Goal: Task Accomplishment & Management: Use online tool/utility

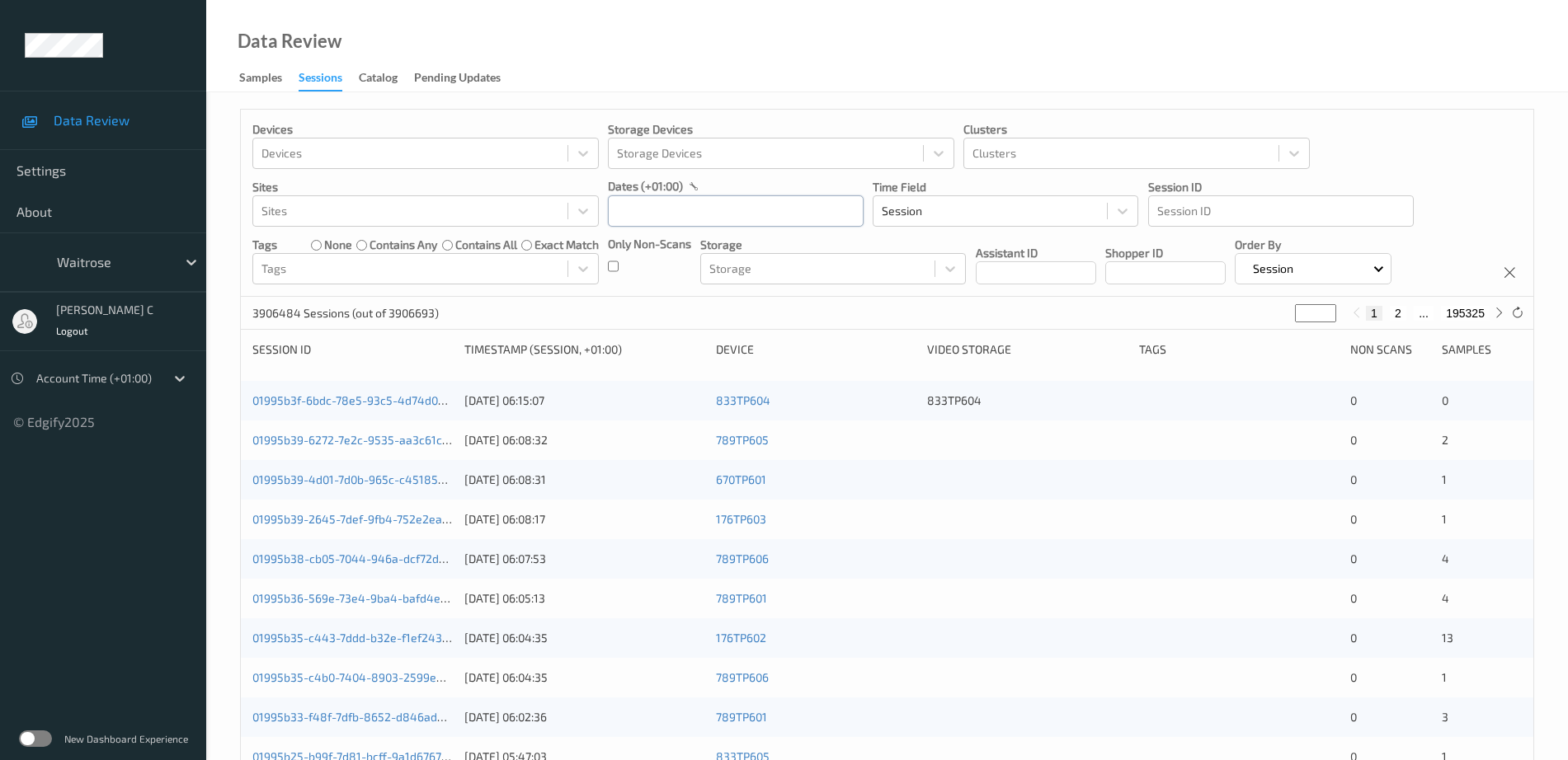
click at [764, 207] on input "text" at bounding box center [735, 211] width 255 height 31
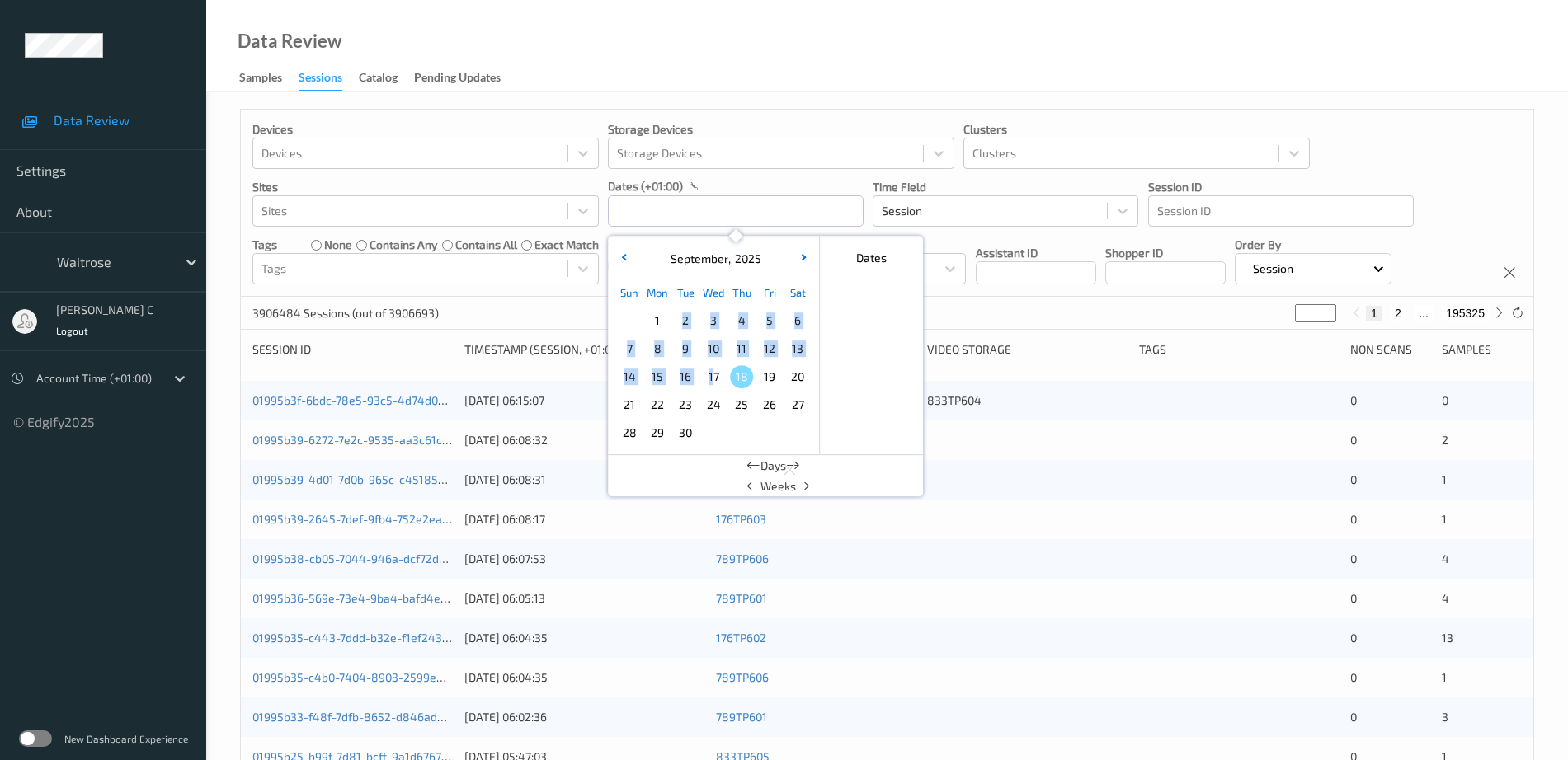
drag, startPoint x: 662, startPoint y: 323, endPoint x: 714, endPoint y: 376, distance: 74.2
click at [714, 376] on div "Sun Mon Tue Wed Thu Fri Sat 1 2 3 4 5 6 7 8 9 10 11 12 13 14 15 16 17 18 19 20 …" at bounding box center [713, 363] width 196 height 168
click at [656, 318] on span "1" at bounding box center [657, 321] width 23 height 23
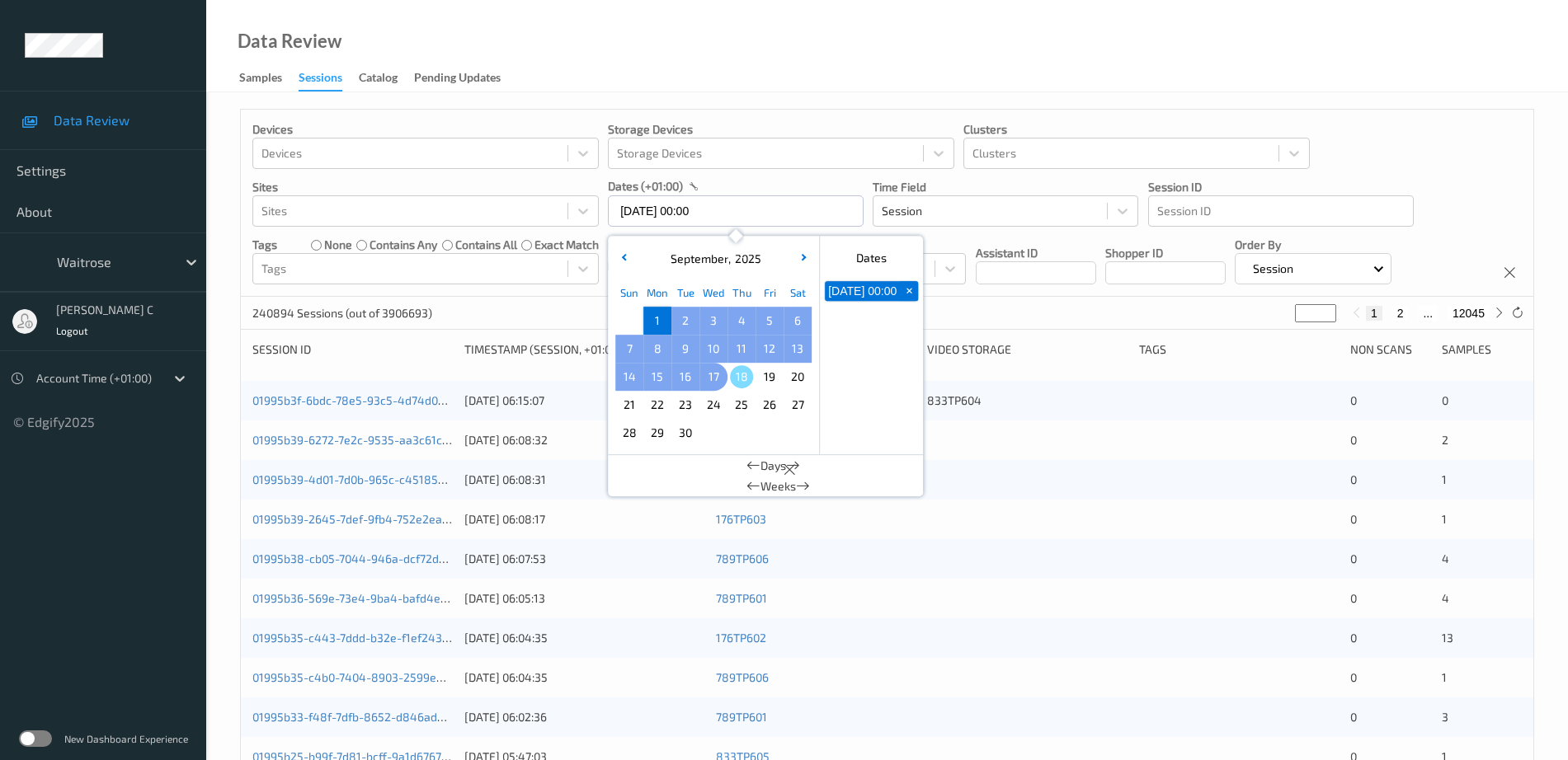
click at [712, 376] on span "17" at bounding box center [713, 377] width 23 height 23
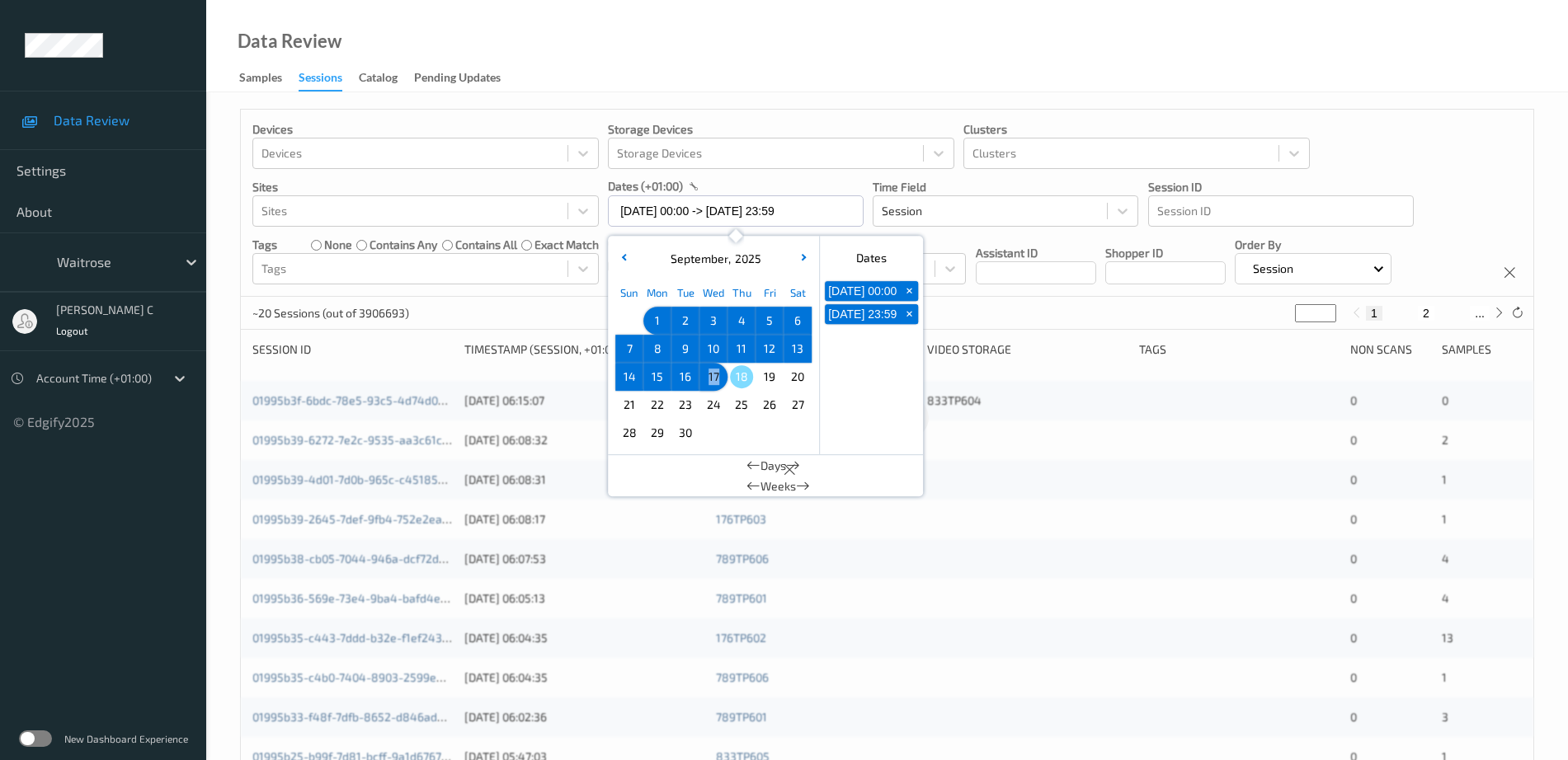
click at [712, 376] on span "17" at bounding box center [713, 377] width 23 height 23
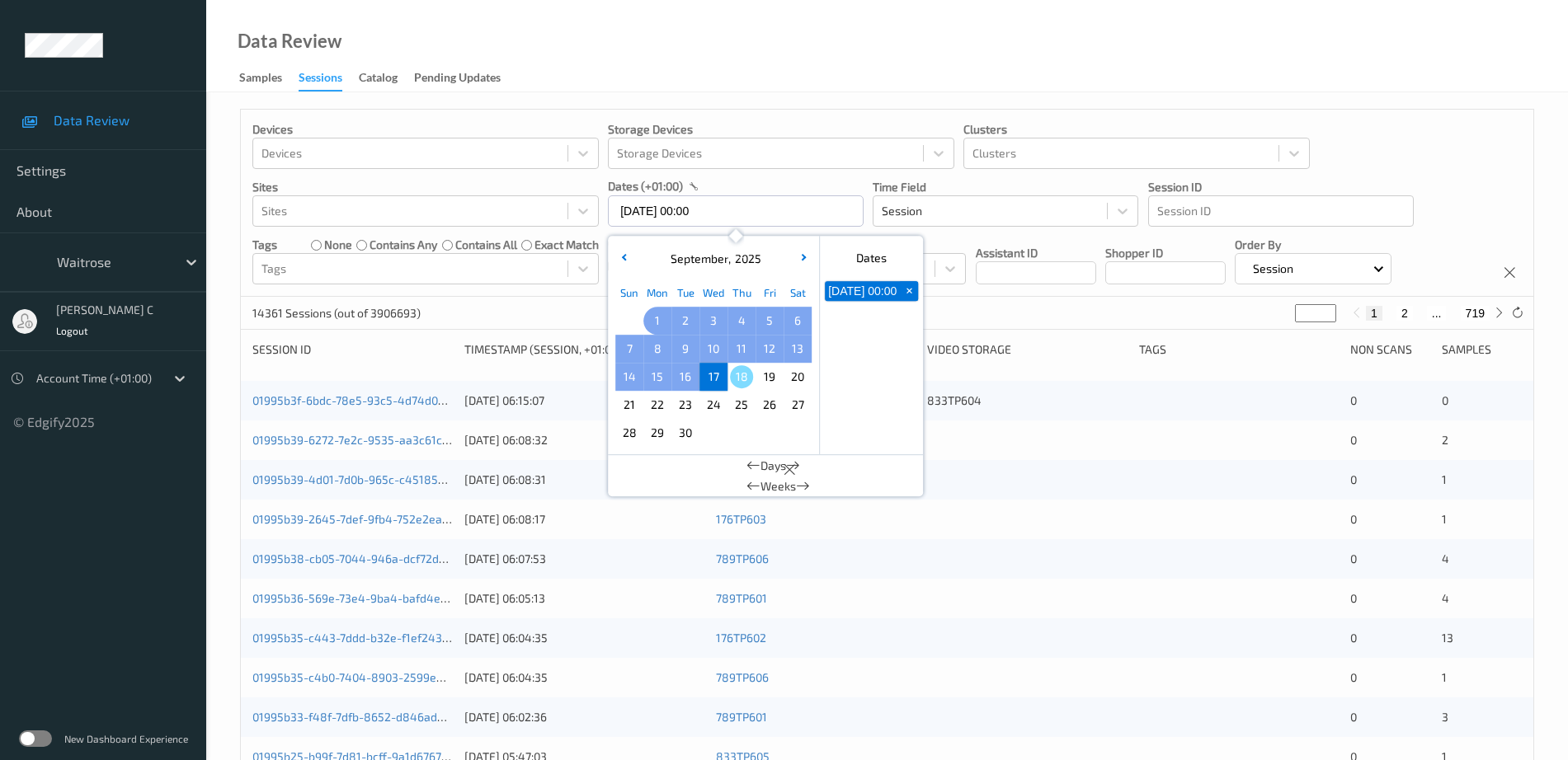
click at [652, 316] on span "1" at bounding box center [657, 321] width 23 height 23
type input "01/09/2025 00:00 -> 17/09/2025 23:59"
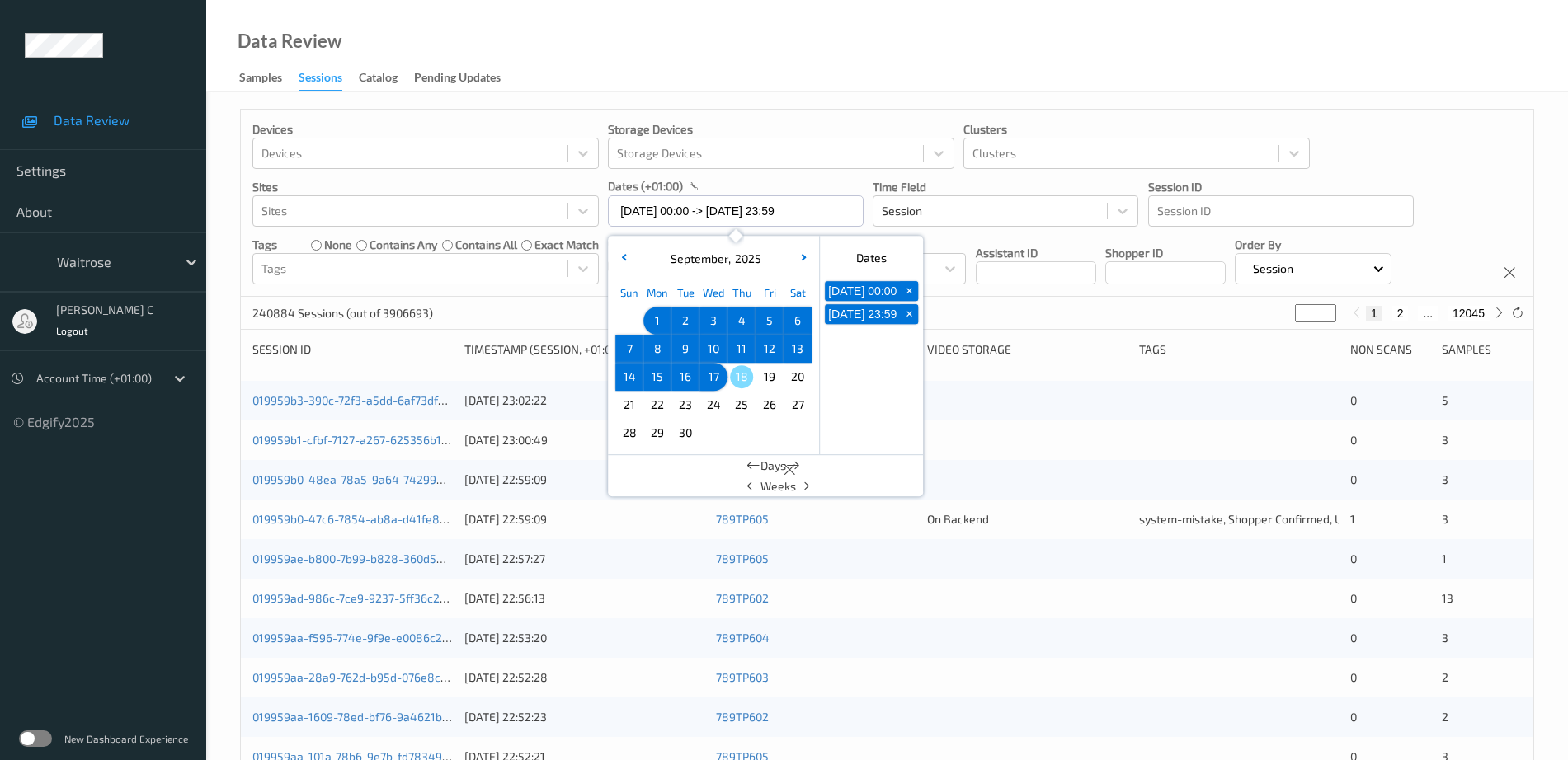
click at [1205, 50] on div "Data Review Samples Sessions Catalog Pending Updates" at bounding box center [887, 46] width 1361 height 92
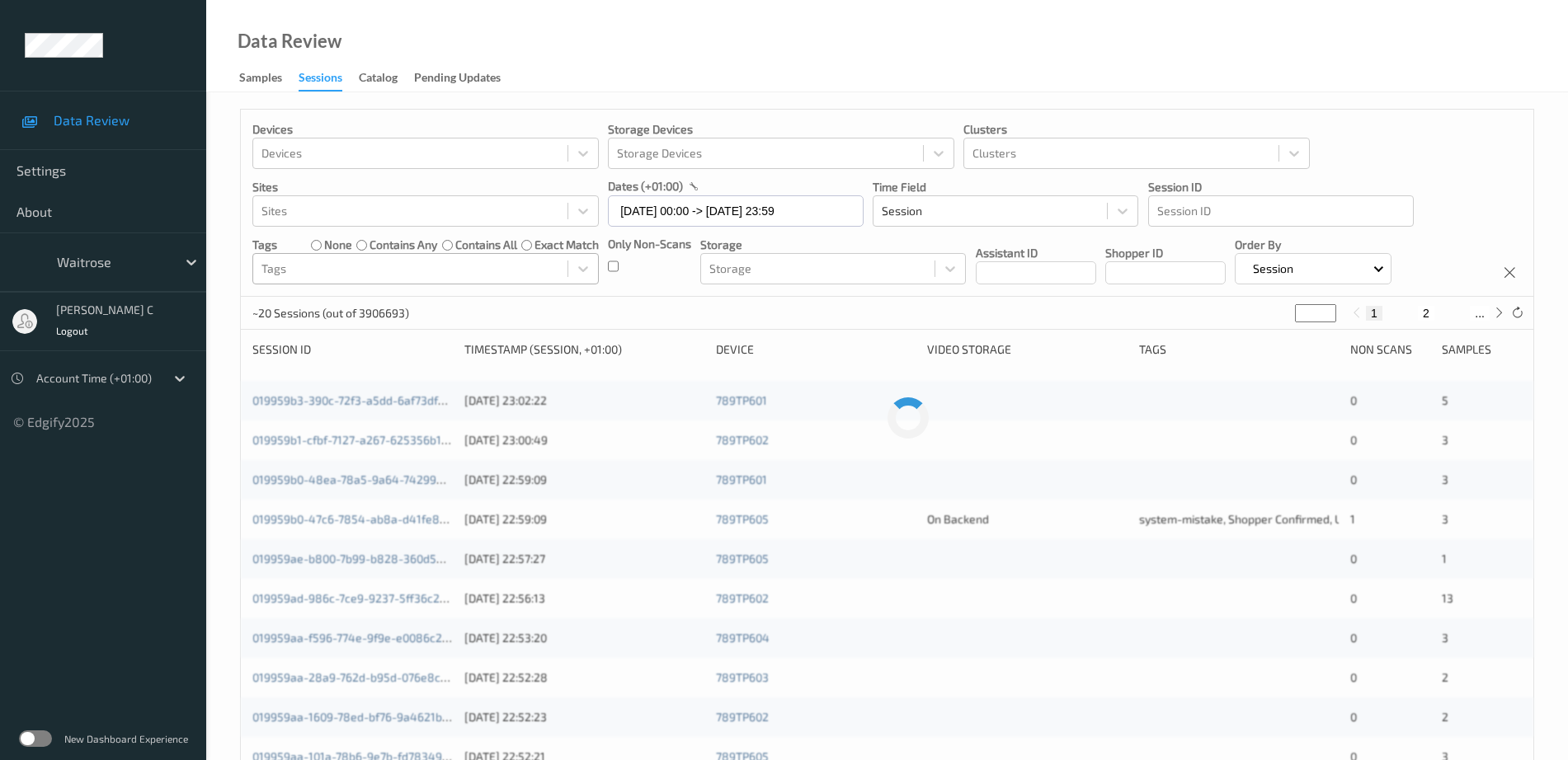
click at [453, 267] on div at bounding box center [411, 268] width 298 height 20
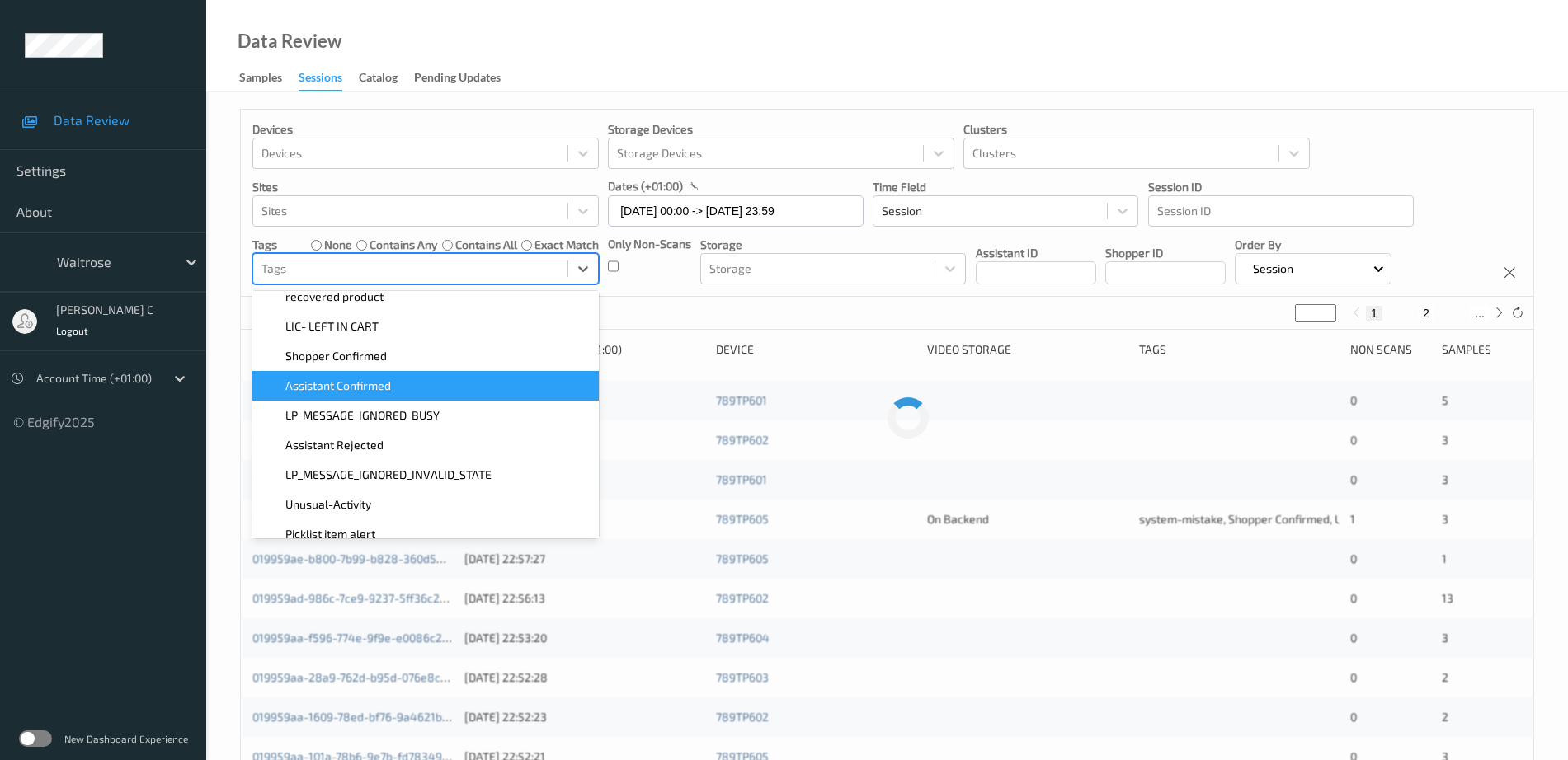
scroll to position [472, 0]
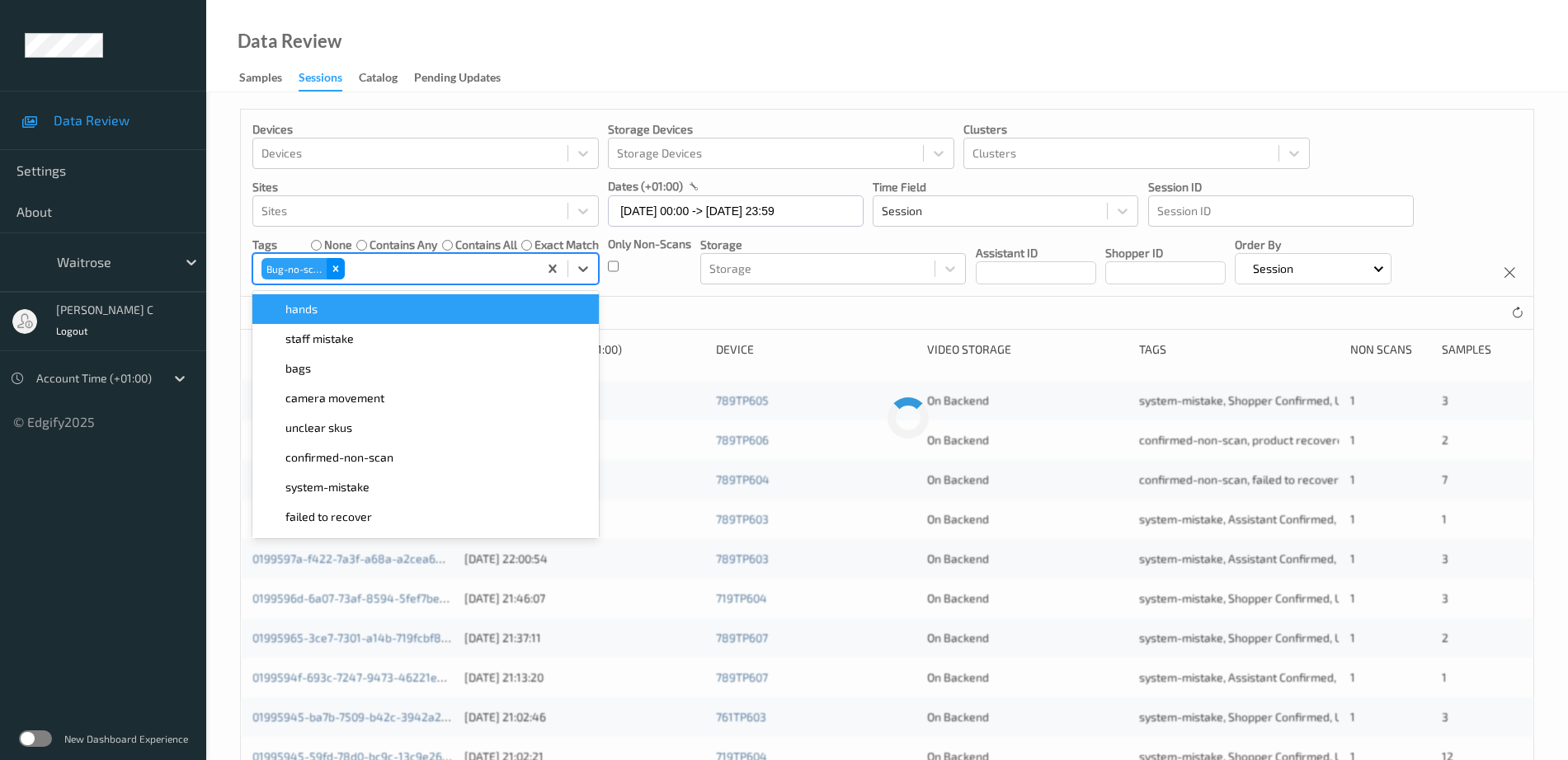
click at [336, 268] on icon "Remove Bug-no-scan" at bounding box center [336, 269] width 6 height 6
click at [384, 266] on div at bounding box center [411, 268] width 298 height 20
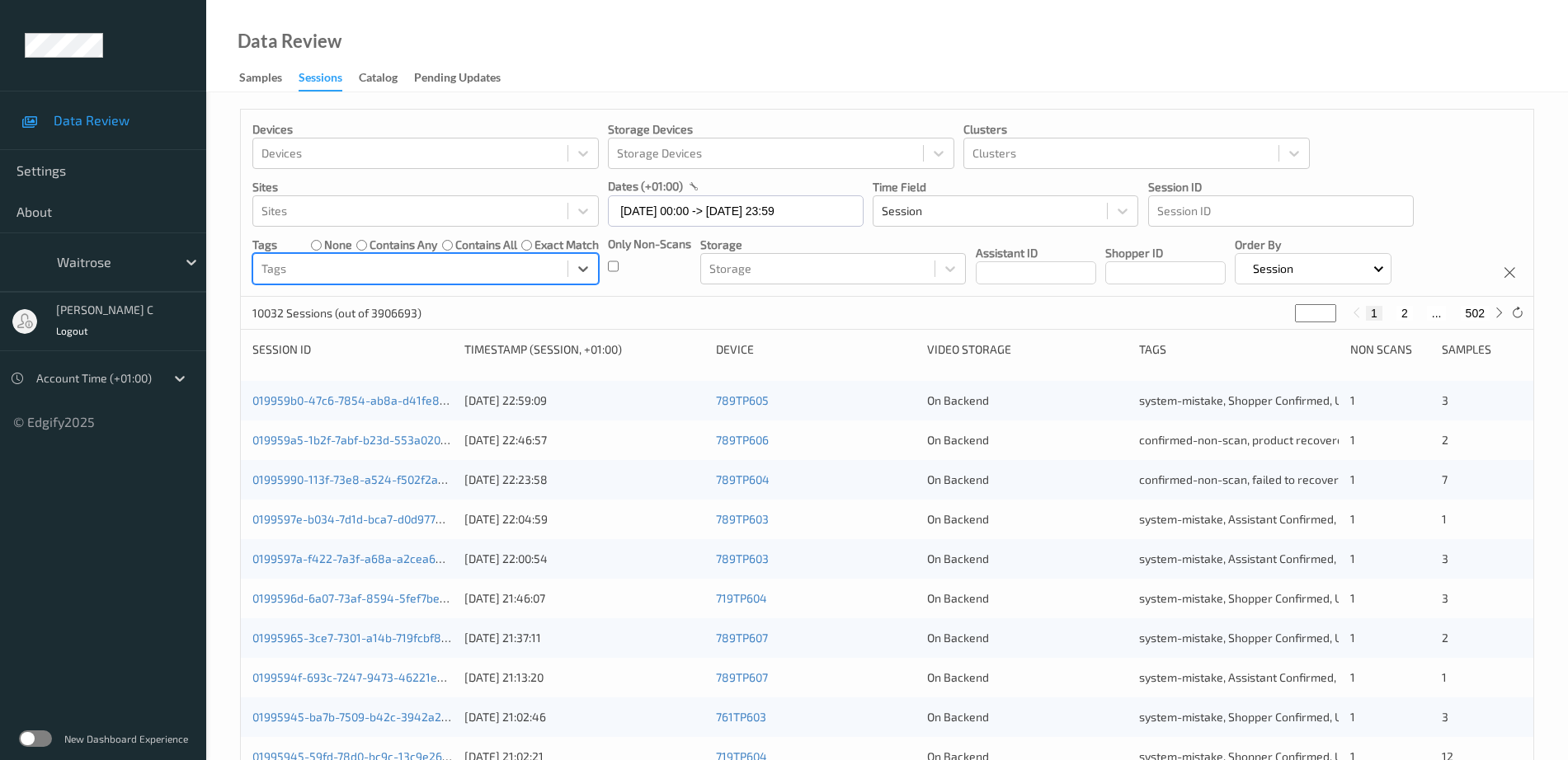
click at [407, 273] on div at bounding box center [411, 268] width 298 height 20
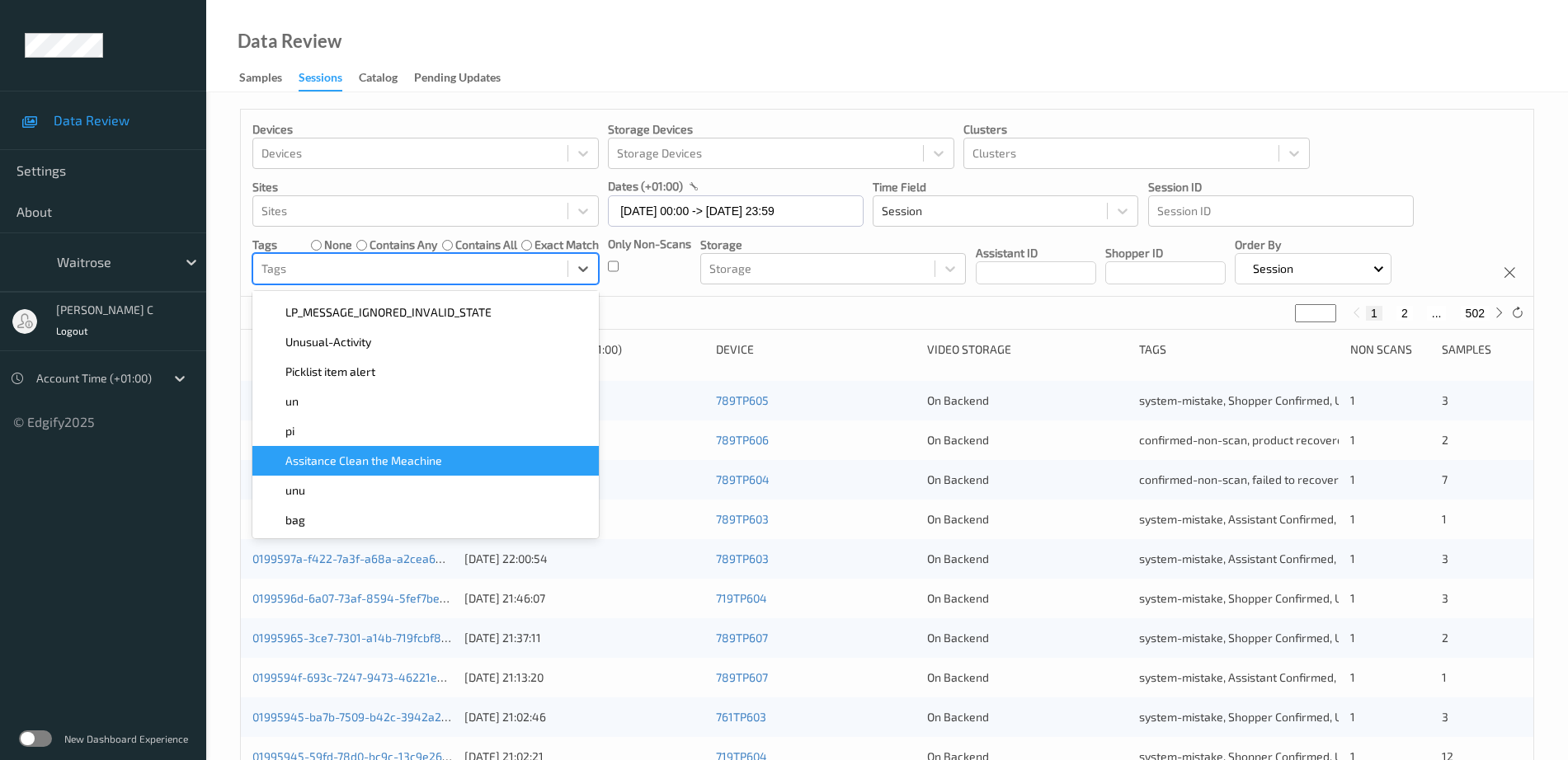
click at [410, 466] on span "Assitance Clean the Meachine" at bounding box center [363, 460] width 157 height 17
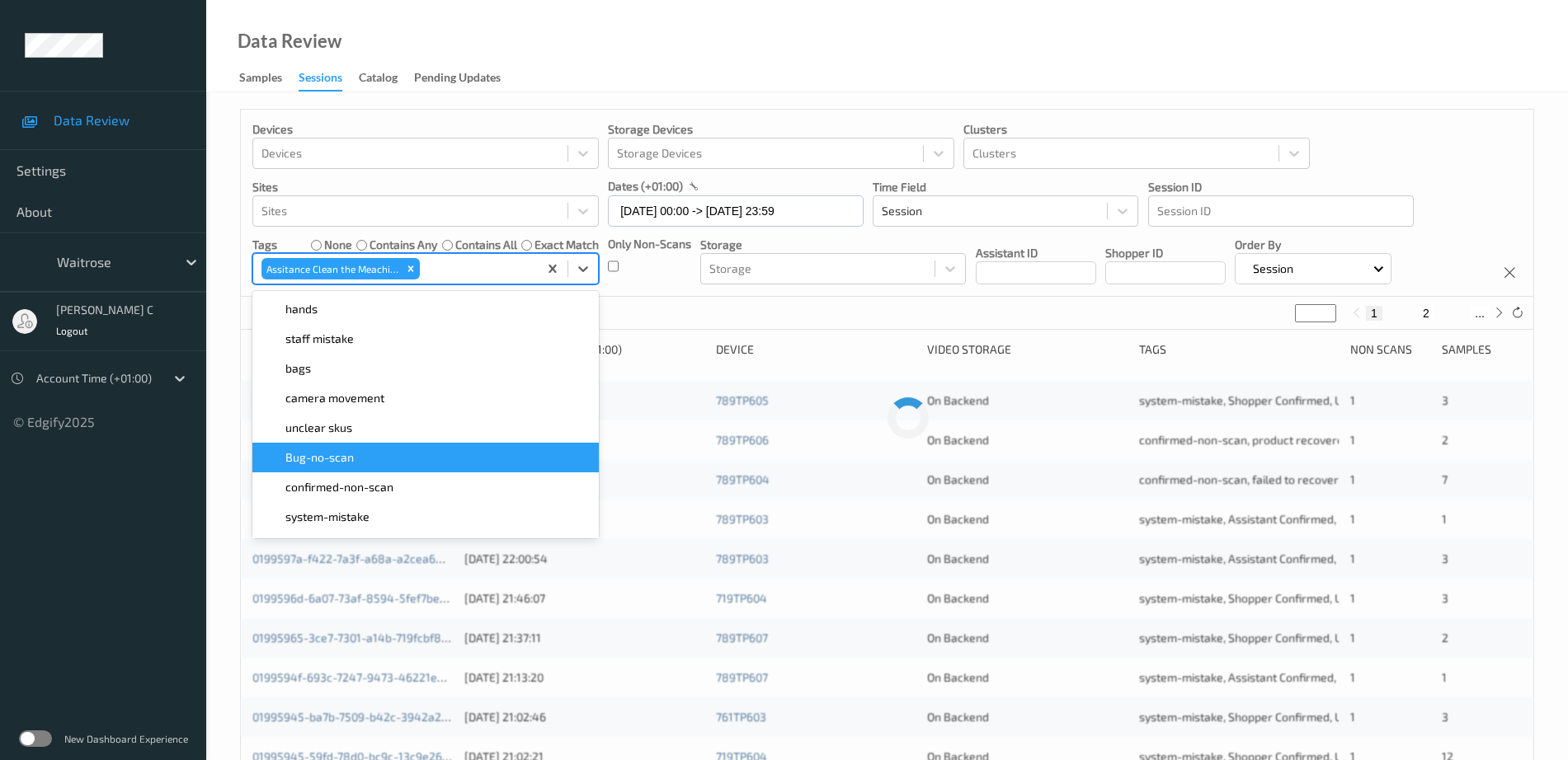
click at [1412, 149] on div "Devices Devices Storage Devices Storage Devices Clusters Clusters Sites Sites d…" at bounding box center [886, 203] width 1293 height 187
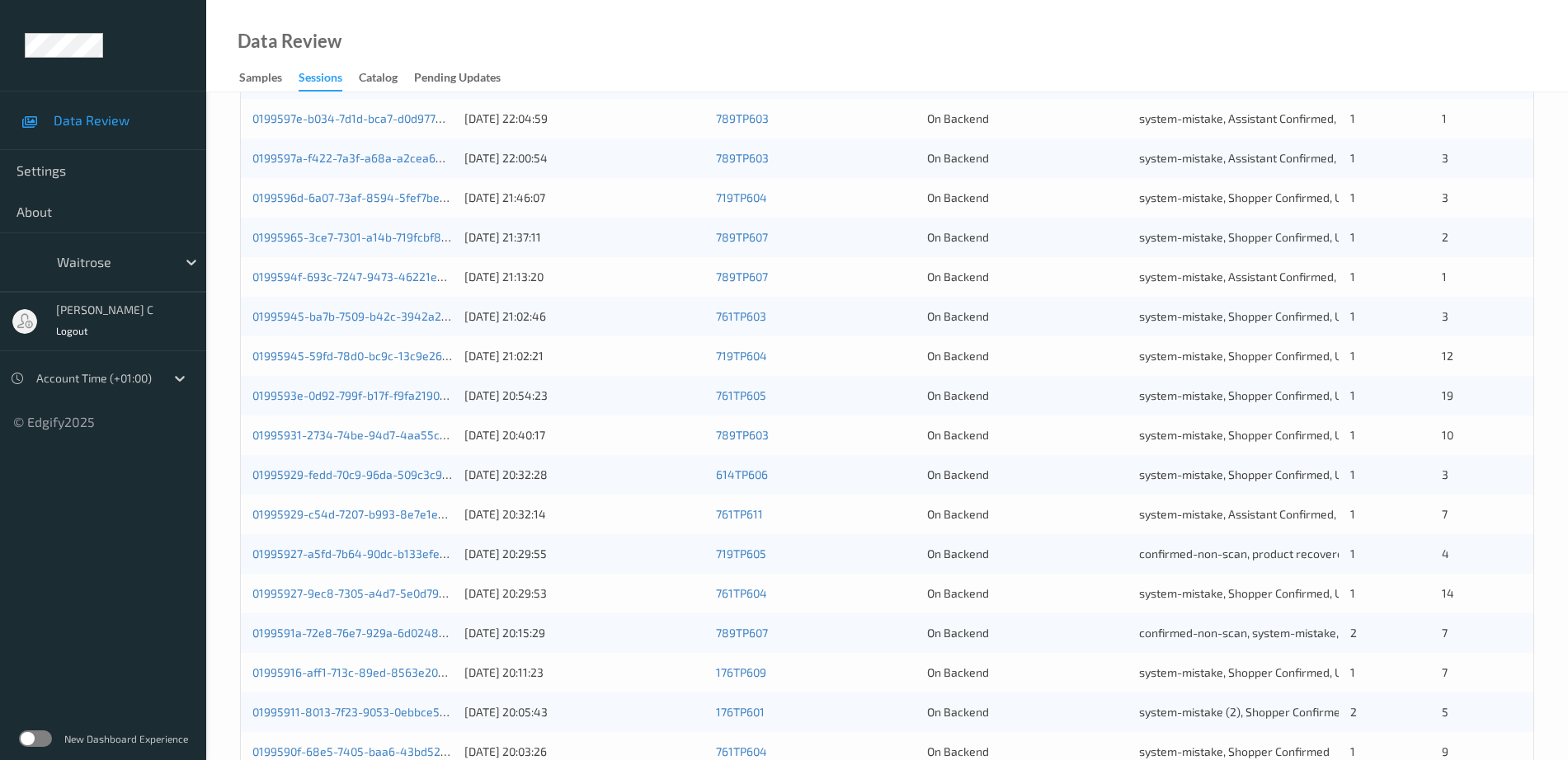
scroll to position [481, 0]
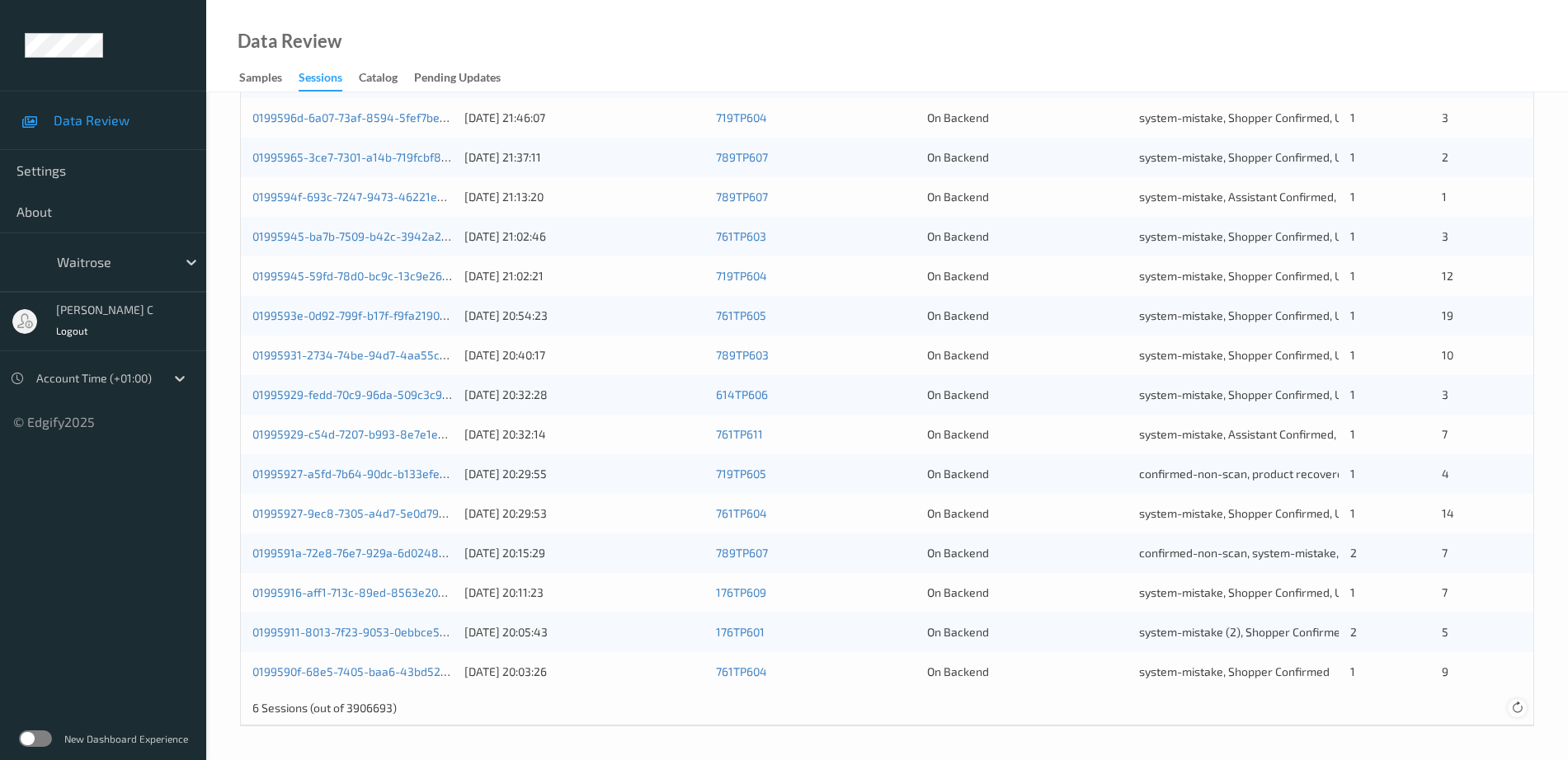
click at [1514, 709] on icon at bounding box center [1517, 708] width 12 height 12
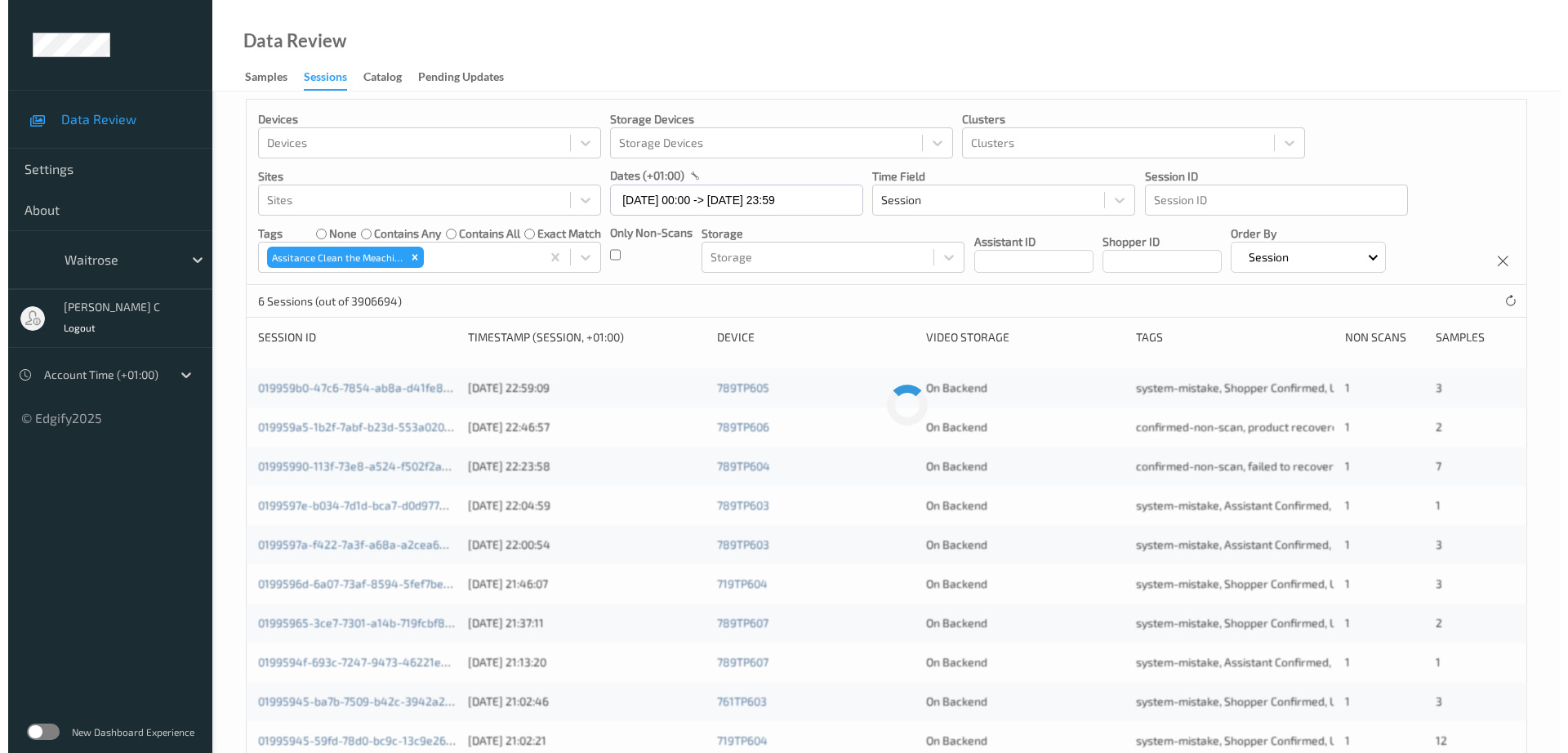
scroll to position [0, 0]
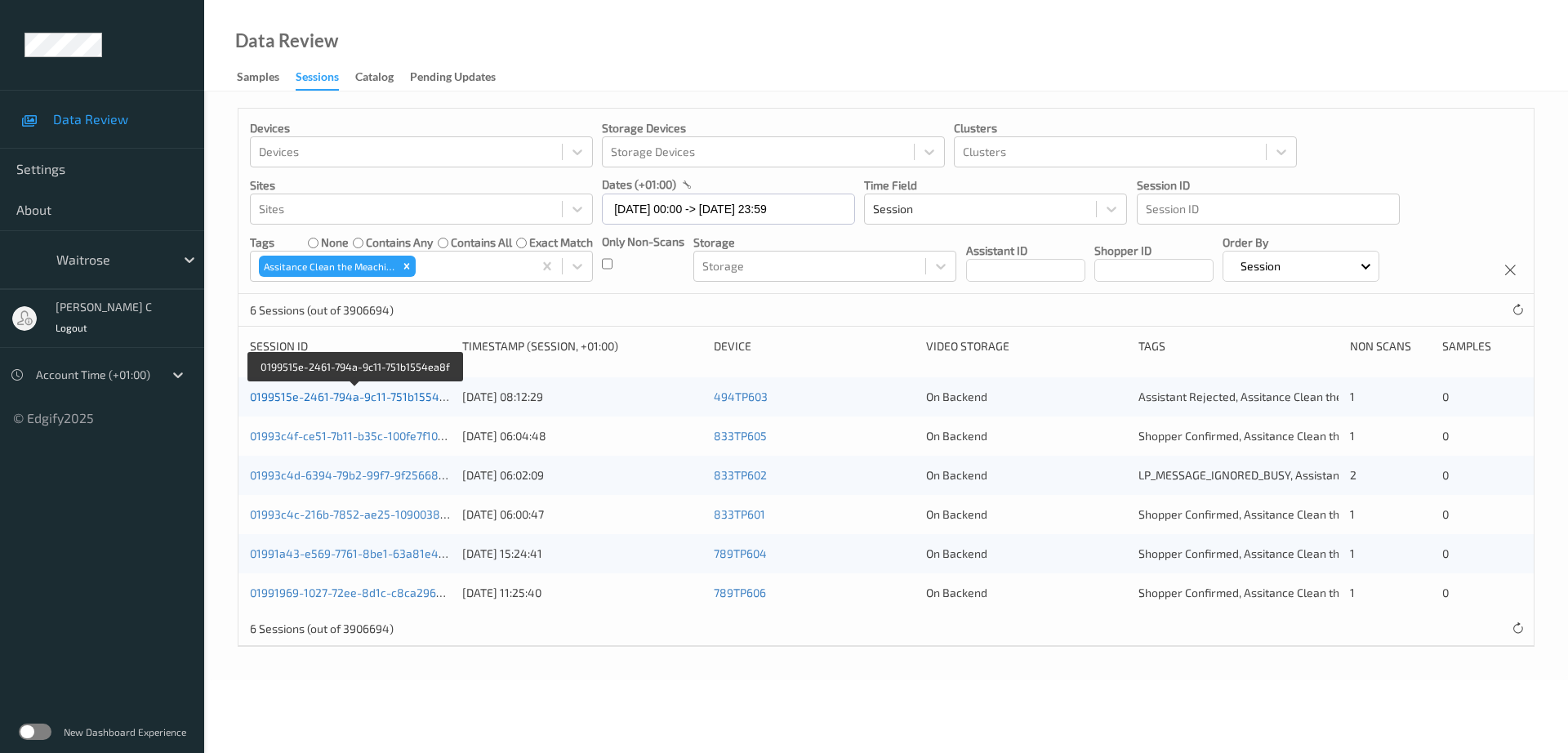
click at [361, 396] on link "0199515e-2461-794a-9c11-751b1554ea8f" at bounding box center [357, 396] width 214 height 14
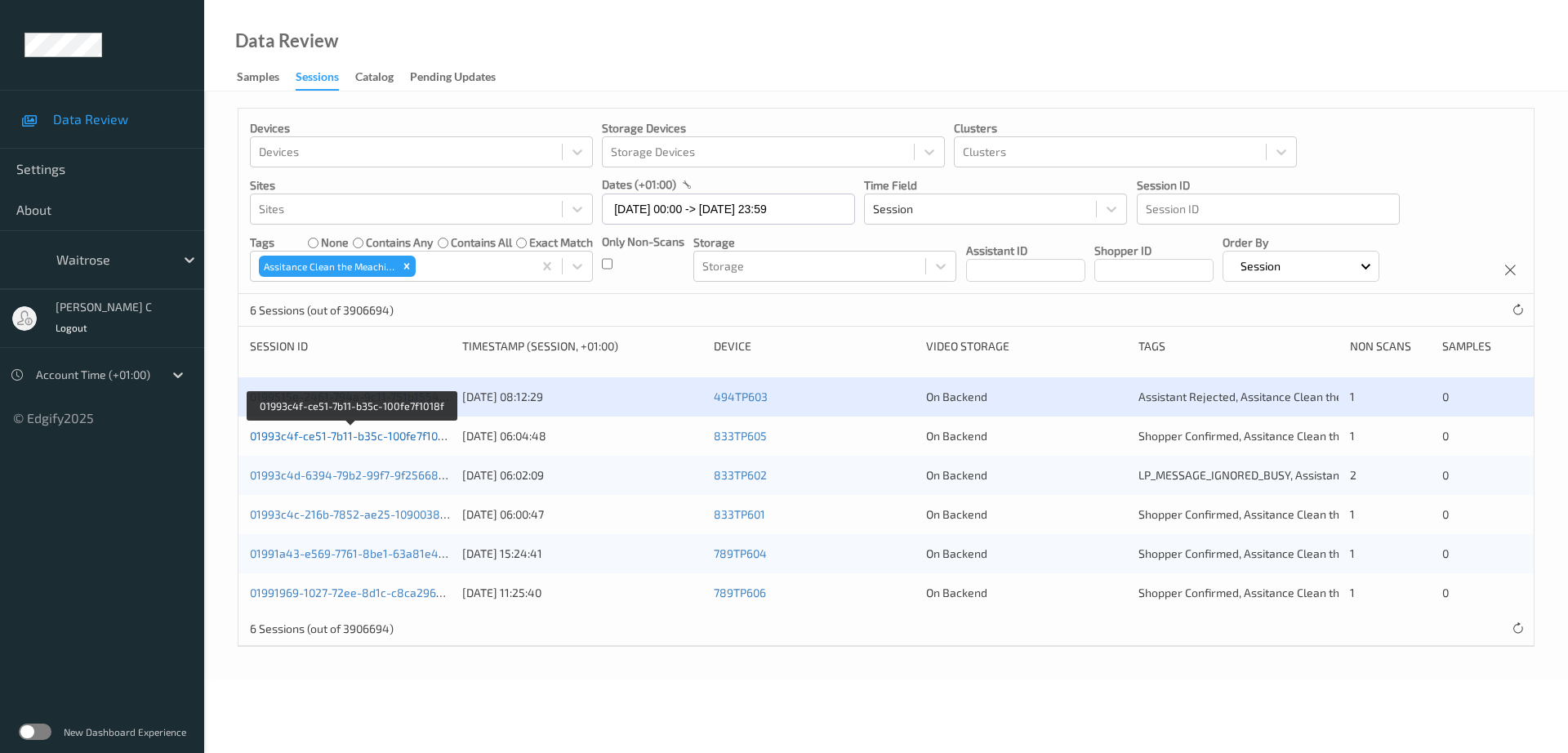
click at [345, 429] on link "01993c4f-ce51-7b11-b35c-100fe7f1018f" at bounding box center [352, 436] width 205 height 14
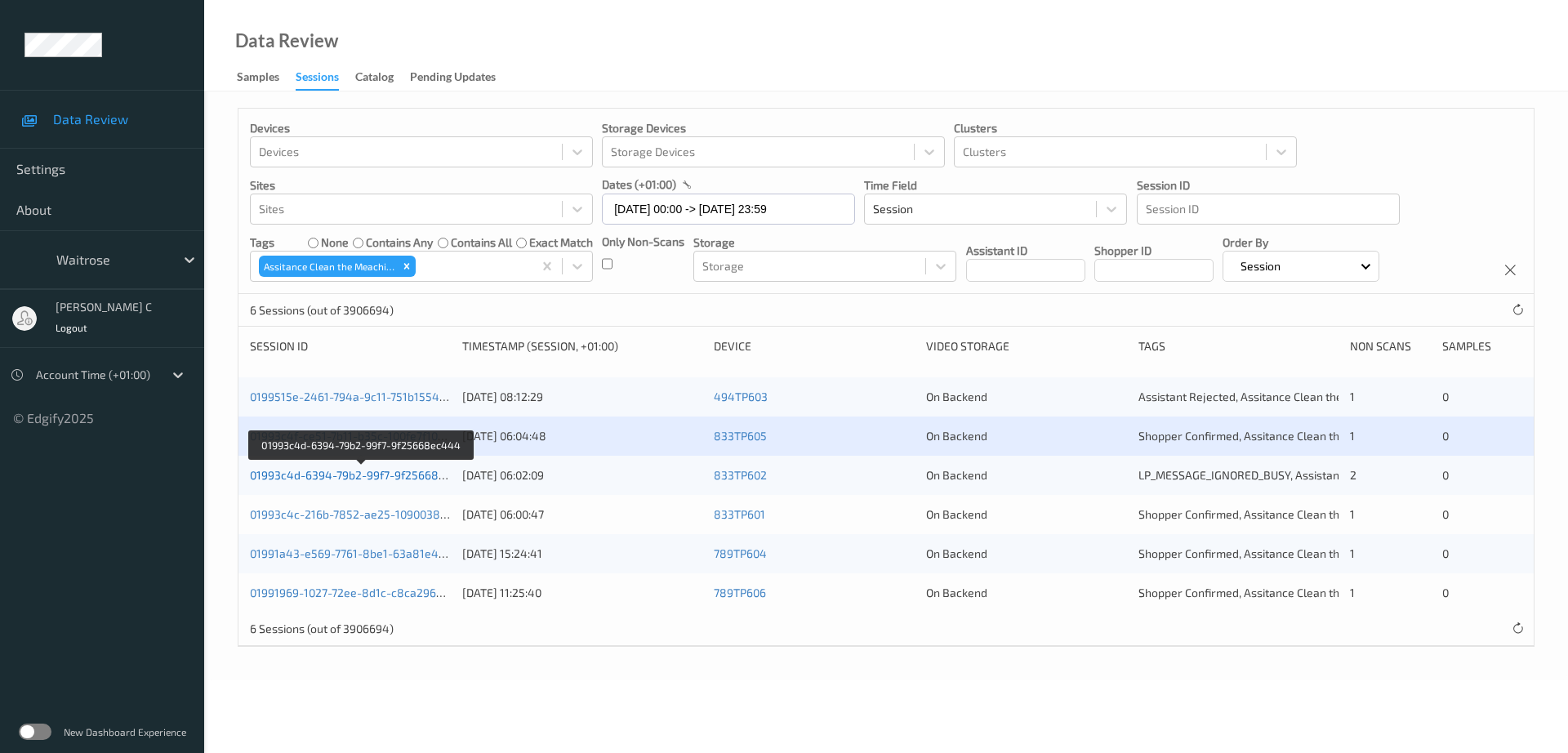
click at [348, 478] on link "01993c4d-6394-79b2-99f7-9f25668ec444" at bounding box center [362, 475] width 223 height 14
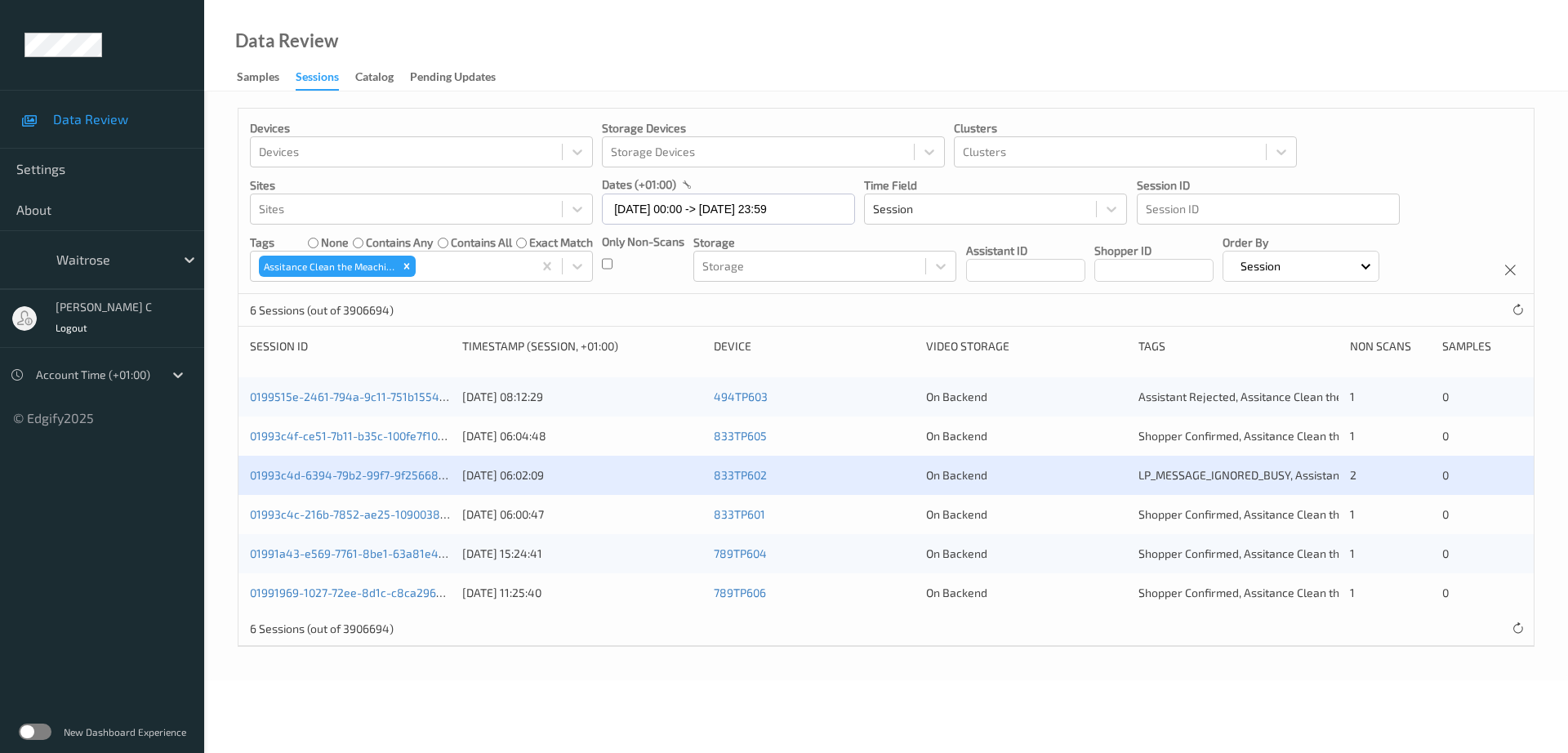
click at [358, 506] on div "01993c4c-216b-7852-ae25-10900382e6da 12/09/2025 06:00:47 833TP601 On Backend Sh…" at bounding box center [885, 514] width 1295 height 39
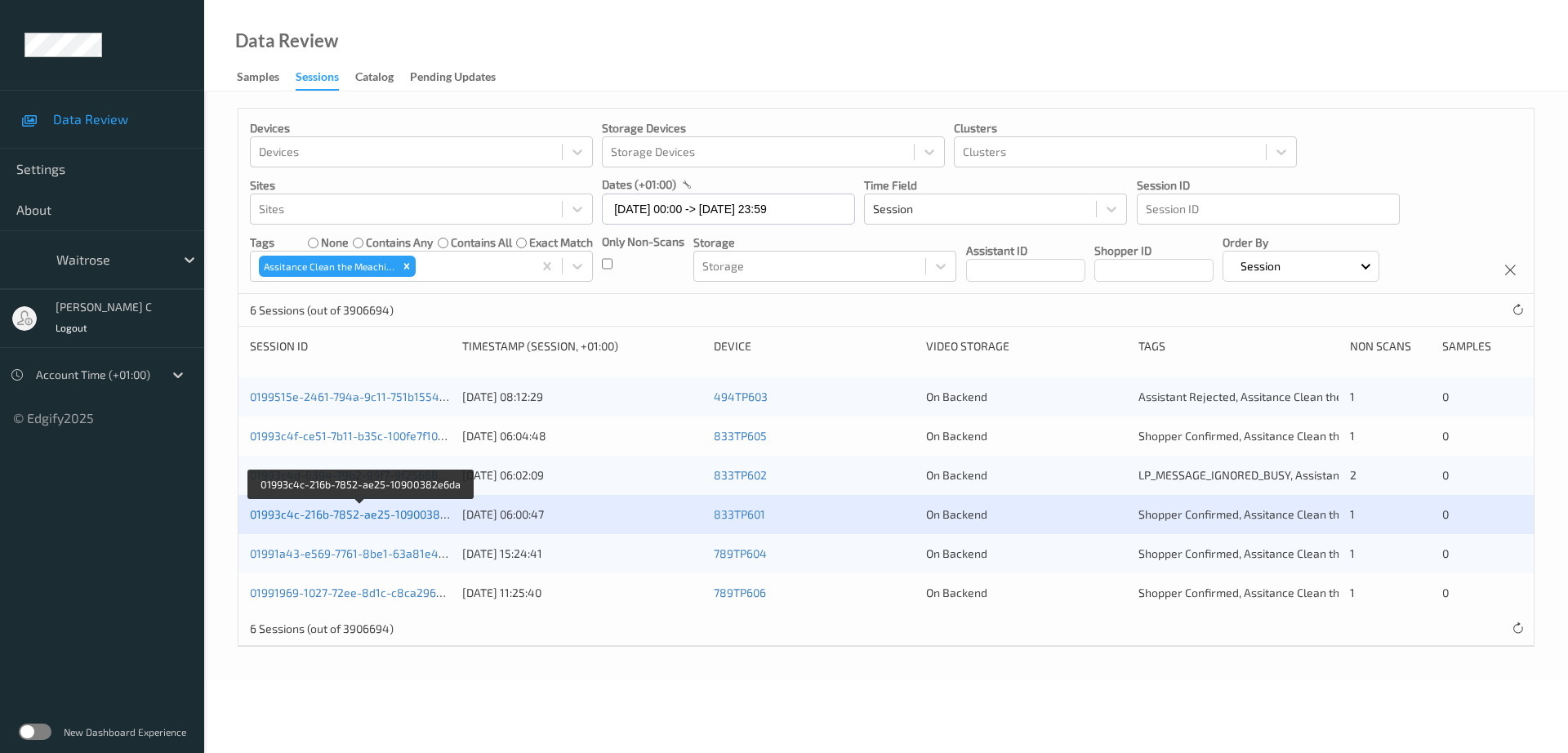
click at [355, 518] on link "01993c4c-216b-7852-ae25-10900382e6da" at bounding box center [362, 515] width 223 height 14
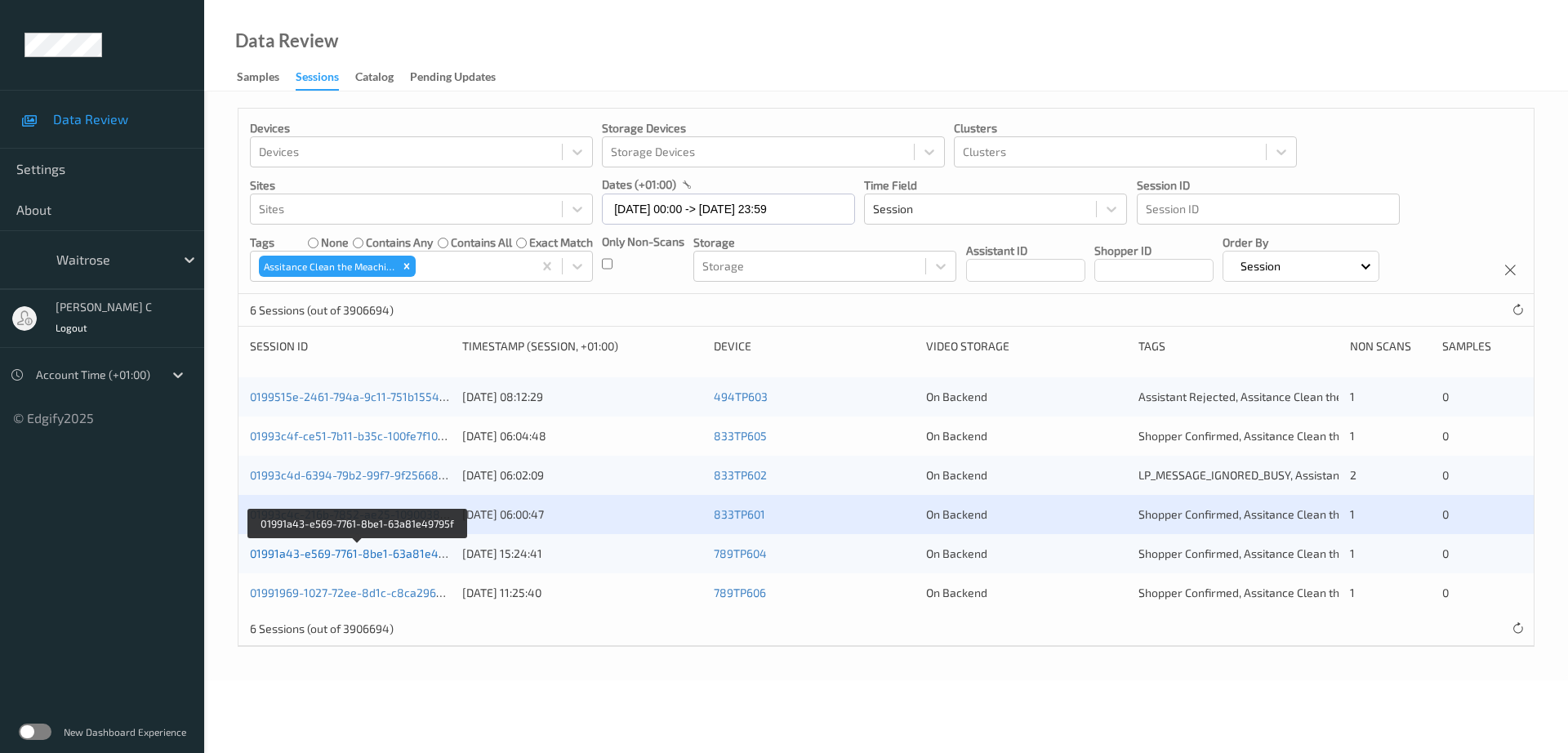
click at [364, 555] on link "01991a43-e569-7761-8be1-63a81e49795f" at bounding box center [359, 554] width 218 height 14
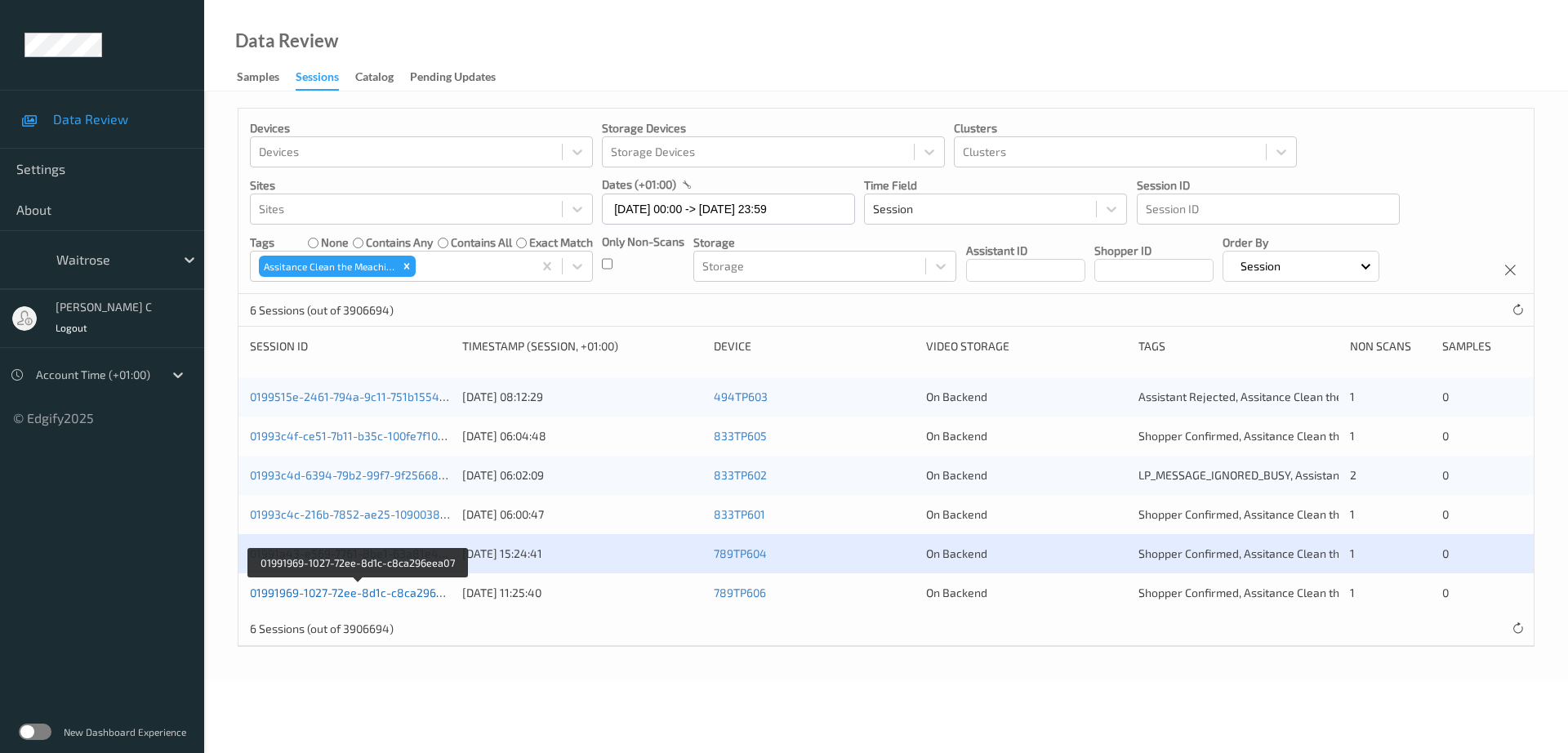
click at [372, 588] on link "01991969-1027-72ee-8d1c-c8ca296eea07" at bounding box center [359, 592] width 218 height 14
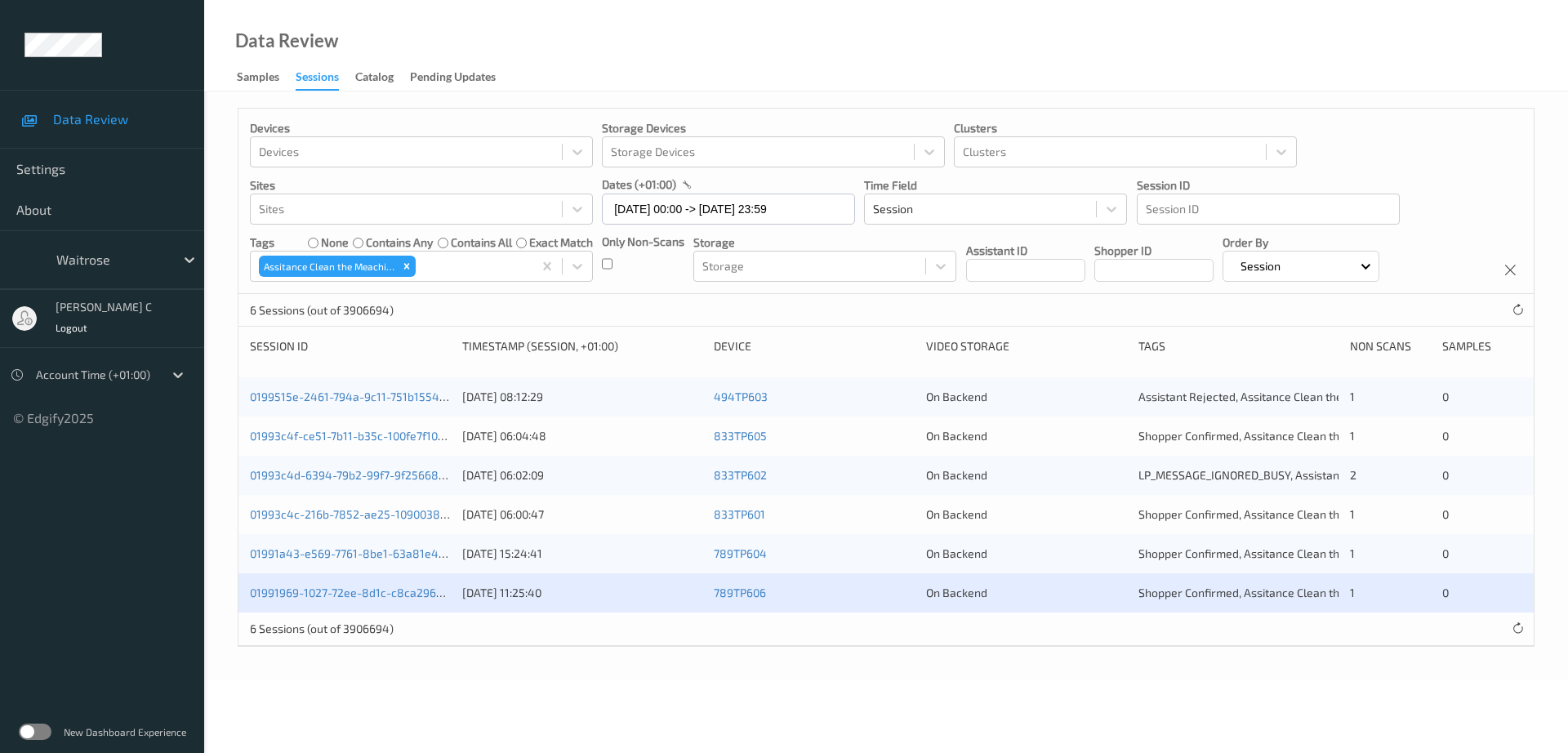
click at [966, 82] on div "Data Review Samples Sessions Catalog Pending Updates" at bounding box center [886, 46] width 1363 height 92
click at [1055, 44] on div "Data Review Samples Sessions Catalog Pending Updates" at bounding box center [886, 46] width 1363 height 92
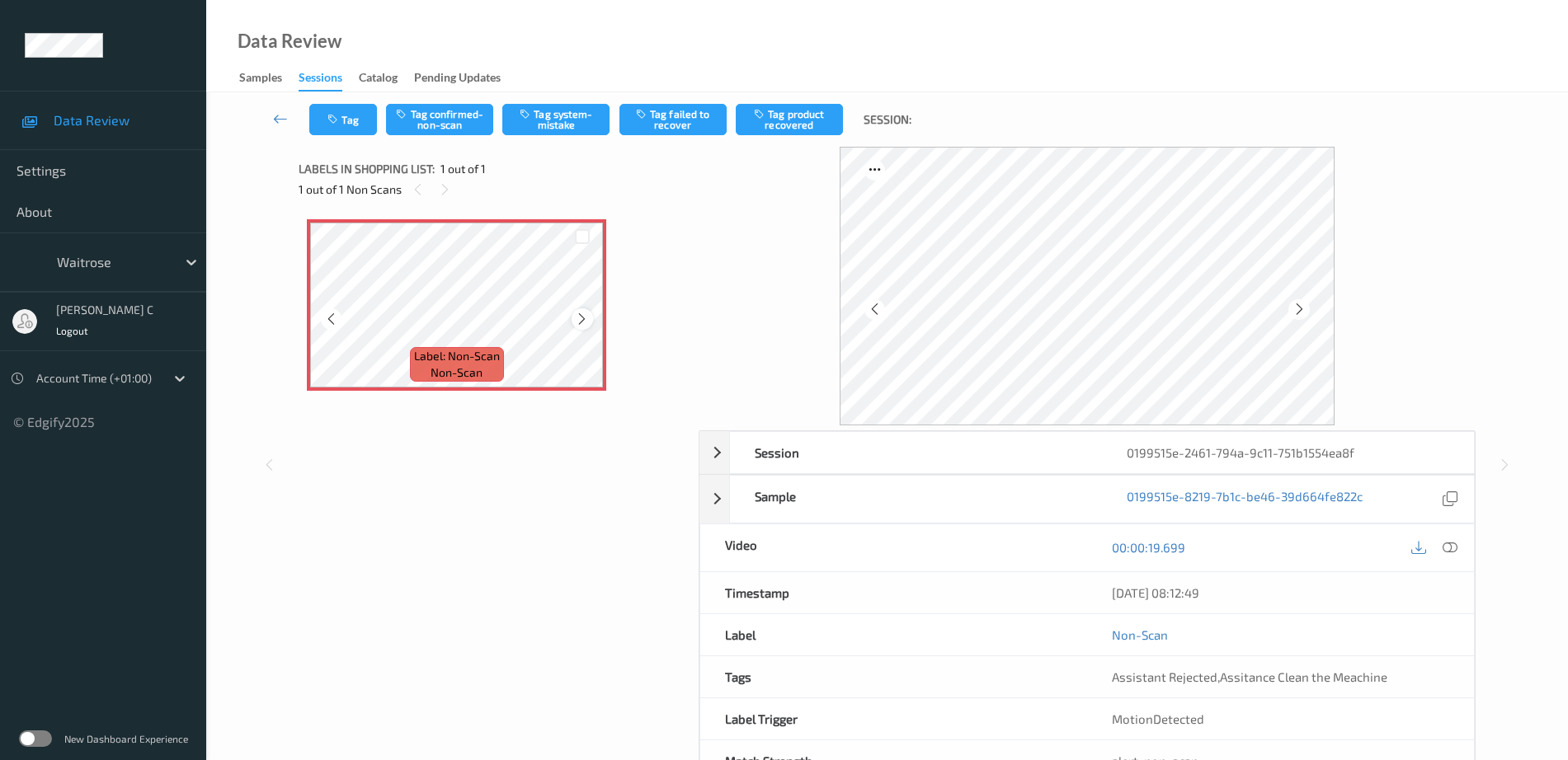
click at [587, 319] on icon at bounding box center [582, 319] width 14 height 15
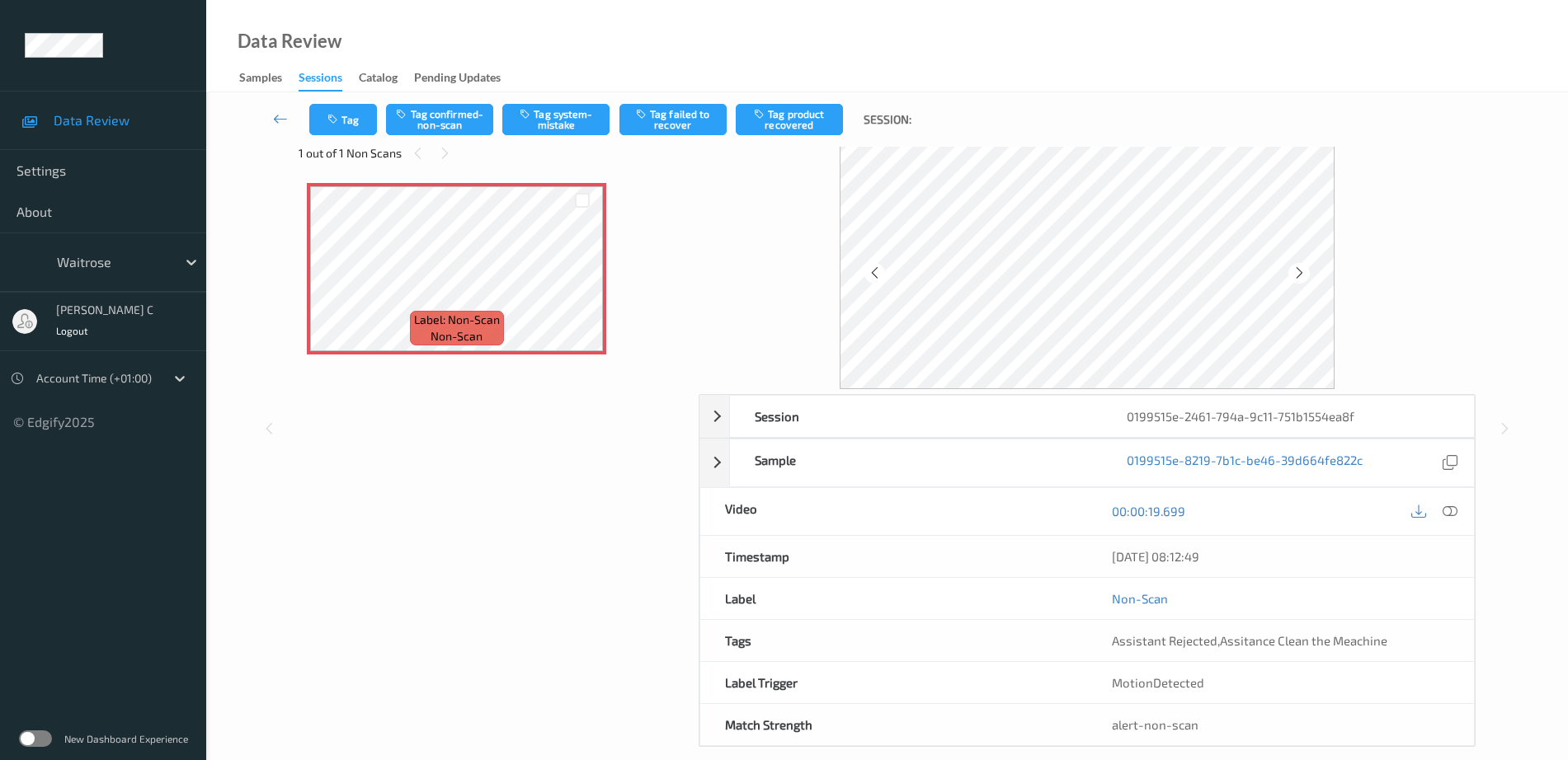
scroll to position [57, 0]
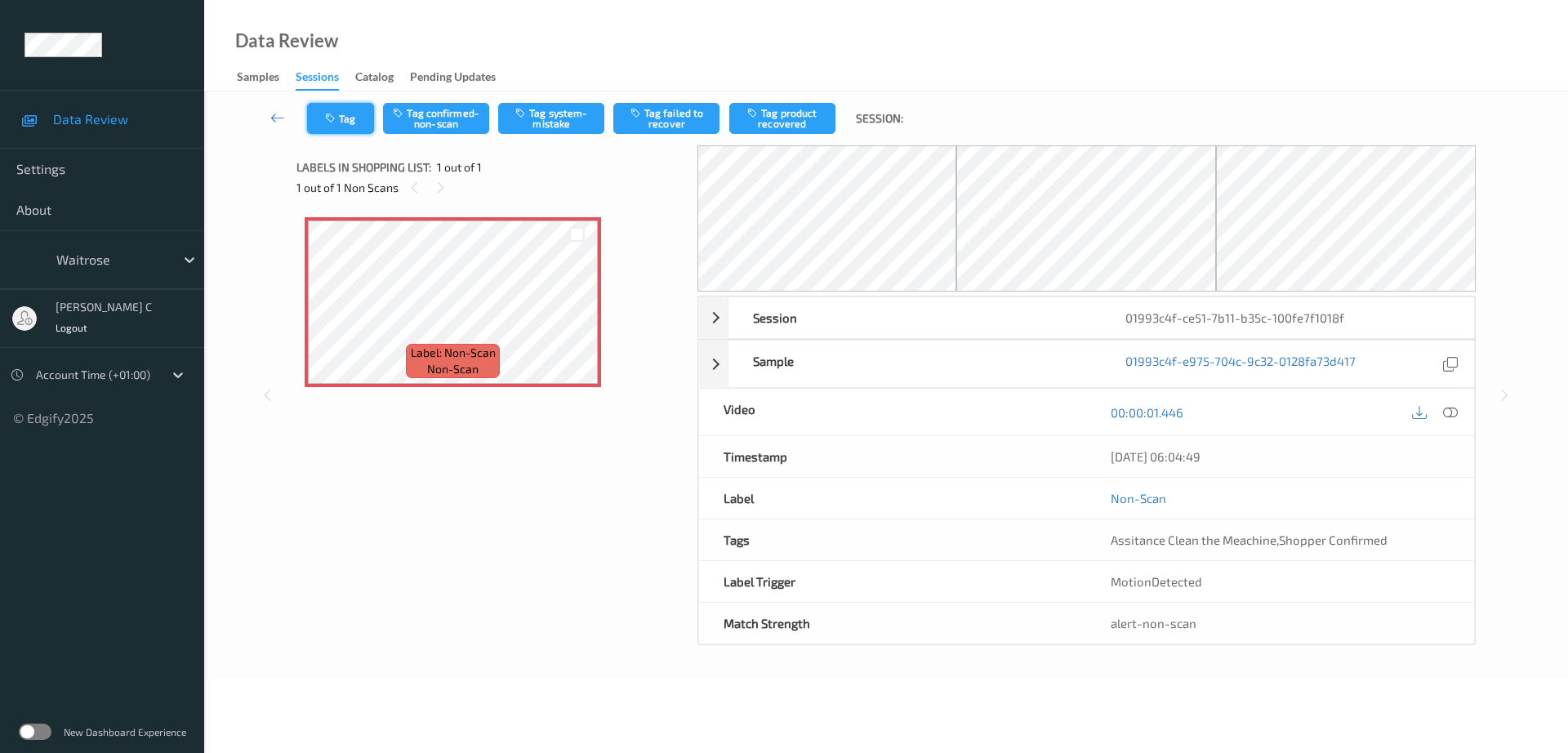
click at [328, 122] on icon "button" at bounding box center [332, 118] width 14 height 11
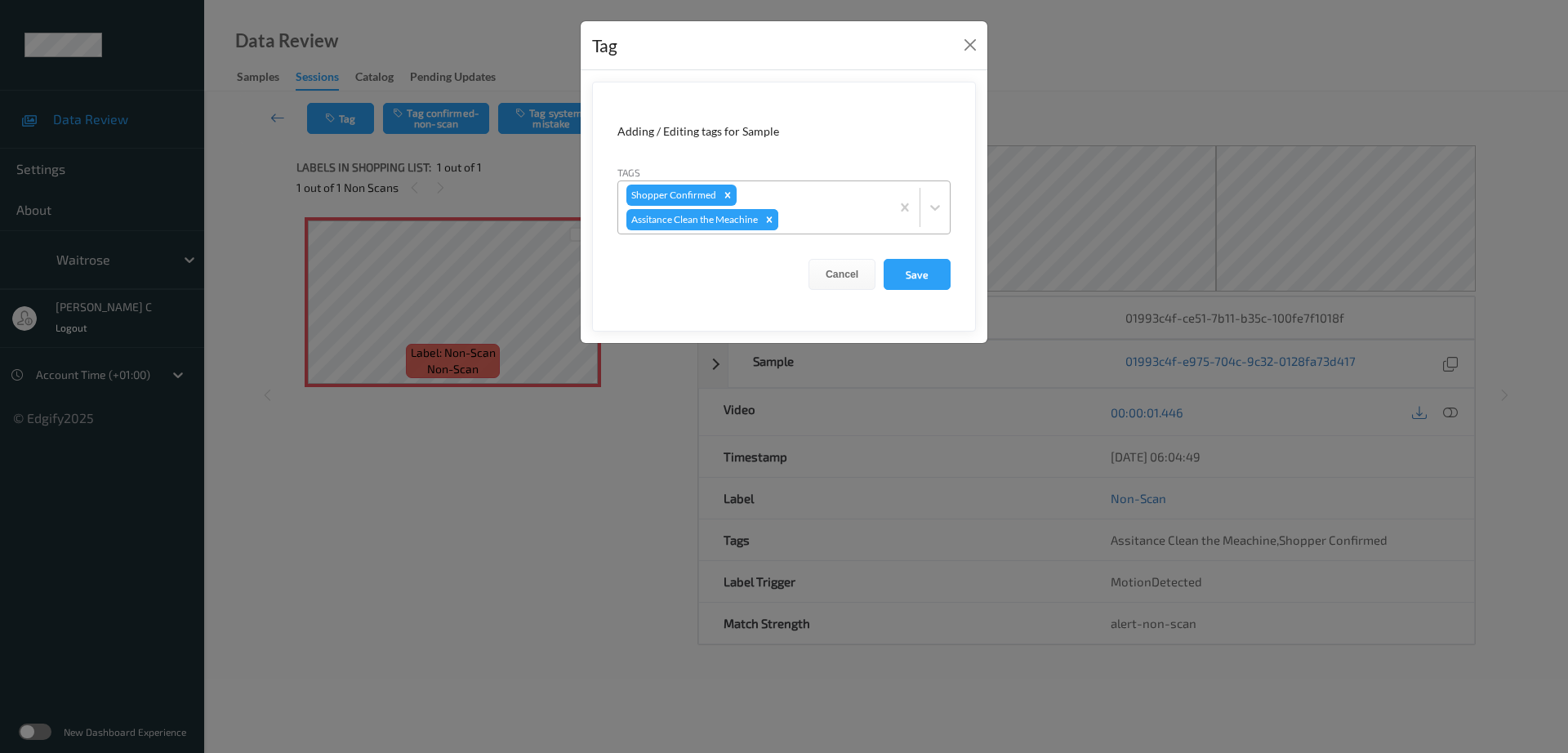
click at [765, 221] on icon "Remove Assitance Clean the Meachine" at bounding box center [769, 219] width 11 height 11
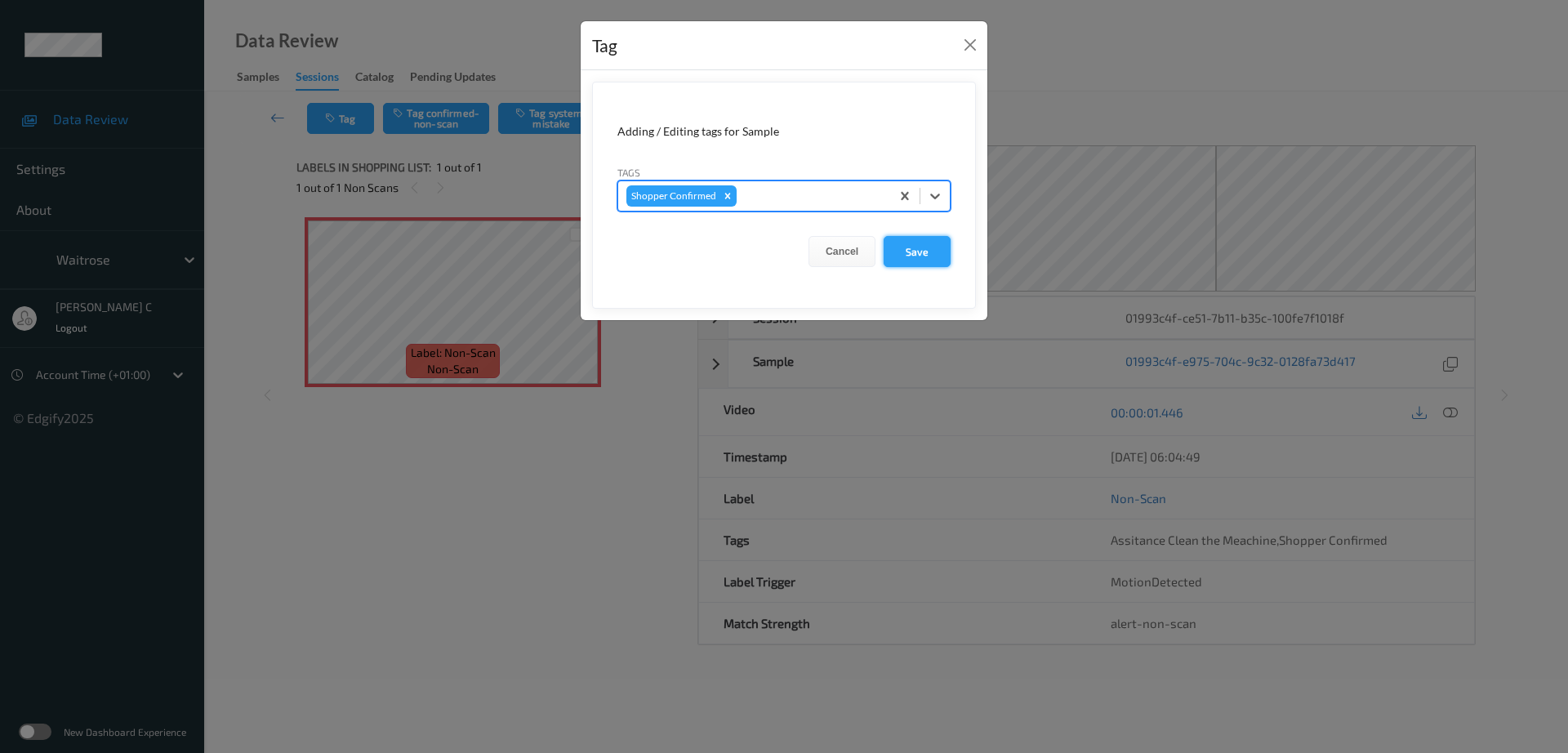
click at [914, 256] on button "Save" at bounding box center [917, 251] width 67 height 31
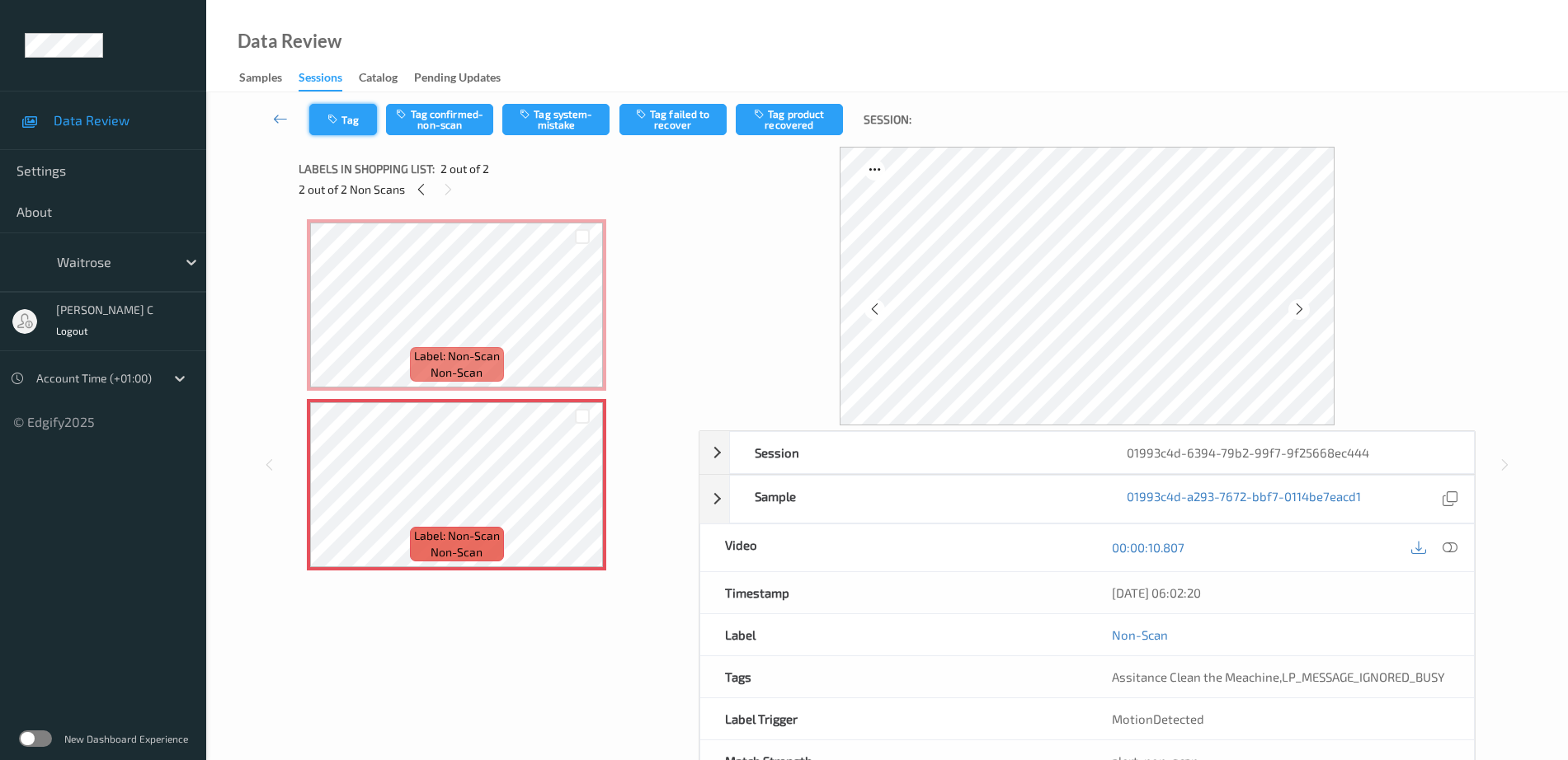
click at [358, 119] on button "Tag" at bounding box center [343, 119] width 68 height 31
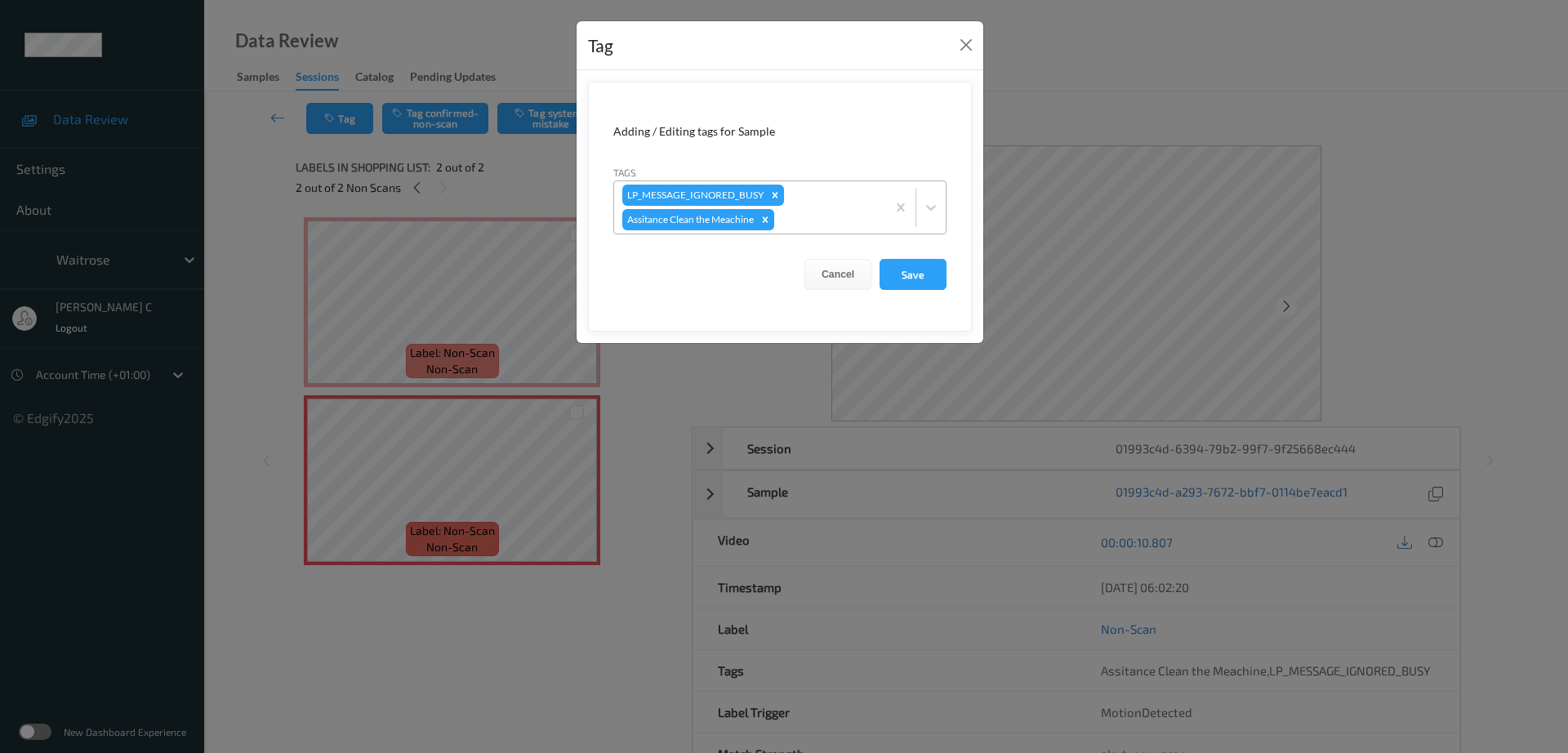
click at [772, 225] on div "Remove Assitance Clean the Meachine" at bounding box center [765, 219] width 18 height 22
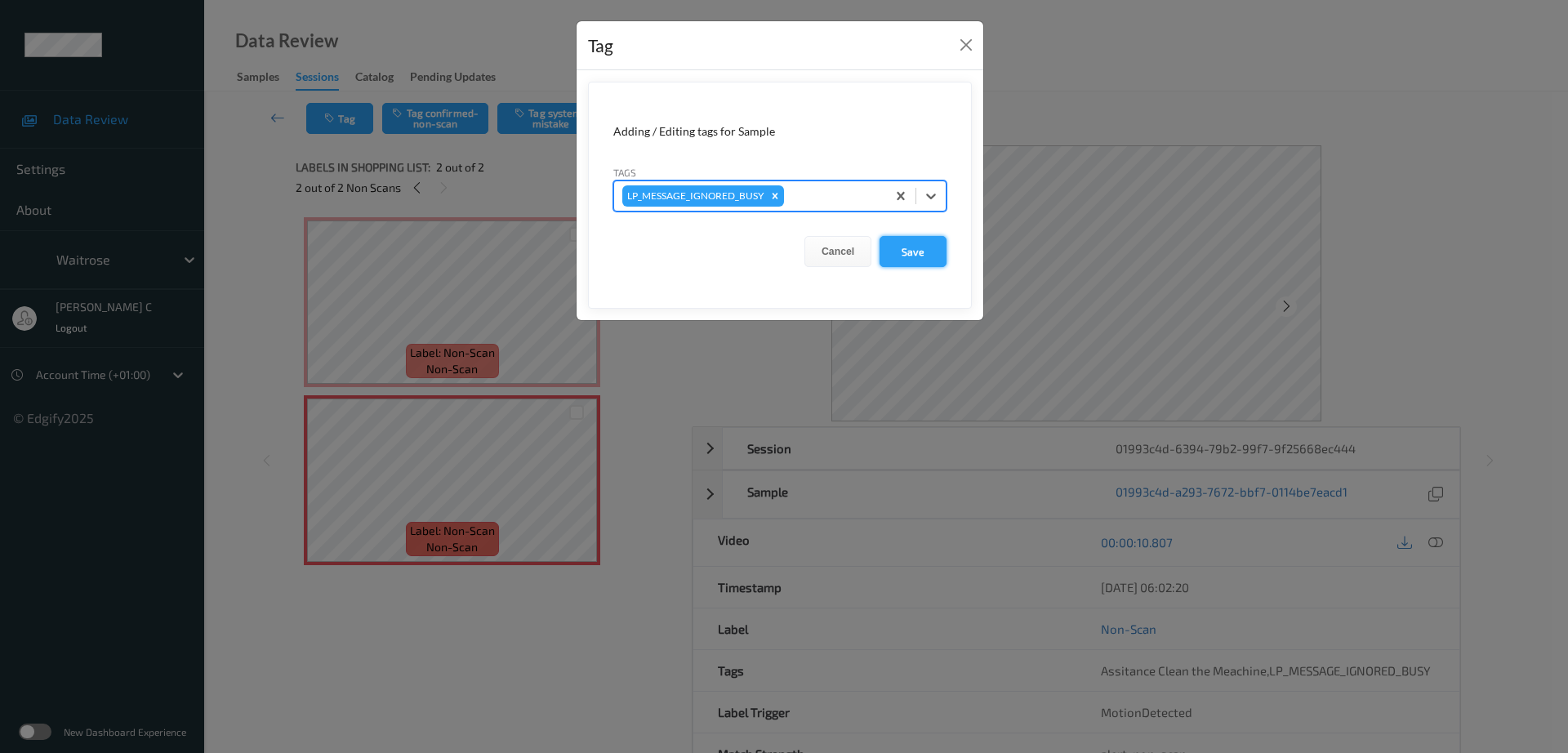
click at [909, 256] on button "Save" at bounding box center [913, 251] width 67 height 31
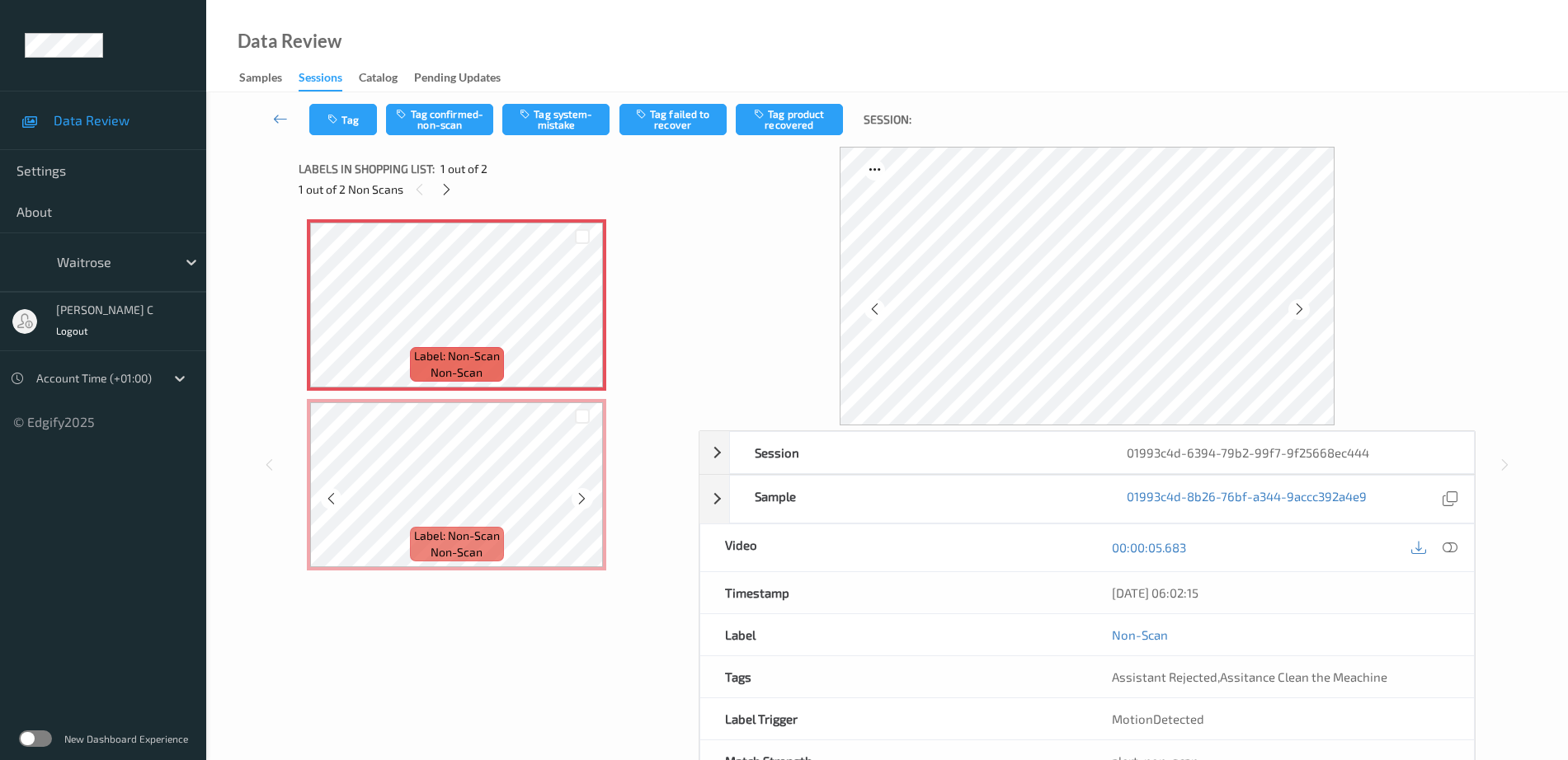
click at [434, 401] on div "Label: Non-Scan non-scan" at bounding box center [456, 485] width 299 height 172
click at [311, 128] on button "Tag" at bounding box center [343, 119] width 68 height 31
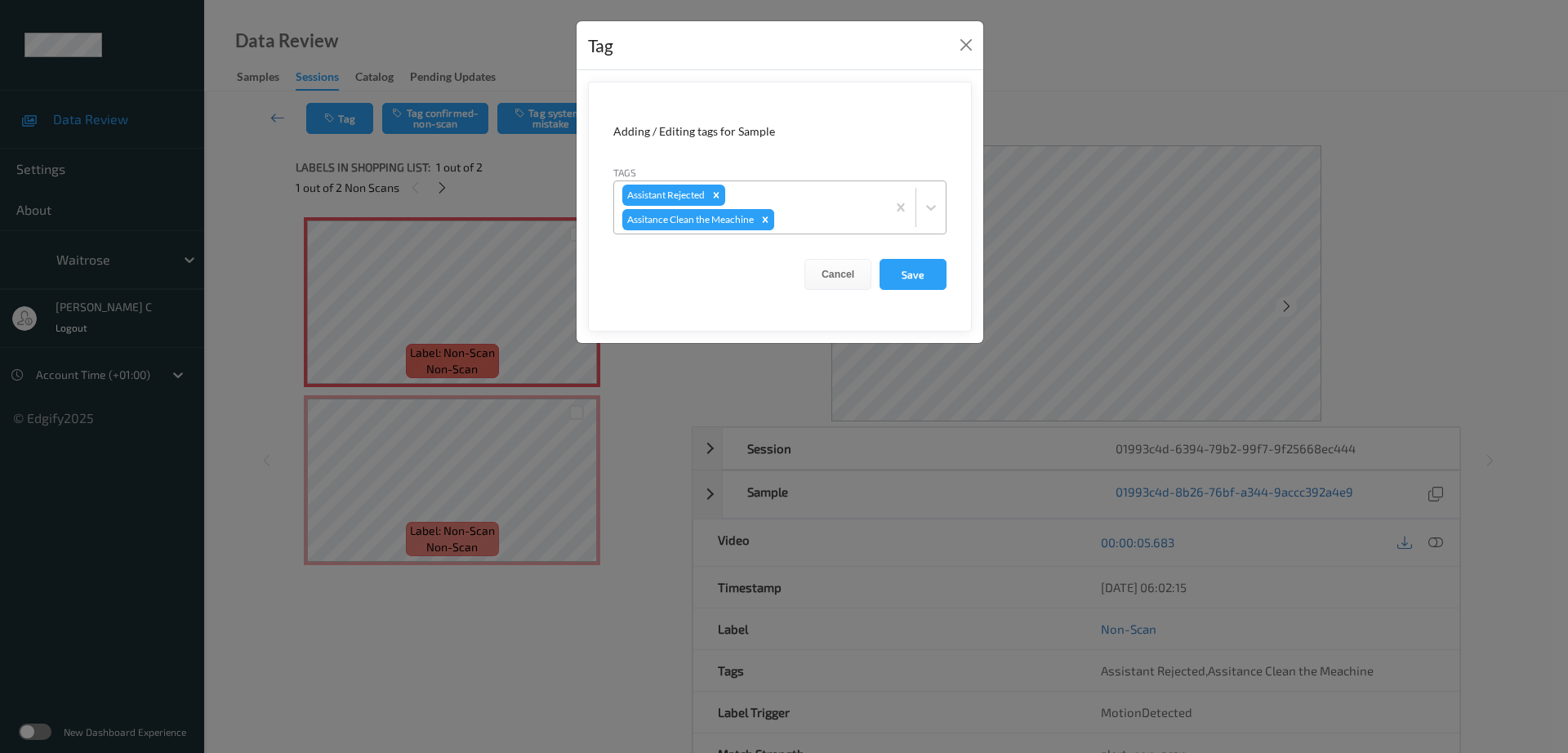
click at [772, 225] on div "Remove Assitance Clean the Meachine" at bounding box center [765, 219] width 18 height 22
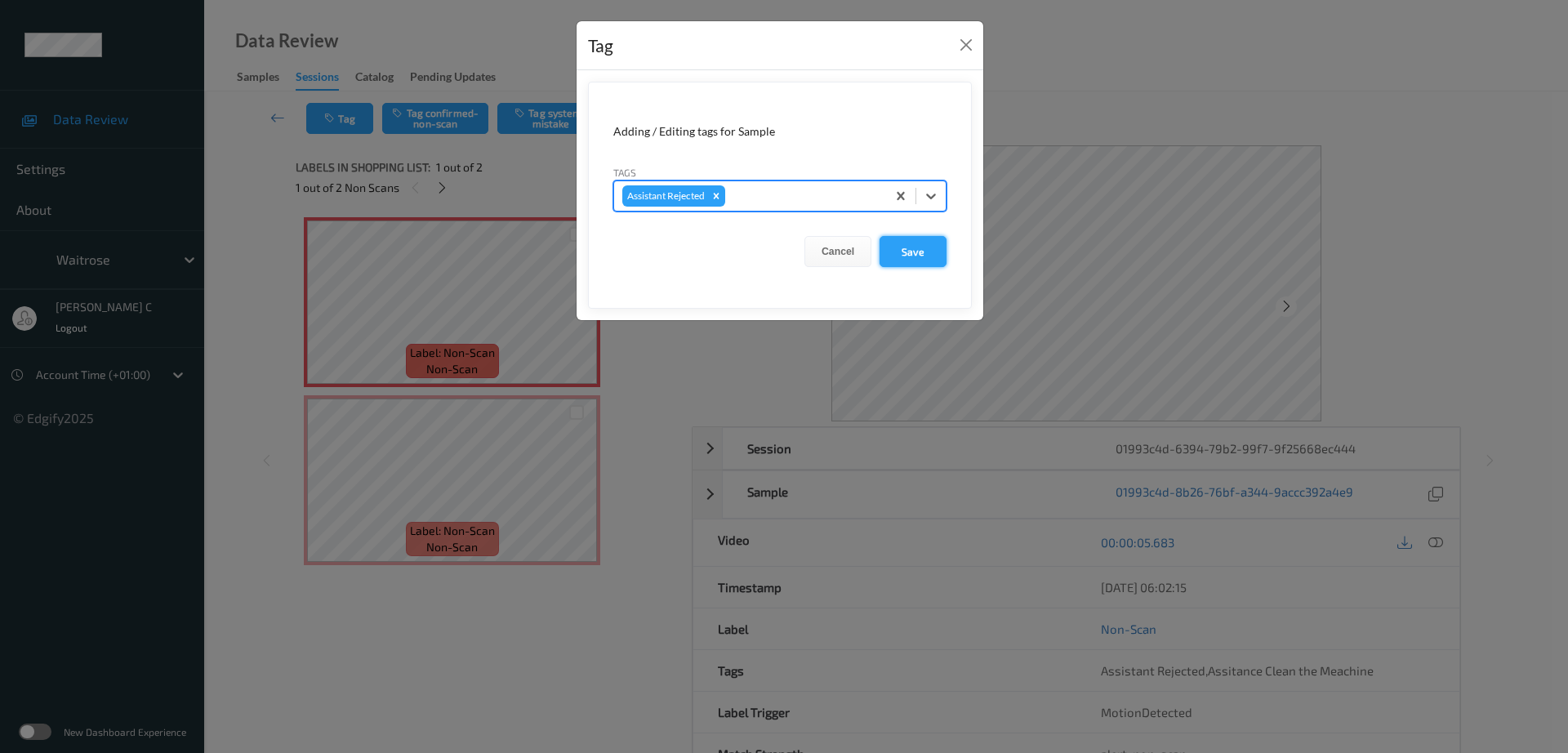
click at [914, 251] on button "Save" at bounding box center [913, 251] width 67 height 31
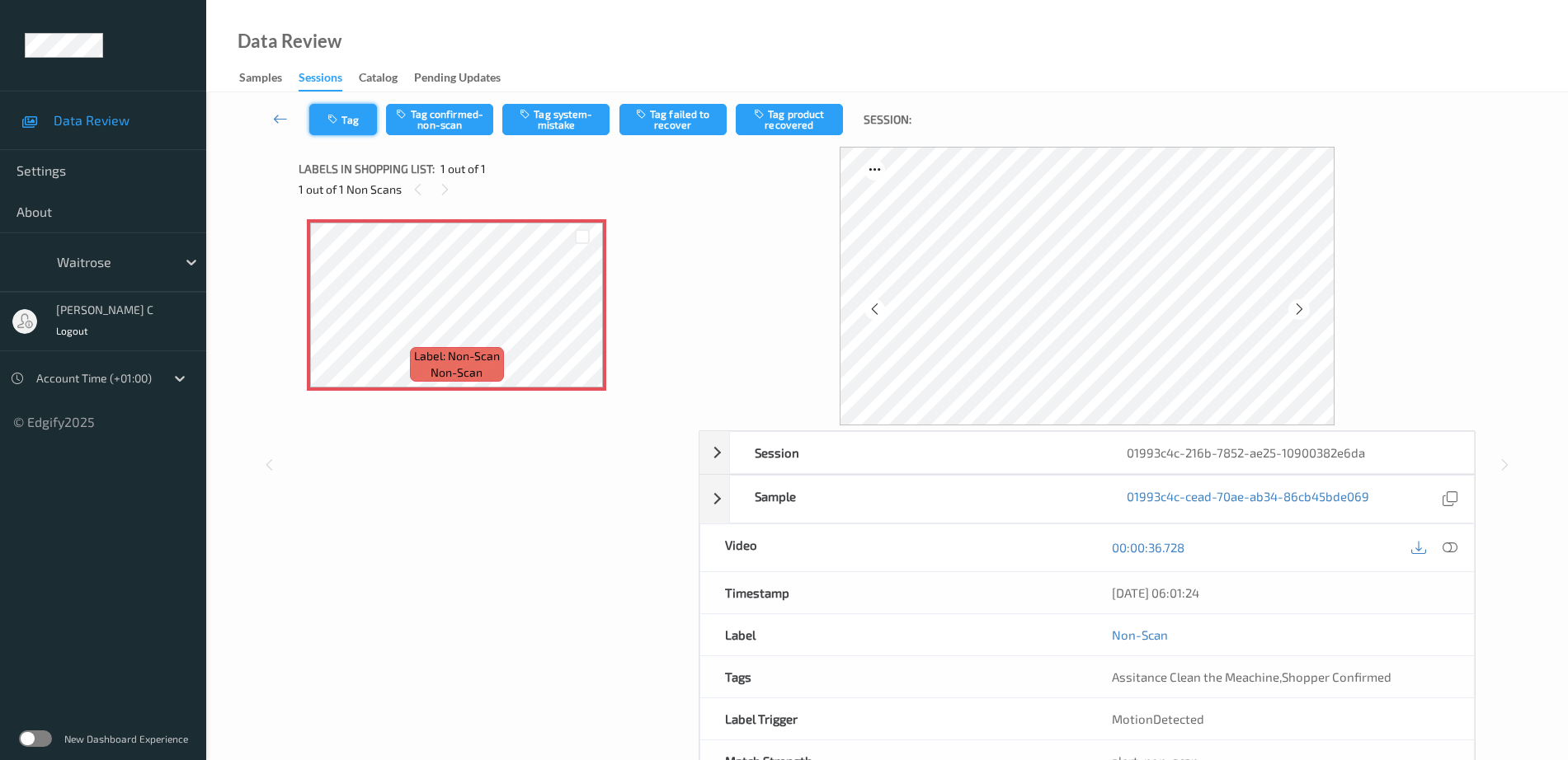
click at [336, 115] on icon "button" at bounding box center [335, 119] width 14 height 11
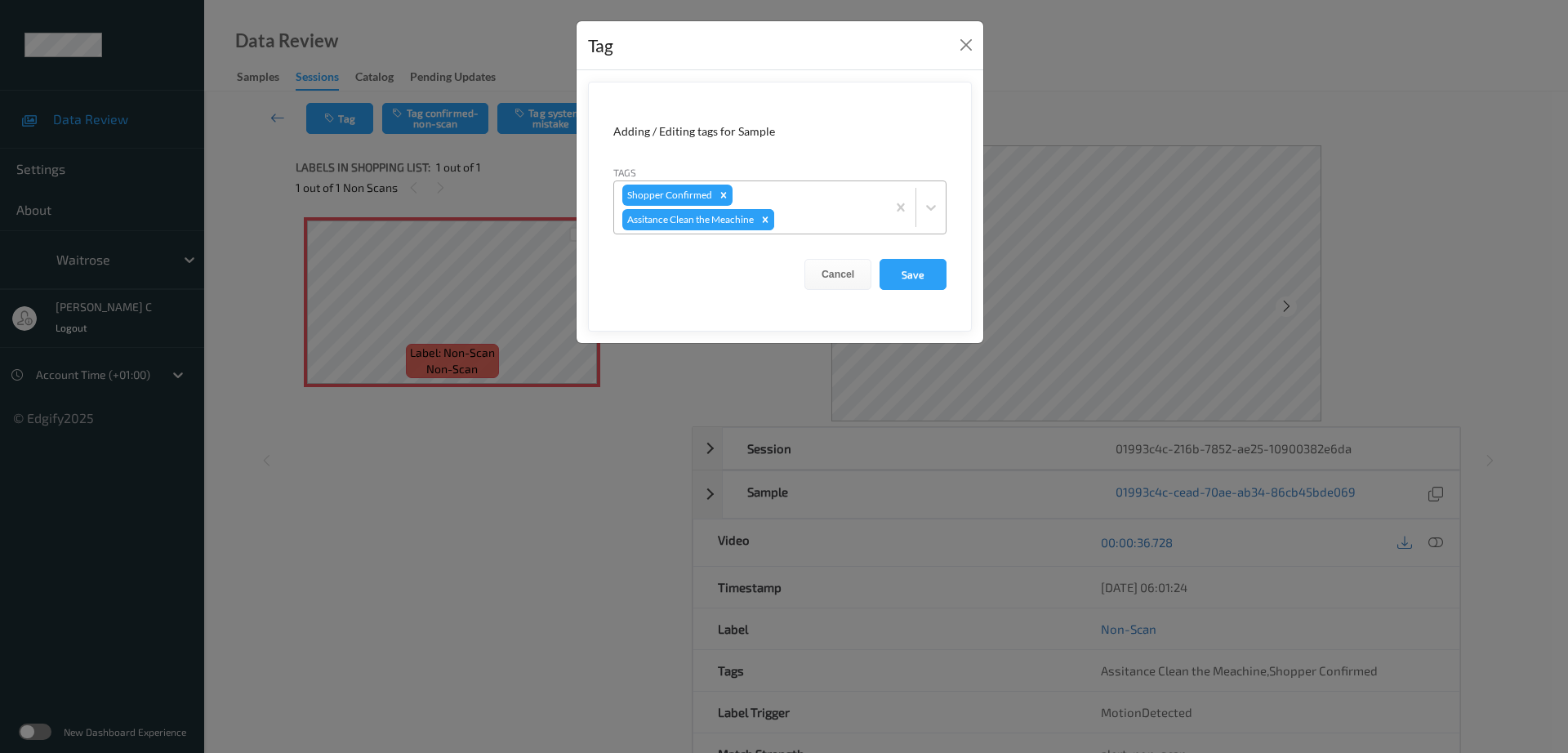
click at [768, 212] on div "Remove Assitance Clean the Meachine" at bounding box center [765, 219] width 18 height 22
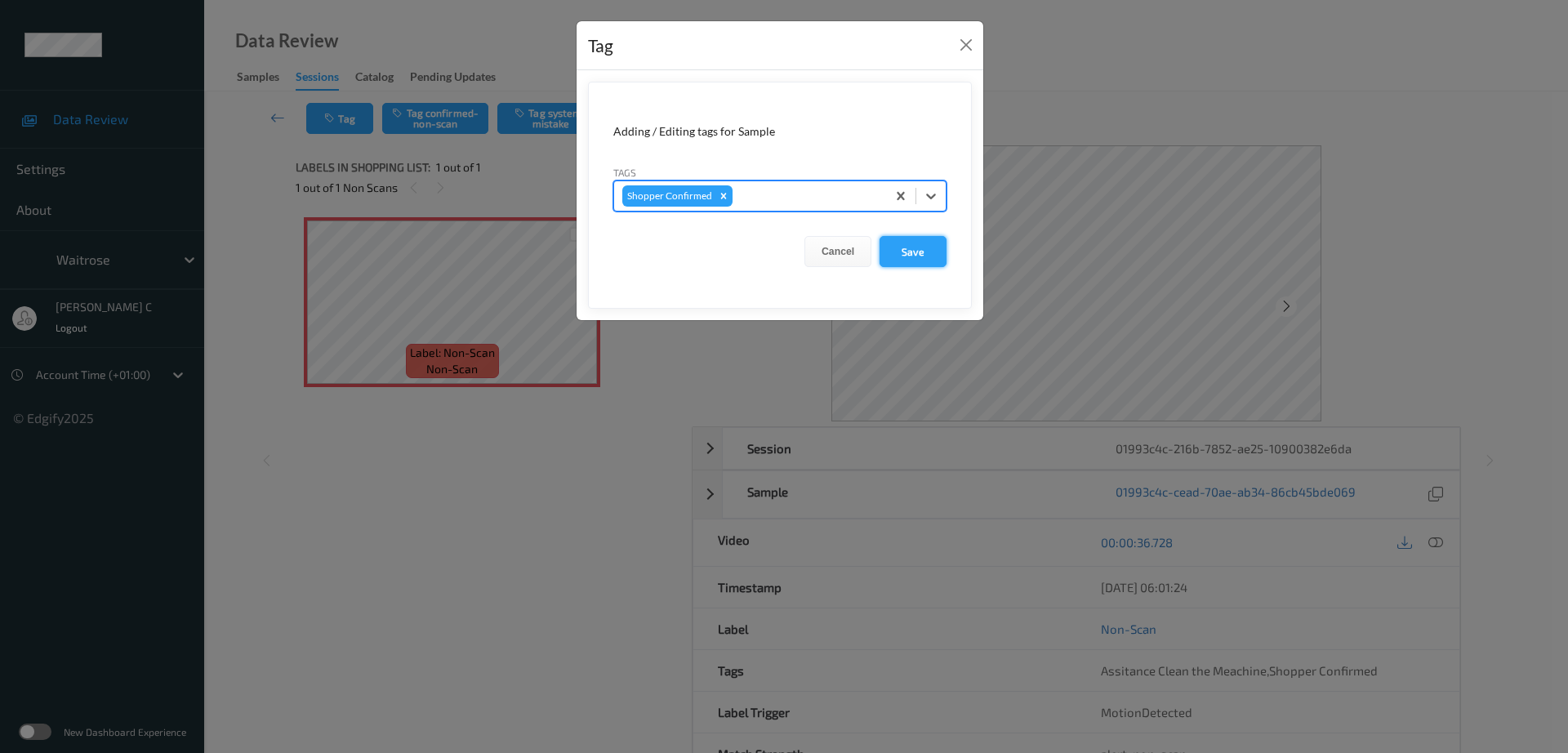
click at [919, 255] on button "Save" at bounding box center [913, 251] width 67 height 31
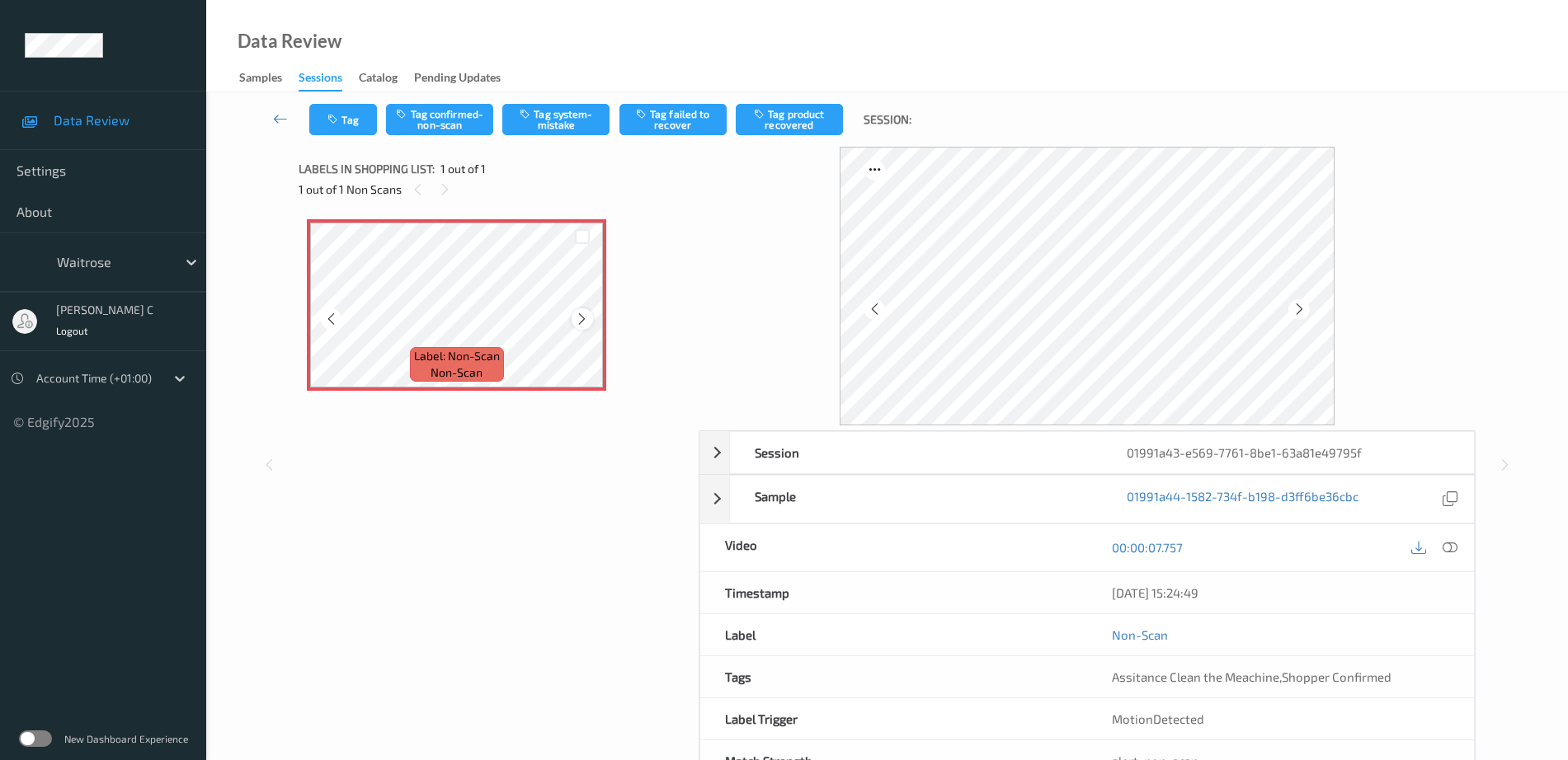
click at [579, 318] on icon at bounding box center [582, 319] width 14 height 15
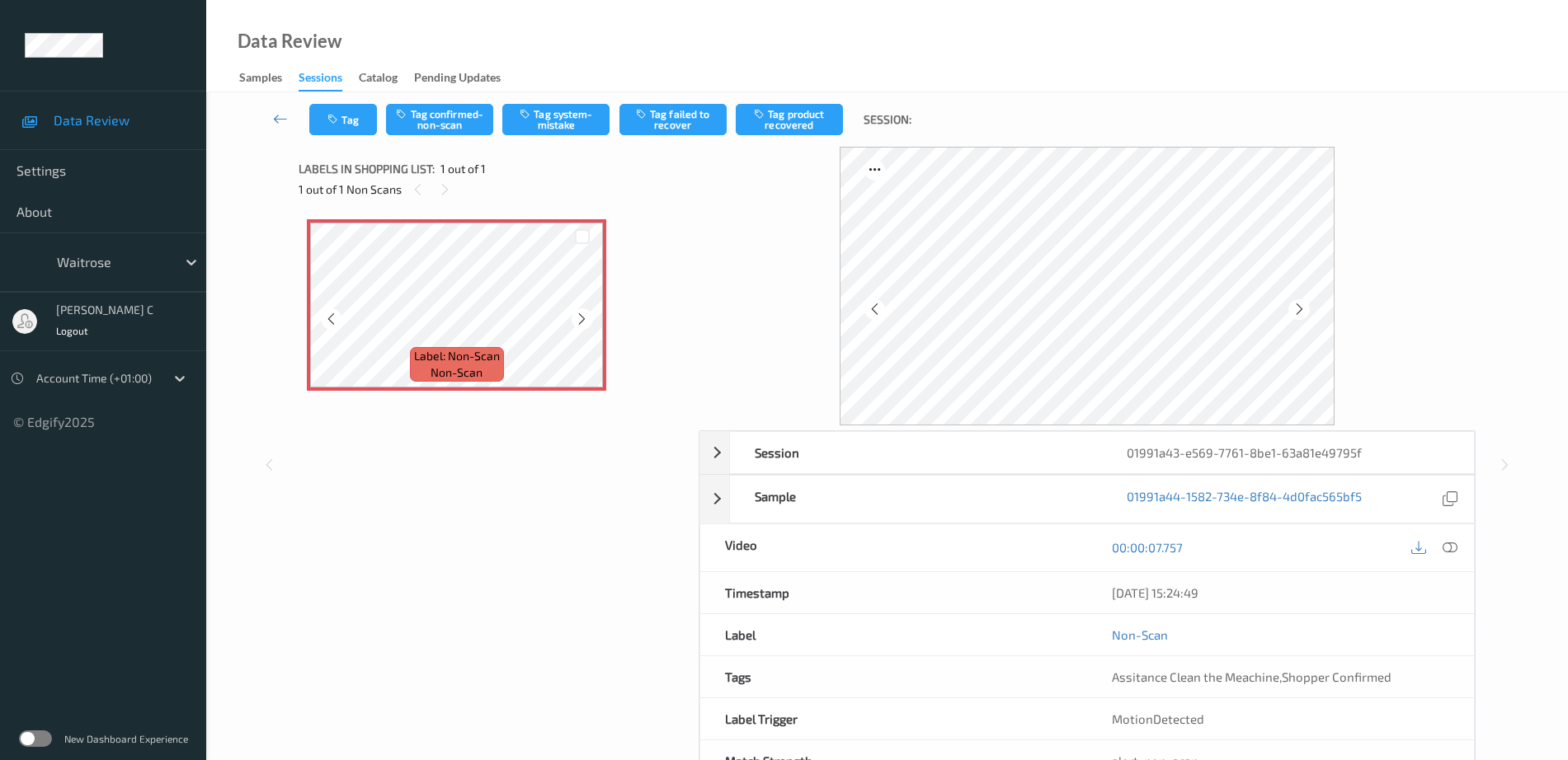
click at [579, 318] on icon at bounding box center [582, 319] width 14 height 15
click at [1444, 545] on icon at bounding box center [1449, 547] width 15 height 15
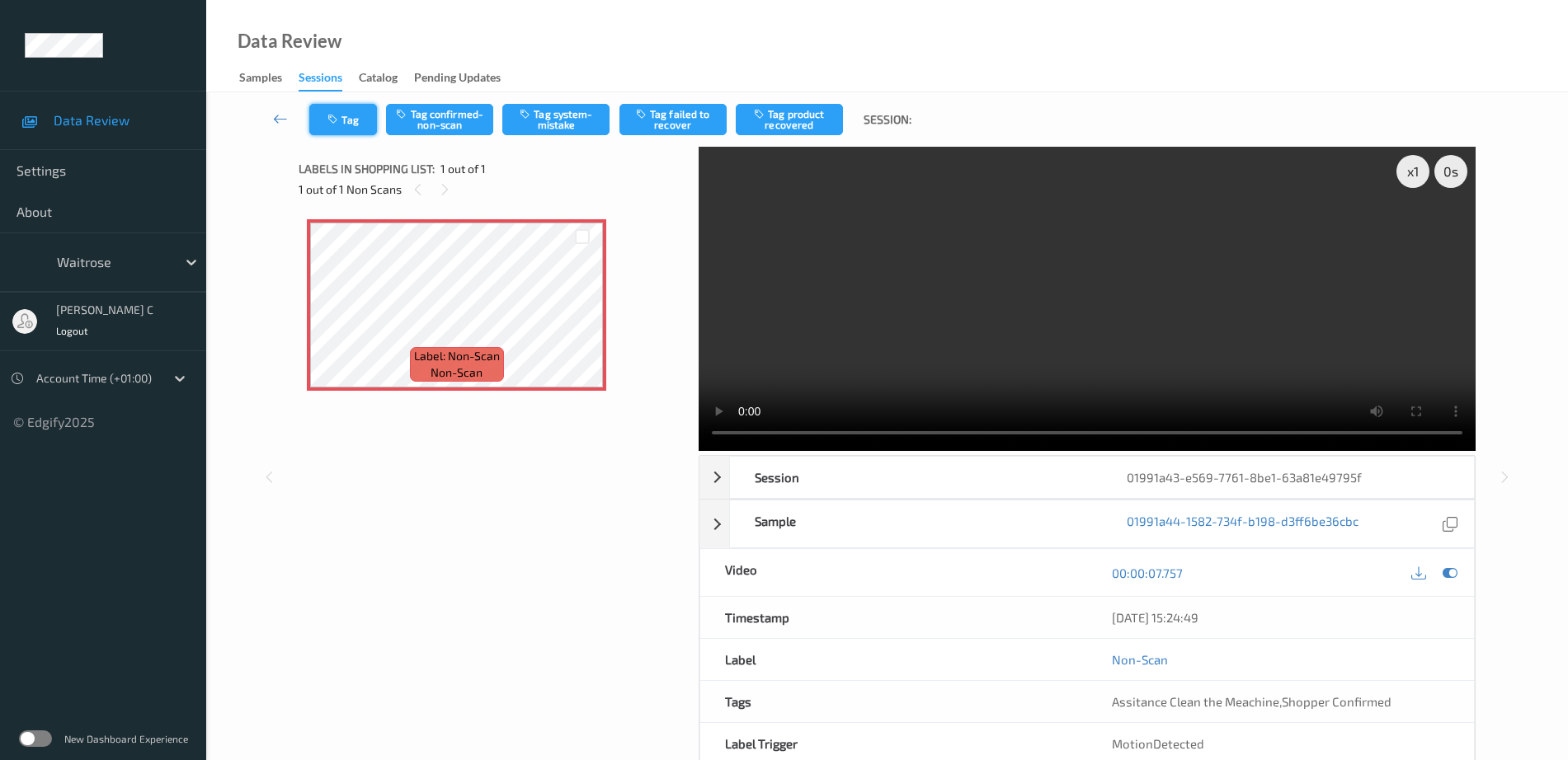
click at [343, 119] on button "Tag" at bounding box center [343, 119] width 68 height 31
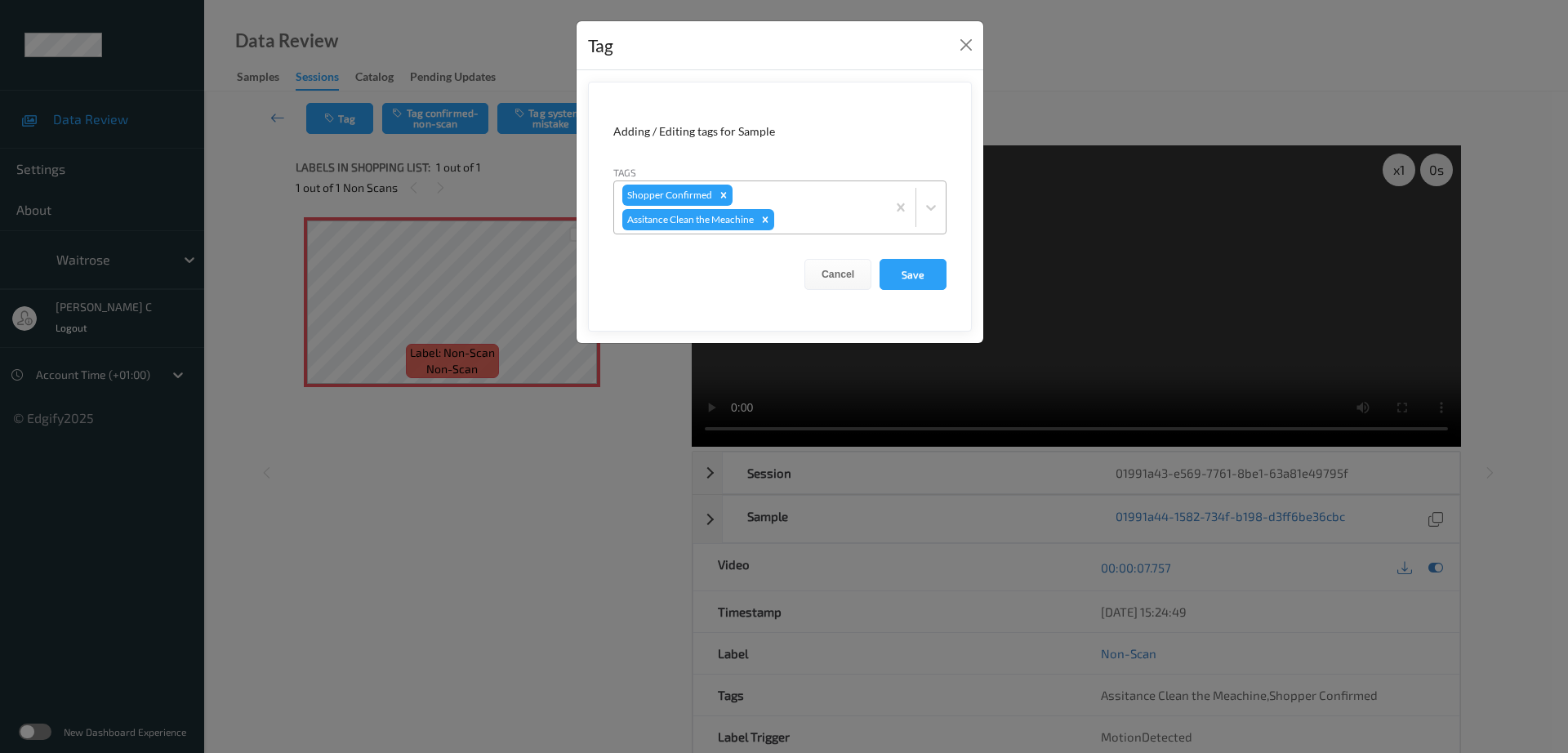
click at [767, 206] on div "Shopper Confirmed Assitance Clean the Meachine" at bounding box center [750, 207] width 272 height 53
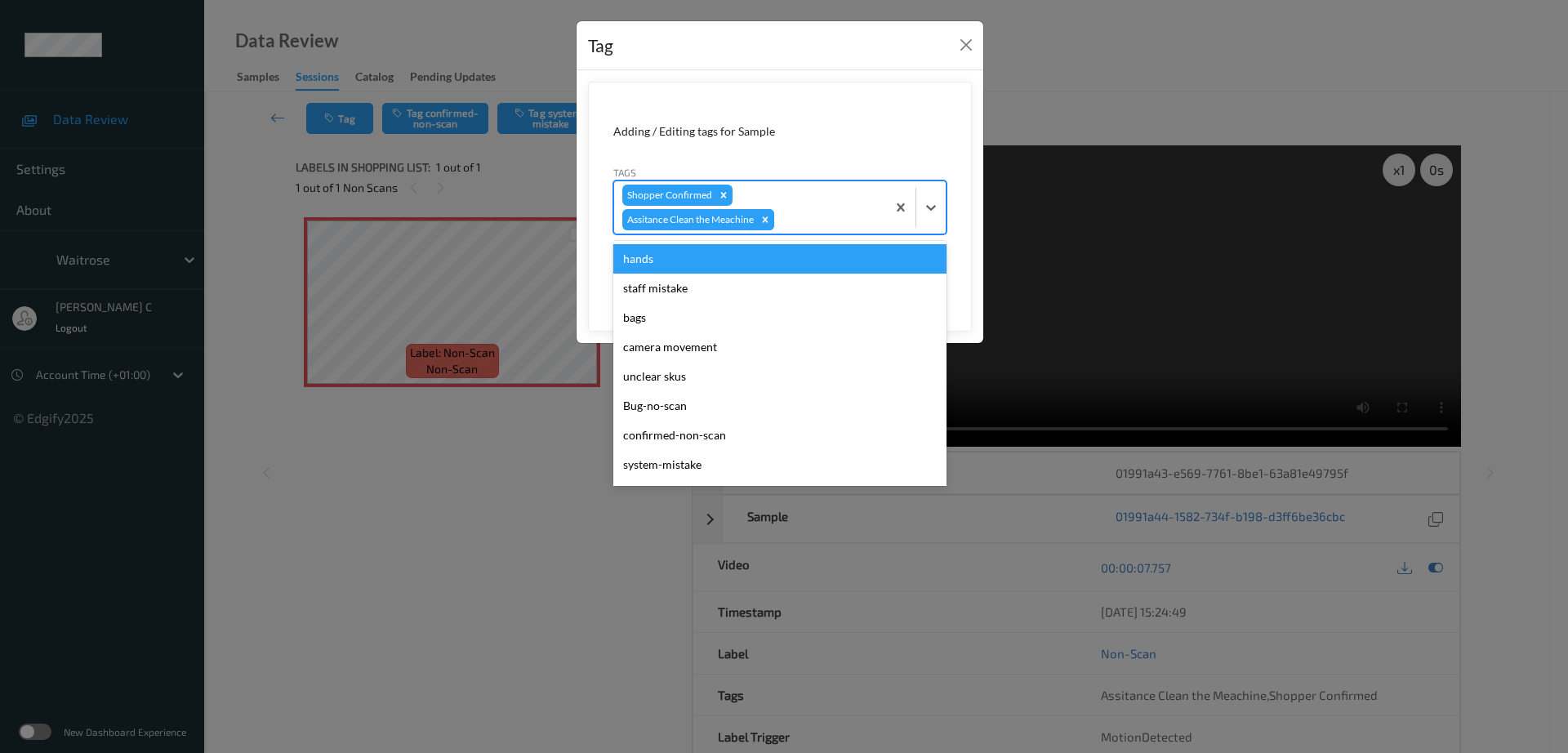
click at [767, 218] on icon "Remove Assitance Clean the Meachine" at bounding box center [765, 219] width 6 height 6
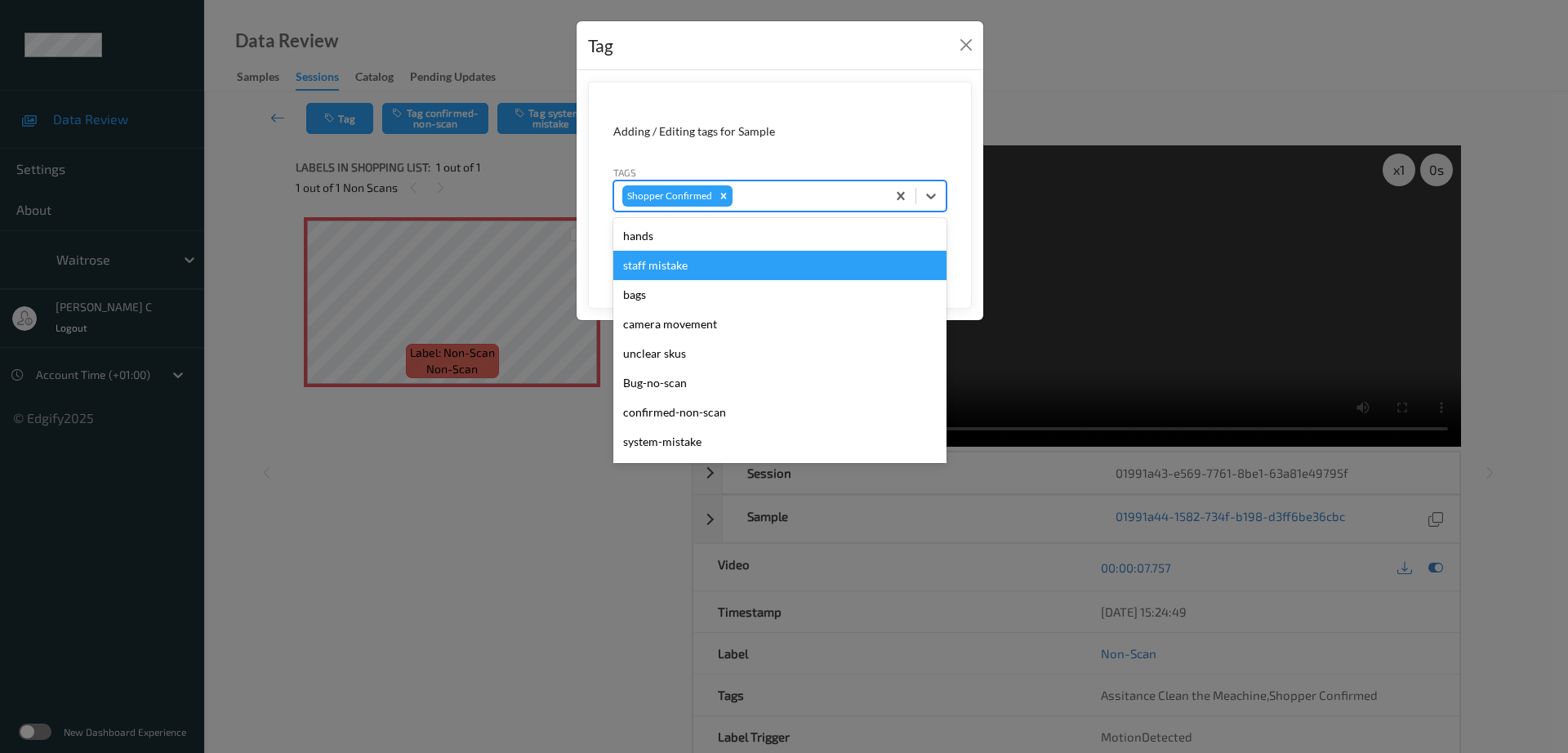
click at [815, 46] on div "Tag" at bounding box center [779, 47] width 406 height 50
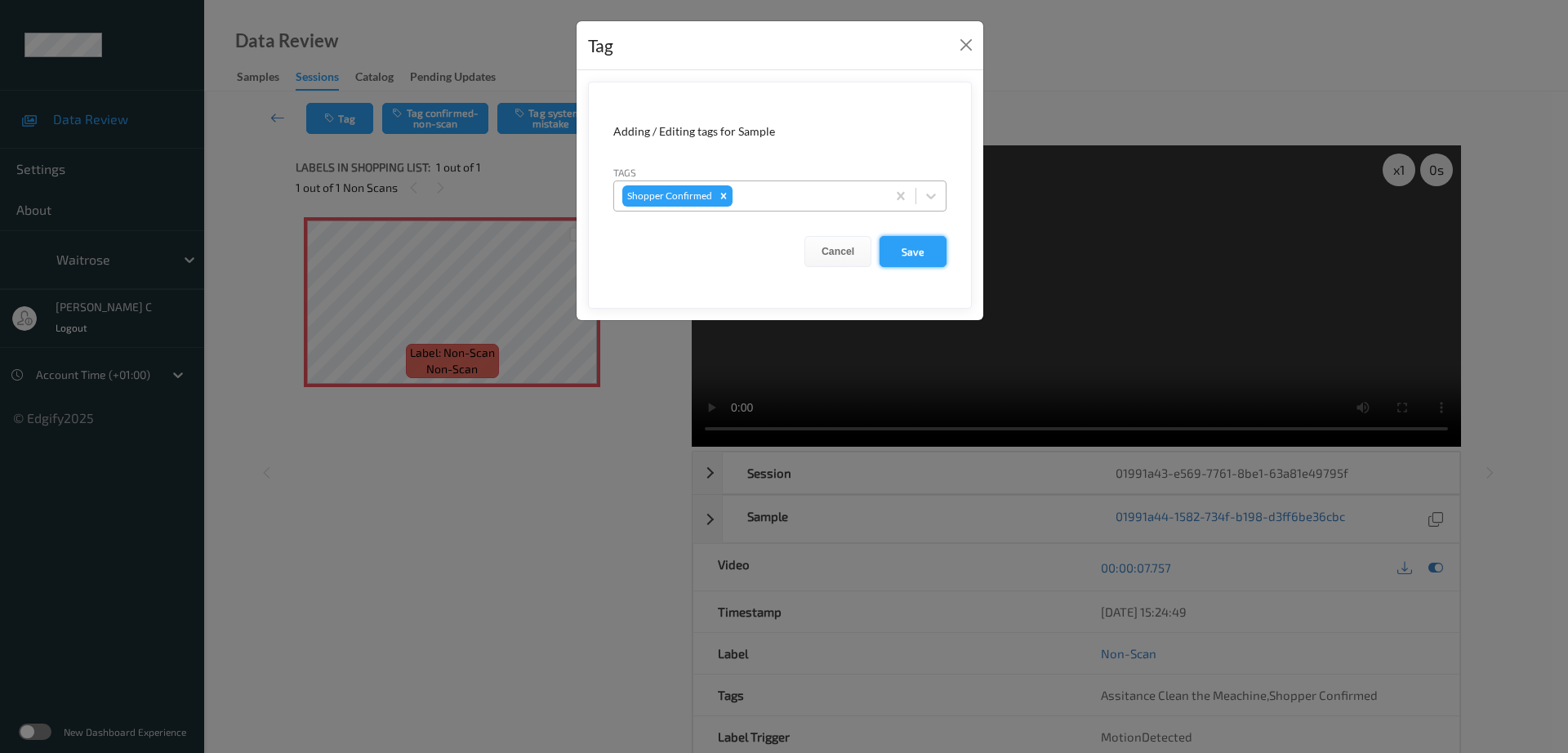
click at [919, 255] on button "Save" at bounding box center [913, 251] width 67 height 31
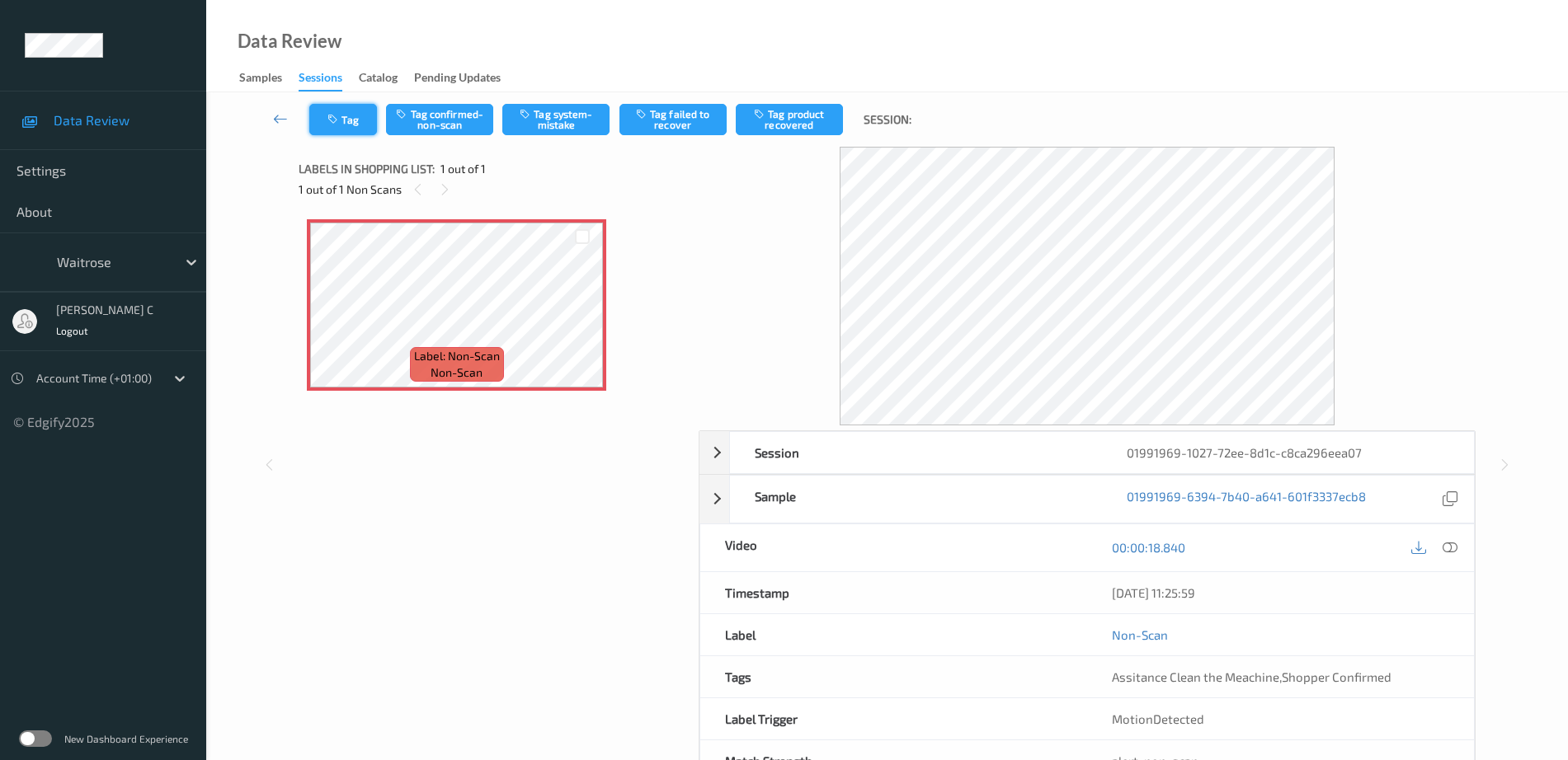
click at [346, 117] on button "Tag" at bounding box center [343, 119] width 68 height 31
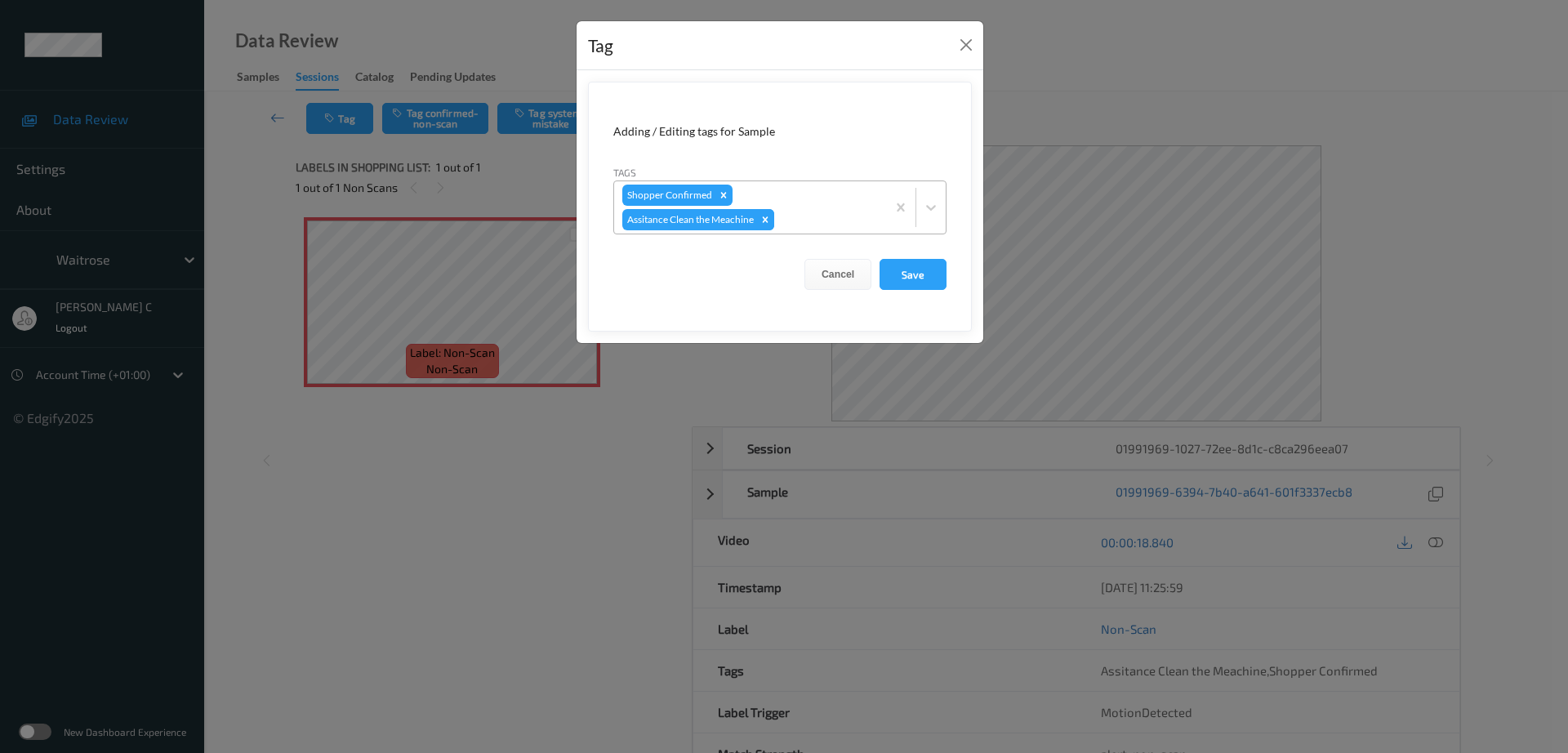
click at [767, 218] on icon "Remove Assitance Clean the Meachine" at bounding box center [765, 219] width 6 height 6
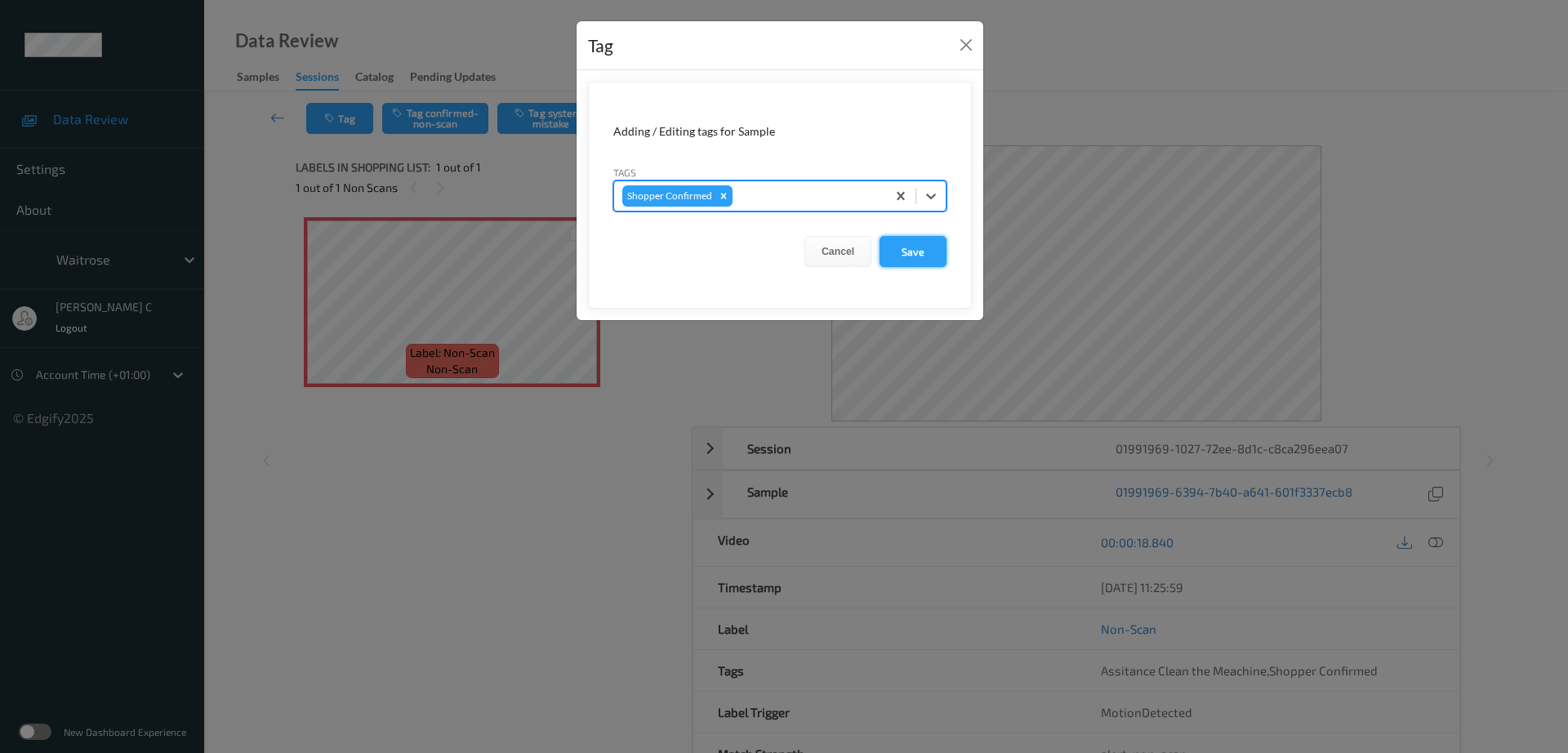
click at [930, 250] on button "Save" at bounding box center [913, 251] width 67 height 31
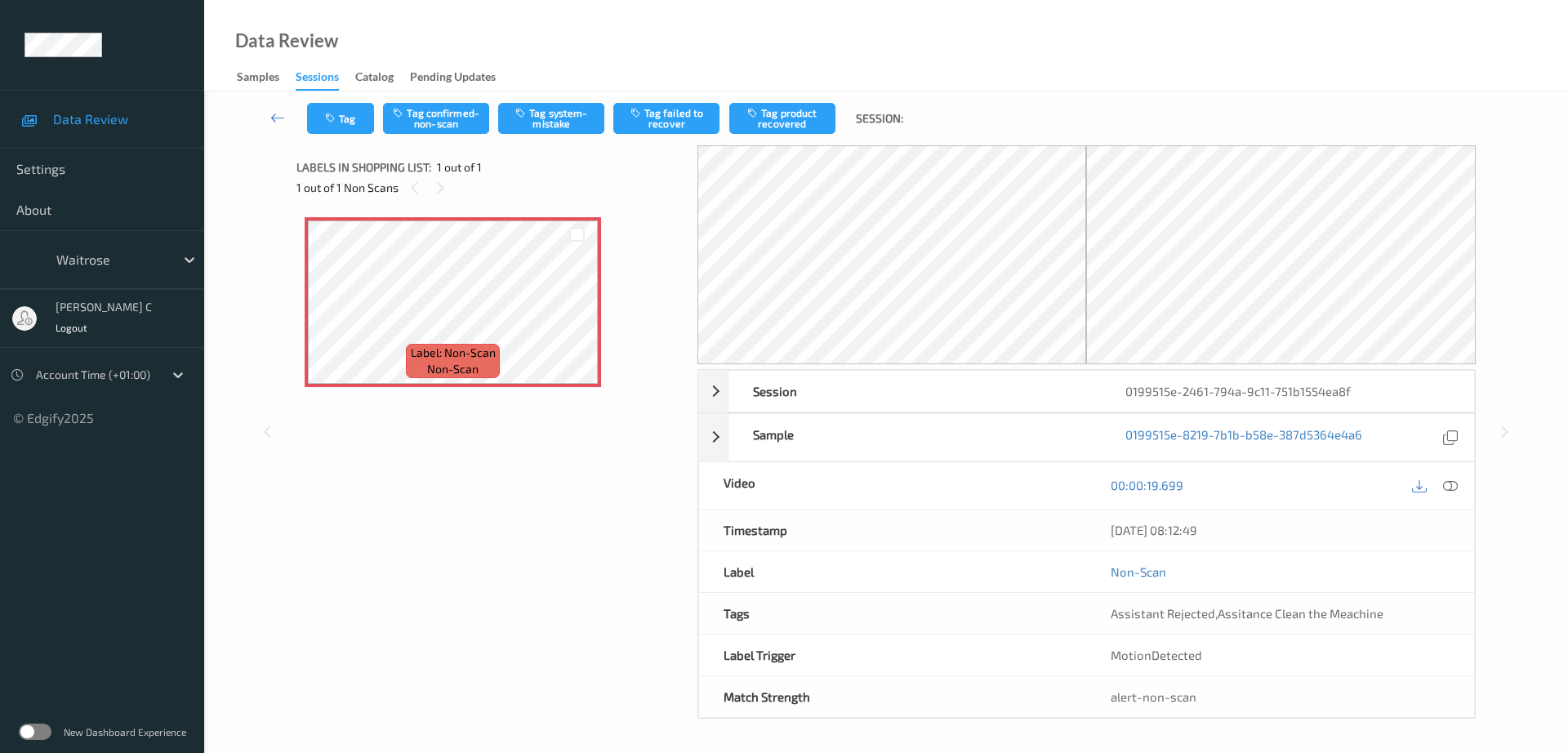
click at [375, 108] on div "Tag Tag confirmed-non-scan Tag system-mistake Tag failed to recover Tag product…" at bounding box center [611, 118] width 608 height 31
click at [355, 116] on button "Tag" at bounding box center [341, 118] width 67 height 31
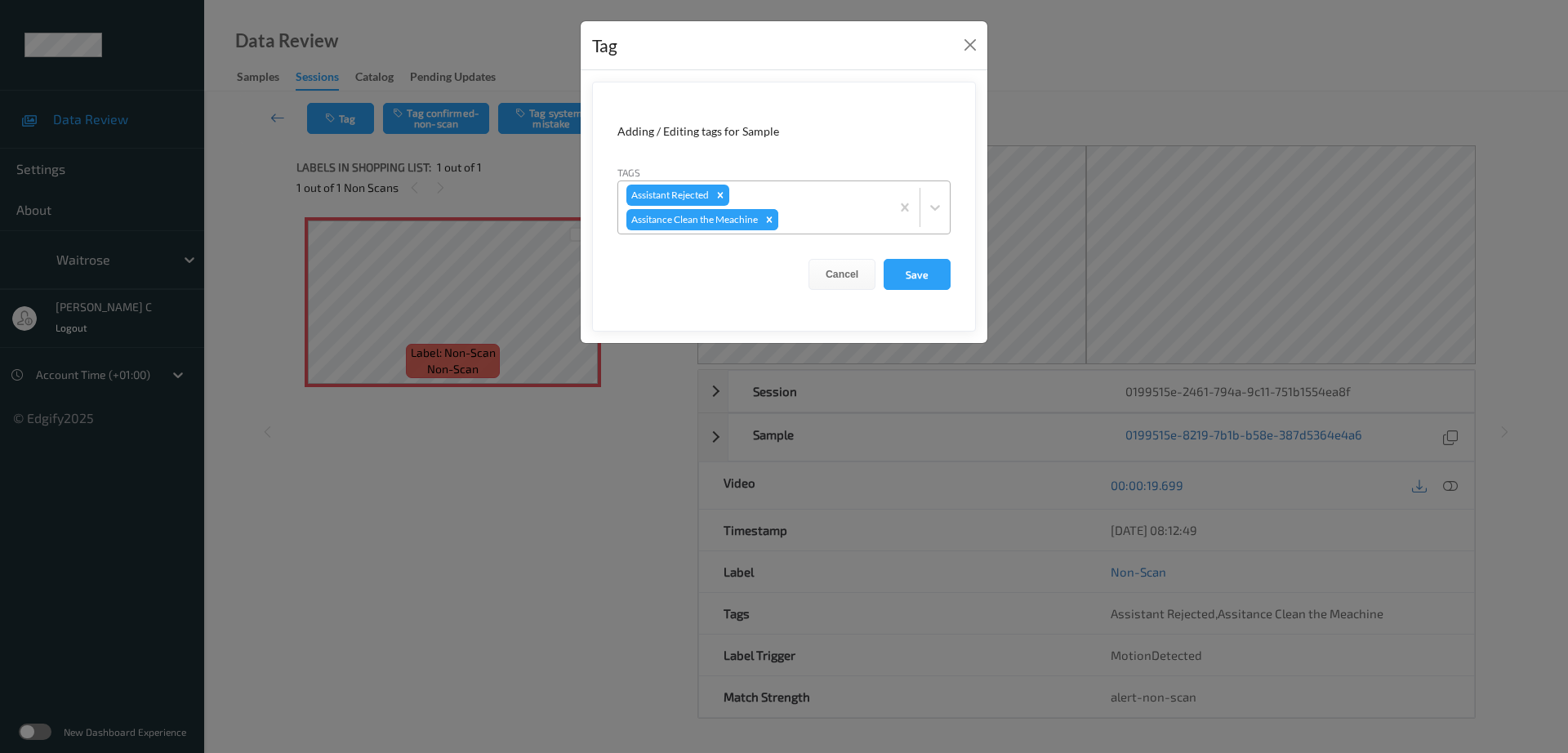
click at [768, 222] on icon "Remove Assitance Clean the Meachine" at bounding box center [770, 219] width 6 height 6
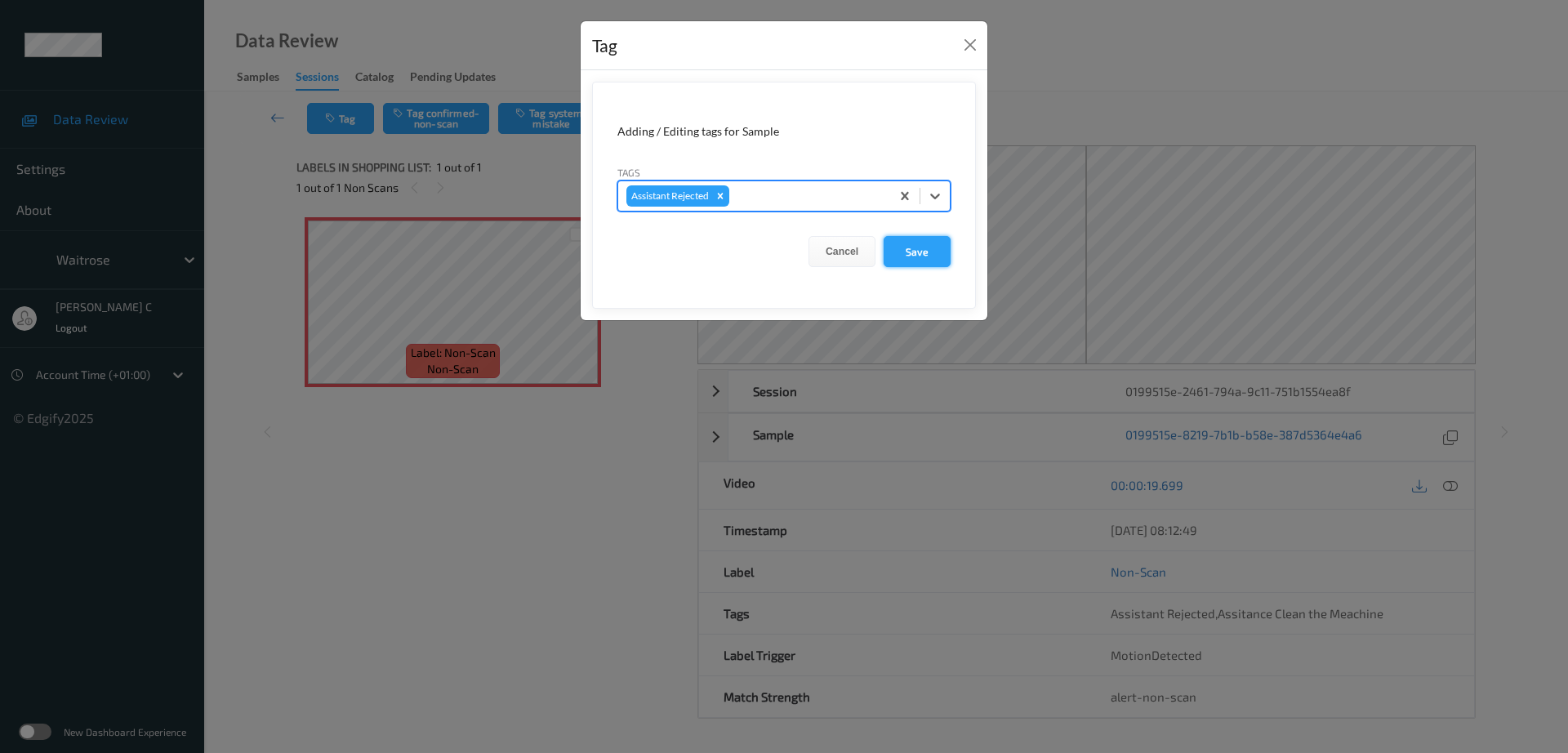
click at [916, 263] on button "Save" at bounding box center [917, 251] width 67 height 31
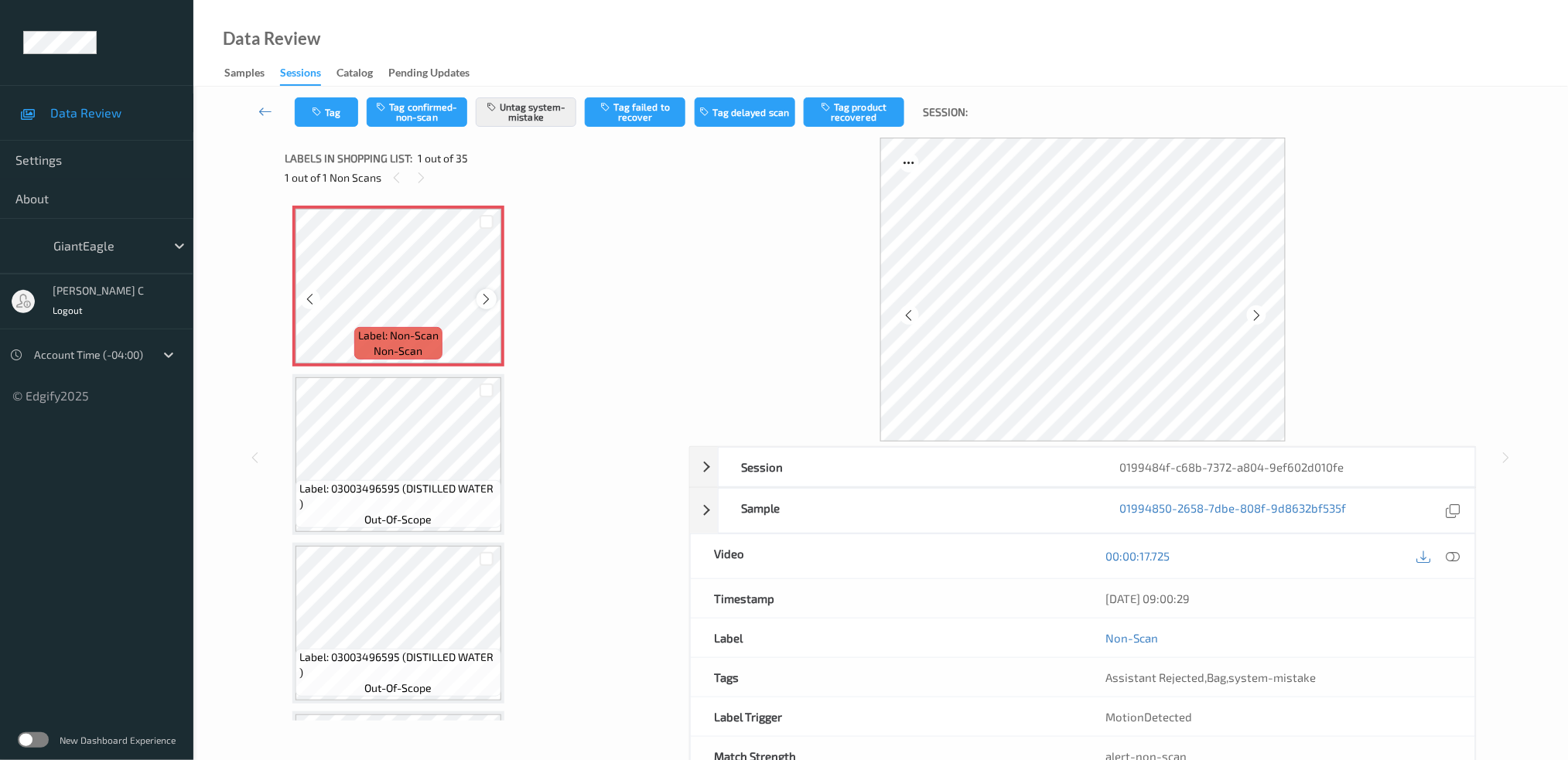
click at [483, 289] on div at bounding box center [486, 299] width 20 height 20
click at [488, 304] on icon at bounding box center [487, 299] width 13 height 14
click at [345, 505] on span "Label: 03003496595 (DISTILLED WATER )" at bounding box center [398, 497] width 198 height 31
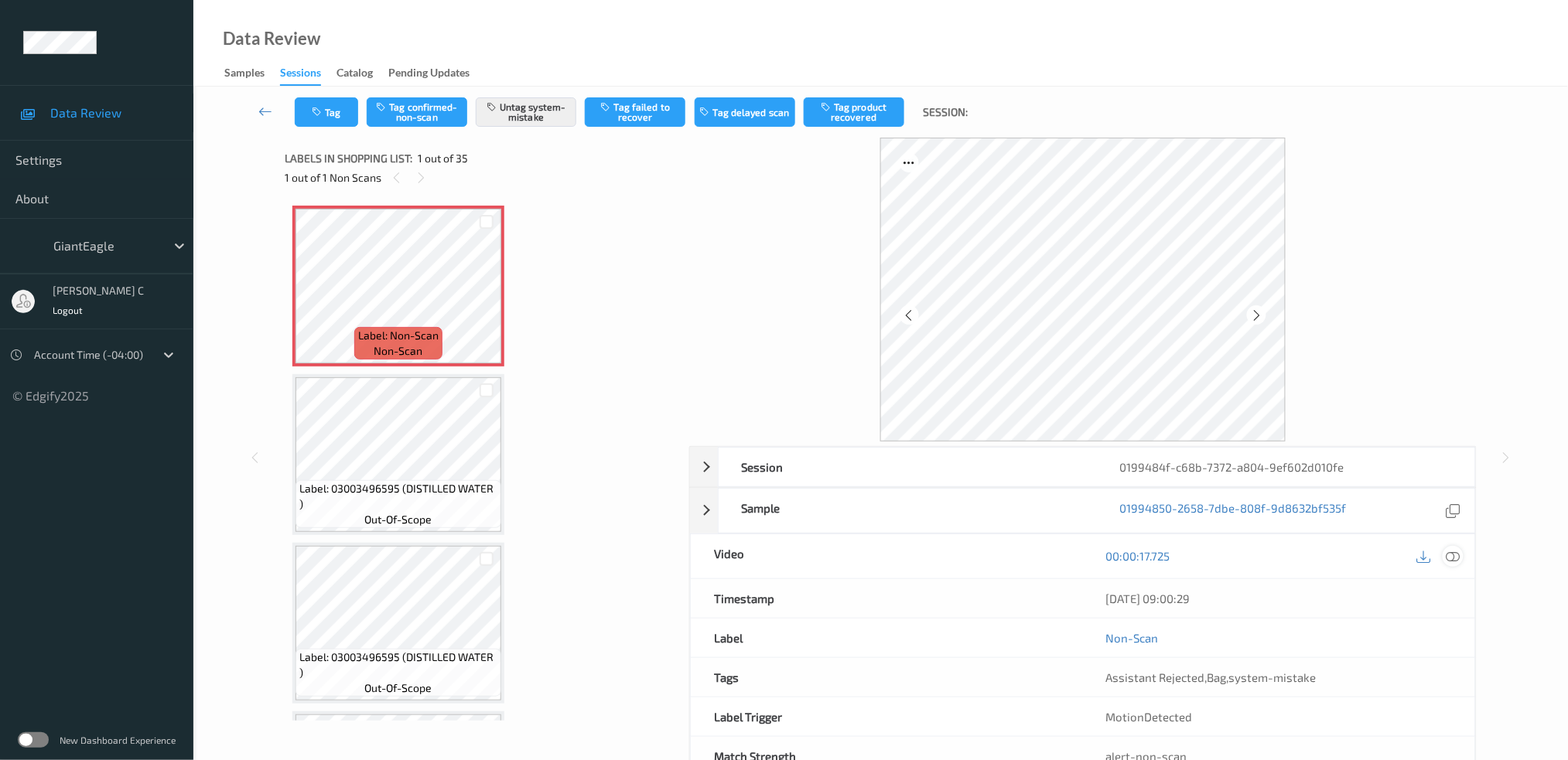
click at [1455, 552] on icon at bounding box center [1453, 556] width 14 height 14
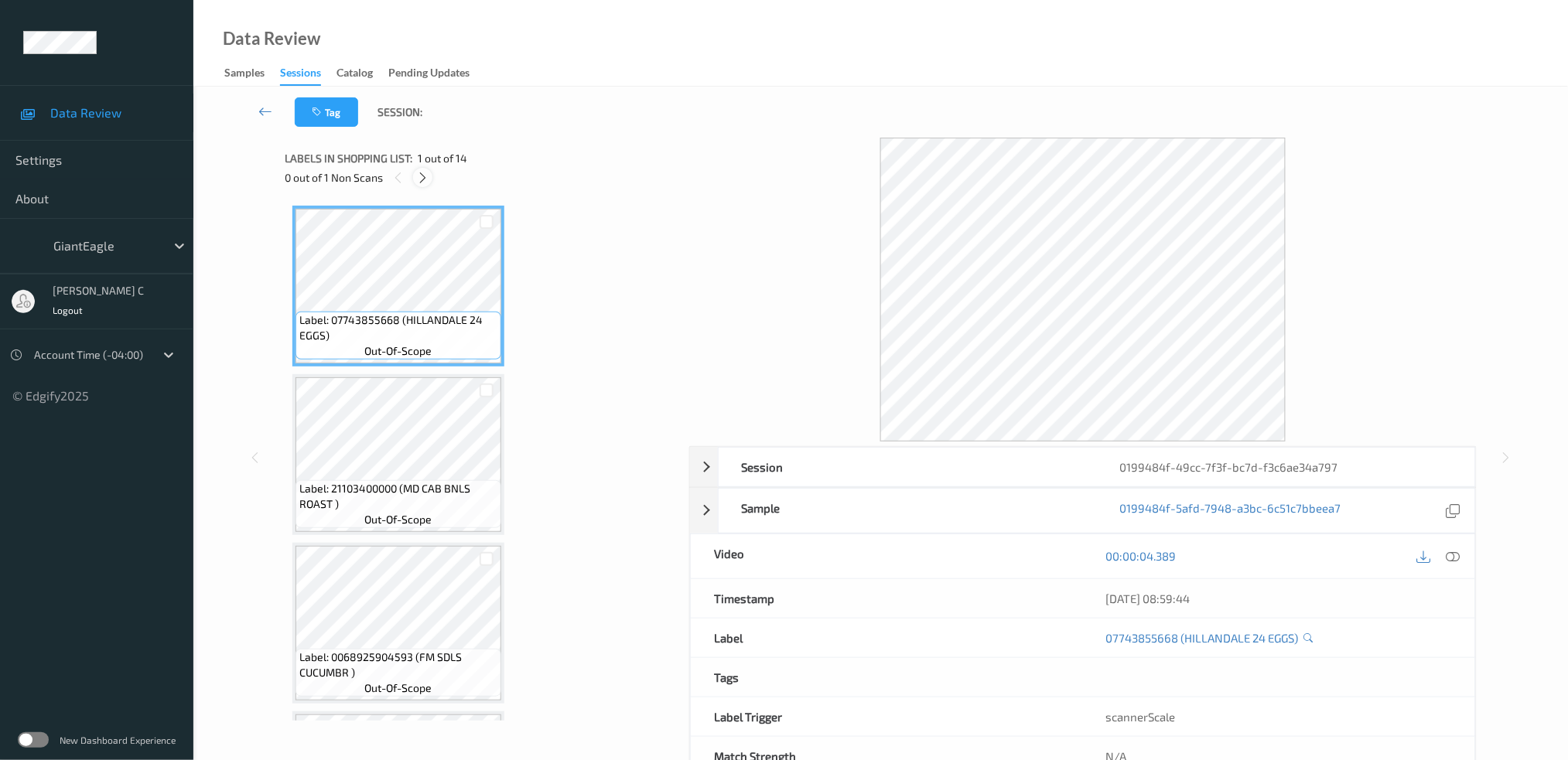
click at [423, 168] on div at bounding box center [423, 177] width 20 height 20
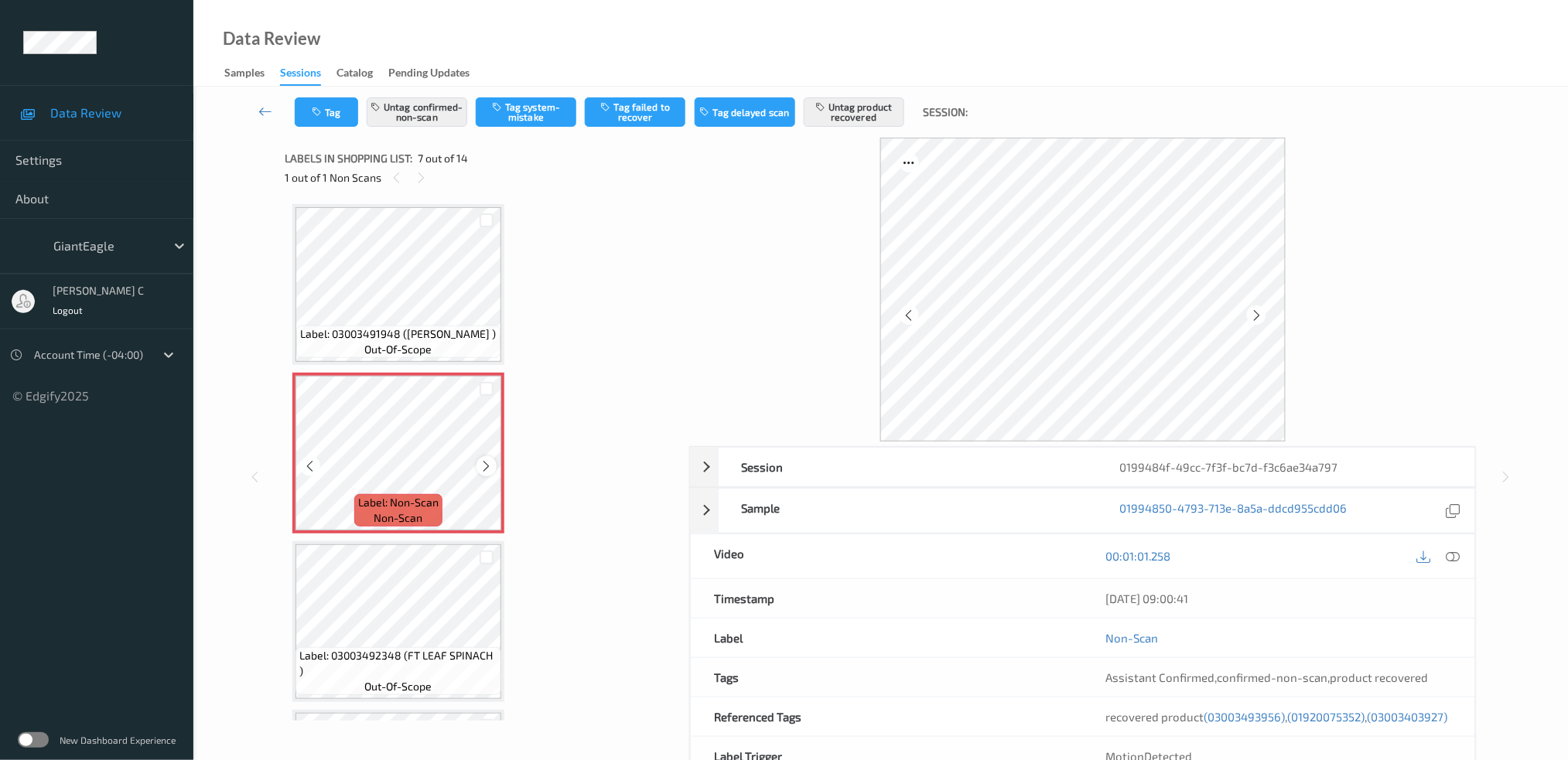
click at [486, 465] on div at bounding box center [486, 466] width 20 height 20
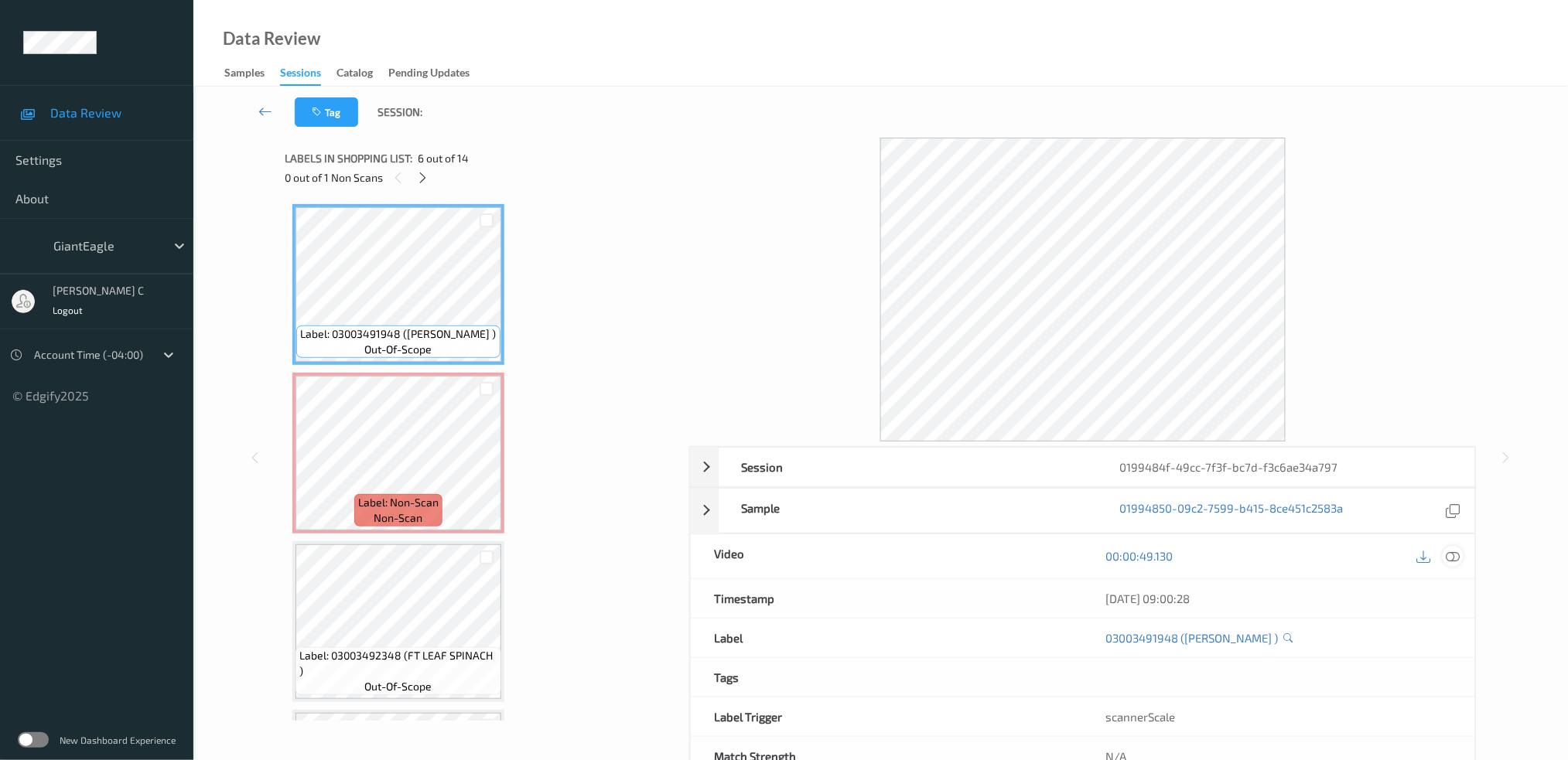
click at [1458, 554] on icon at bounding box center [1453, 556] width 14 height 14
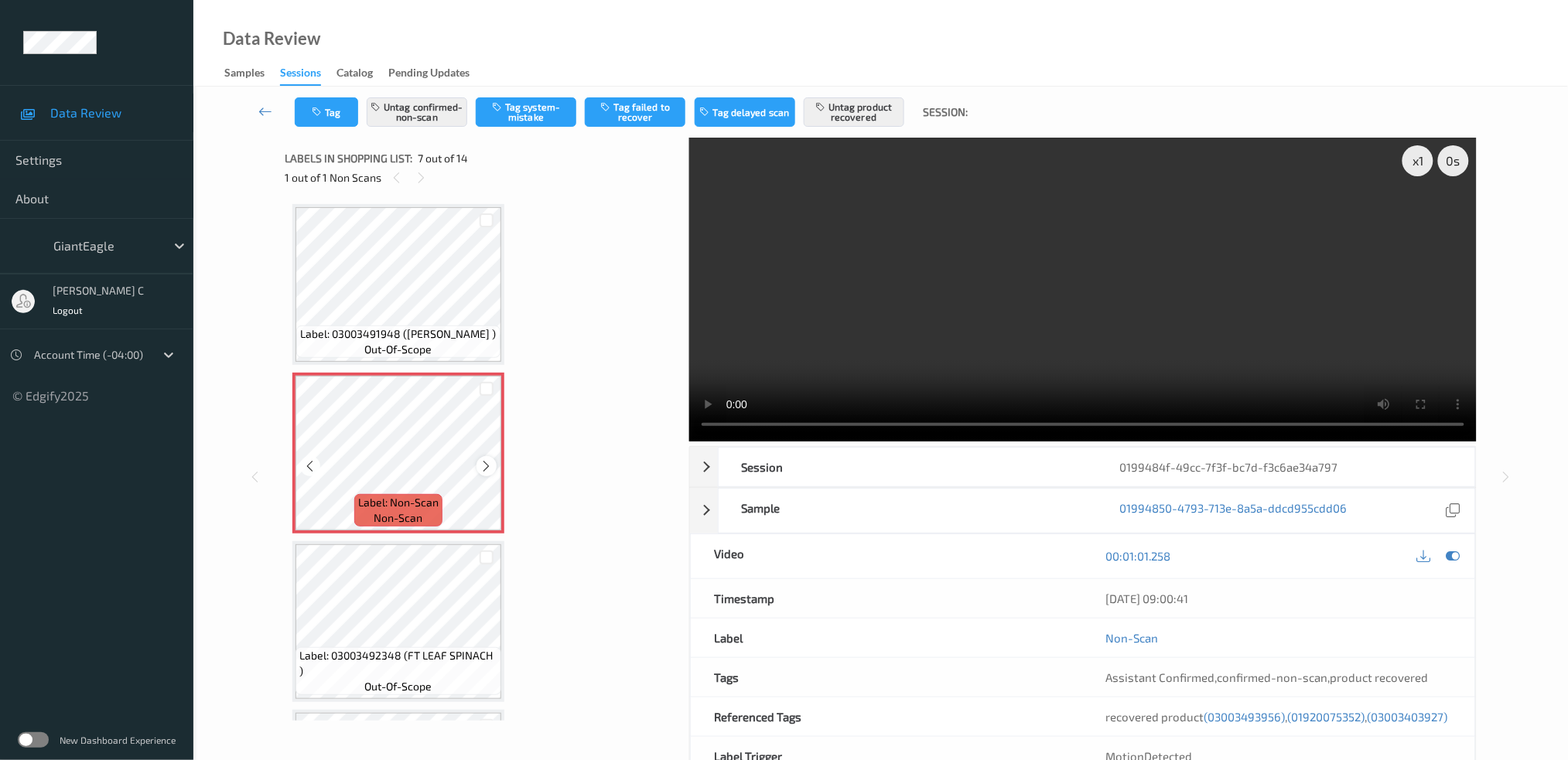
click at [487, 459] on icon at bounding box center [487, 466] width 13 height 14
click at [412, 326] on span "Label: 03003491948 (TOM RAINBOW GRAPE )" at bounding box center [398, 333] width 195 height 16
click at [482, 459] on icon at bounding box center [487, 466] width 13 height 14
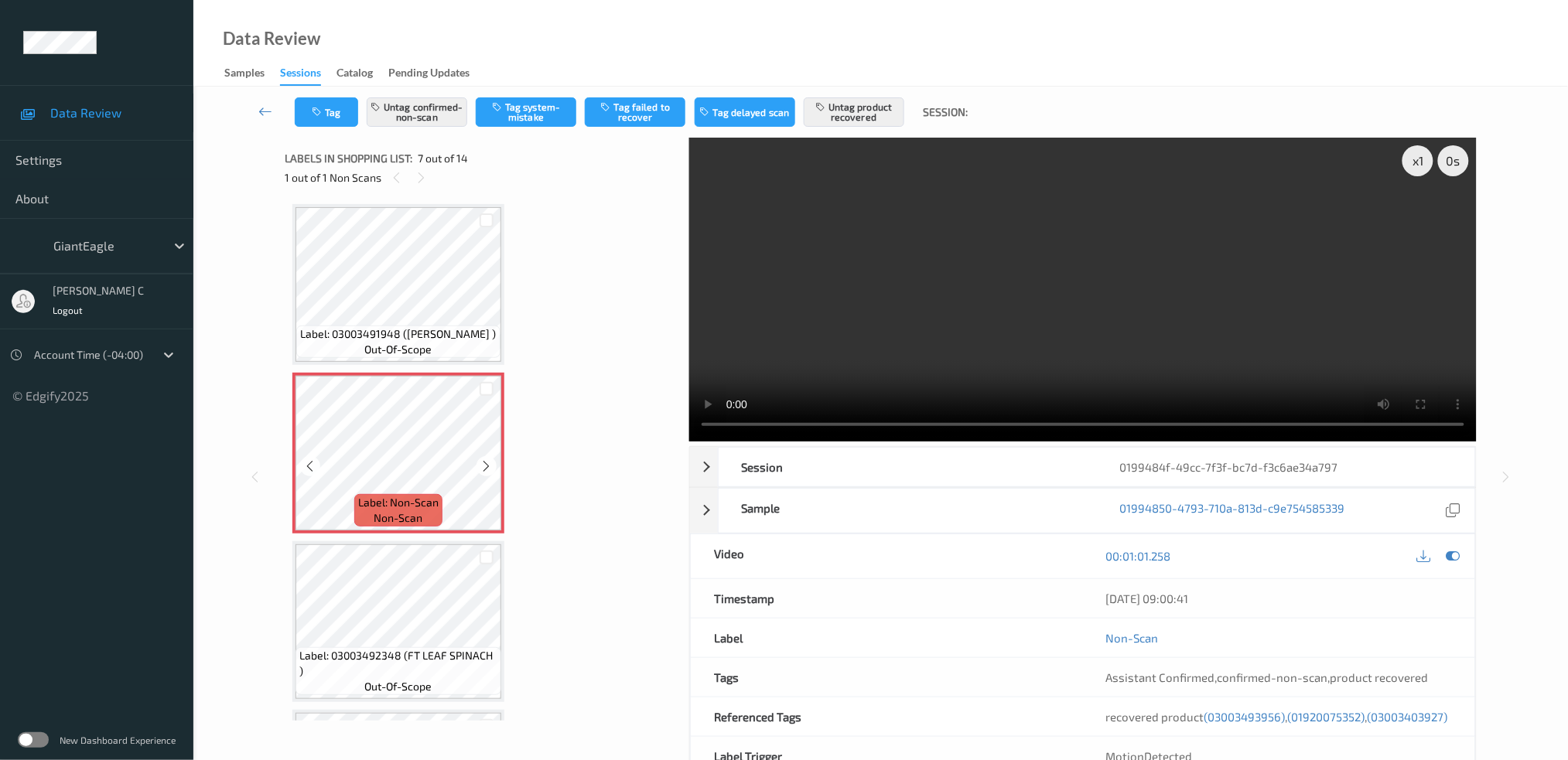
click at [477, 456] on div at bounding box center [486, 466] width 20 height 20
click at [481, 456] on div at bounding box center [486, 466] width 20 height 20
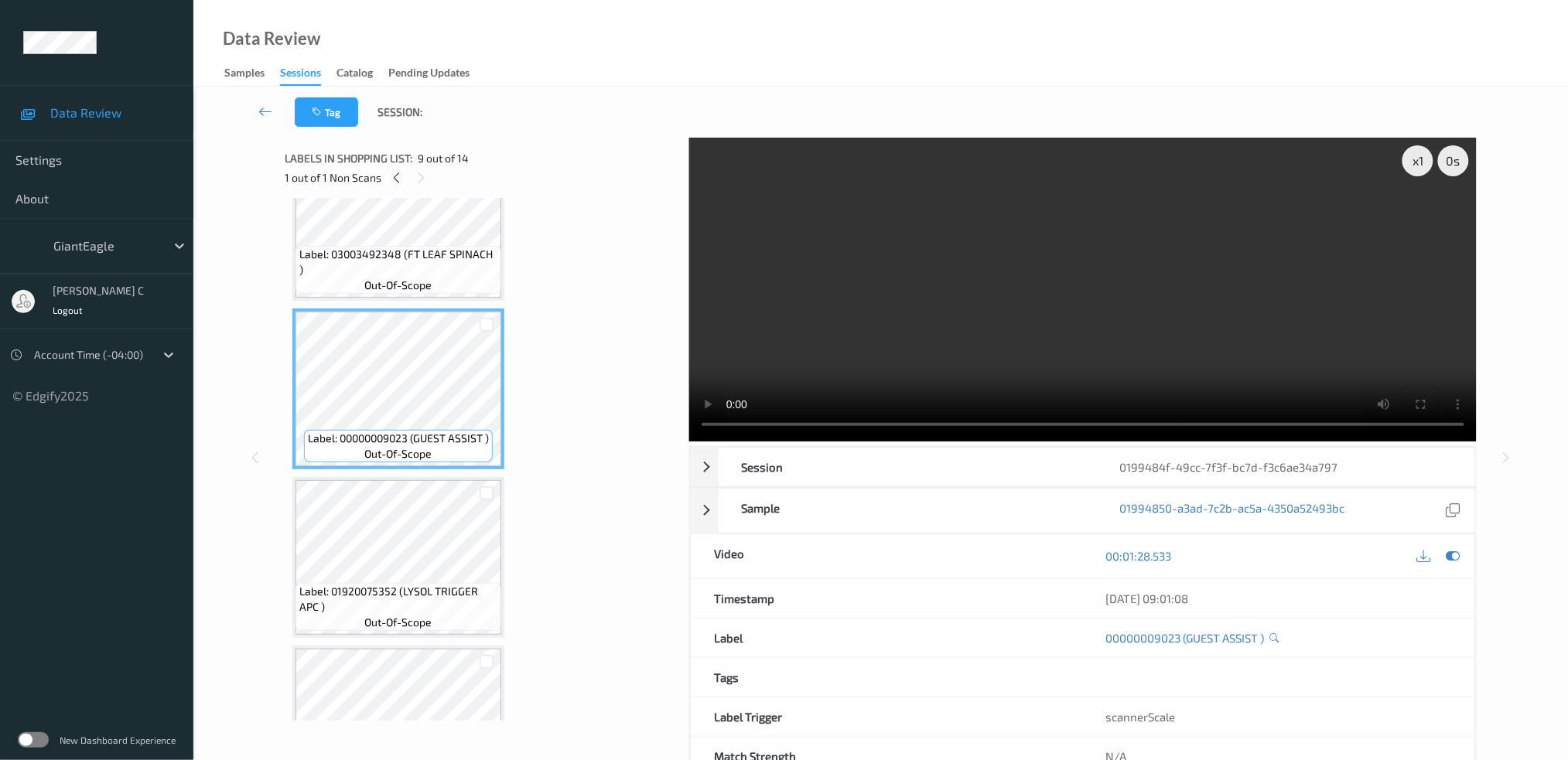
scroll to position [1257, 0]
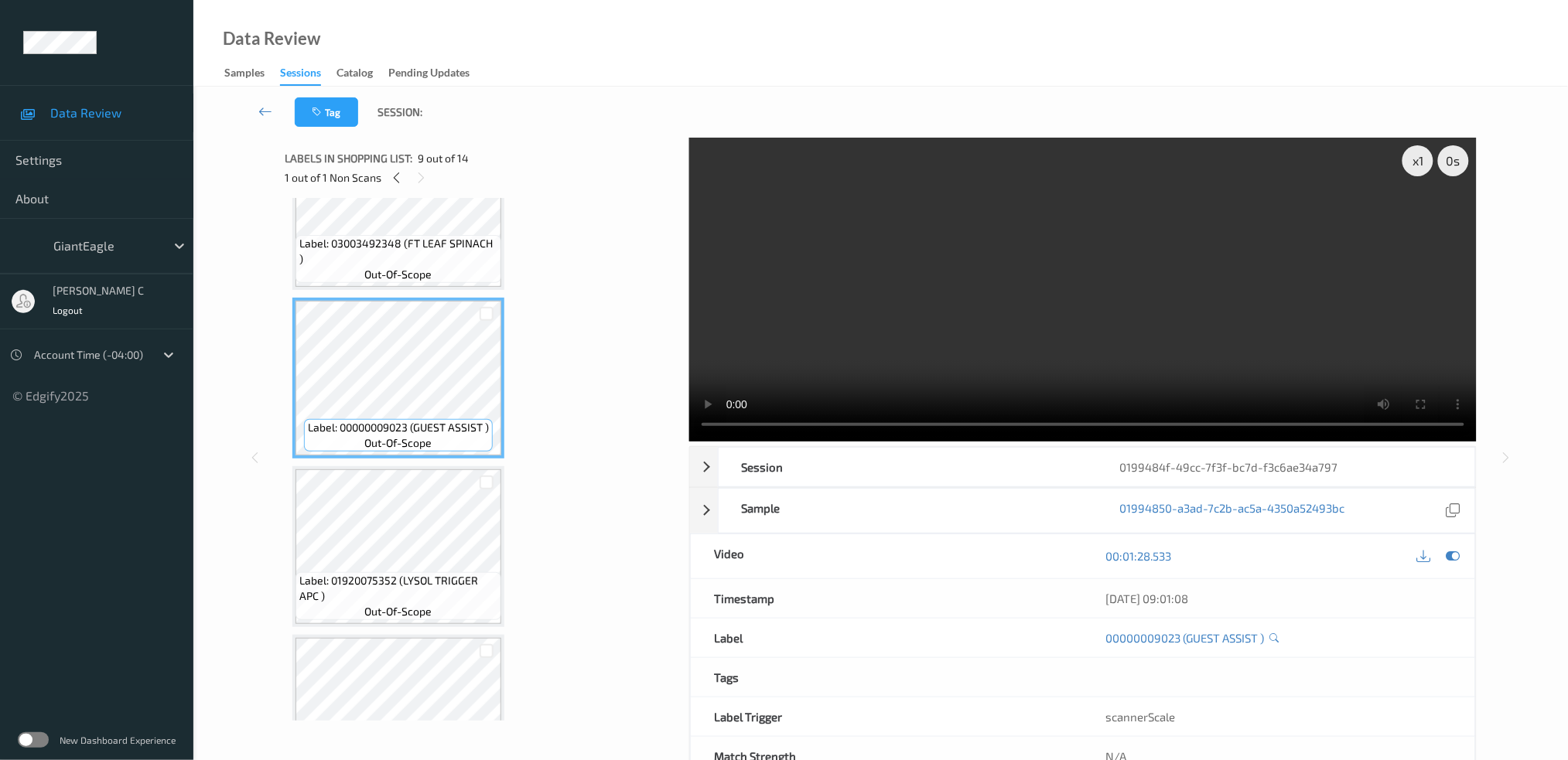
click at [424, 592] on div "Label: 01920075352 (LYSOL TRIGGER APC ) out-of-scope" at bounding box center [398, 596] width 206 height 48
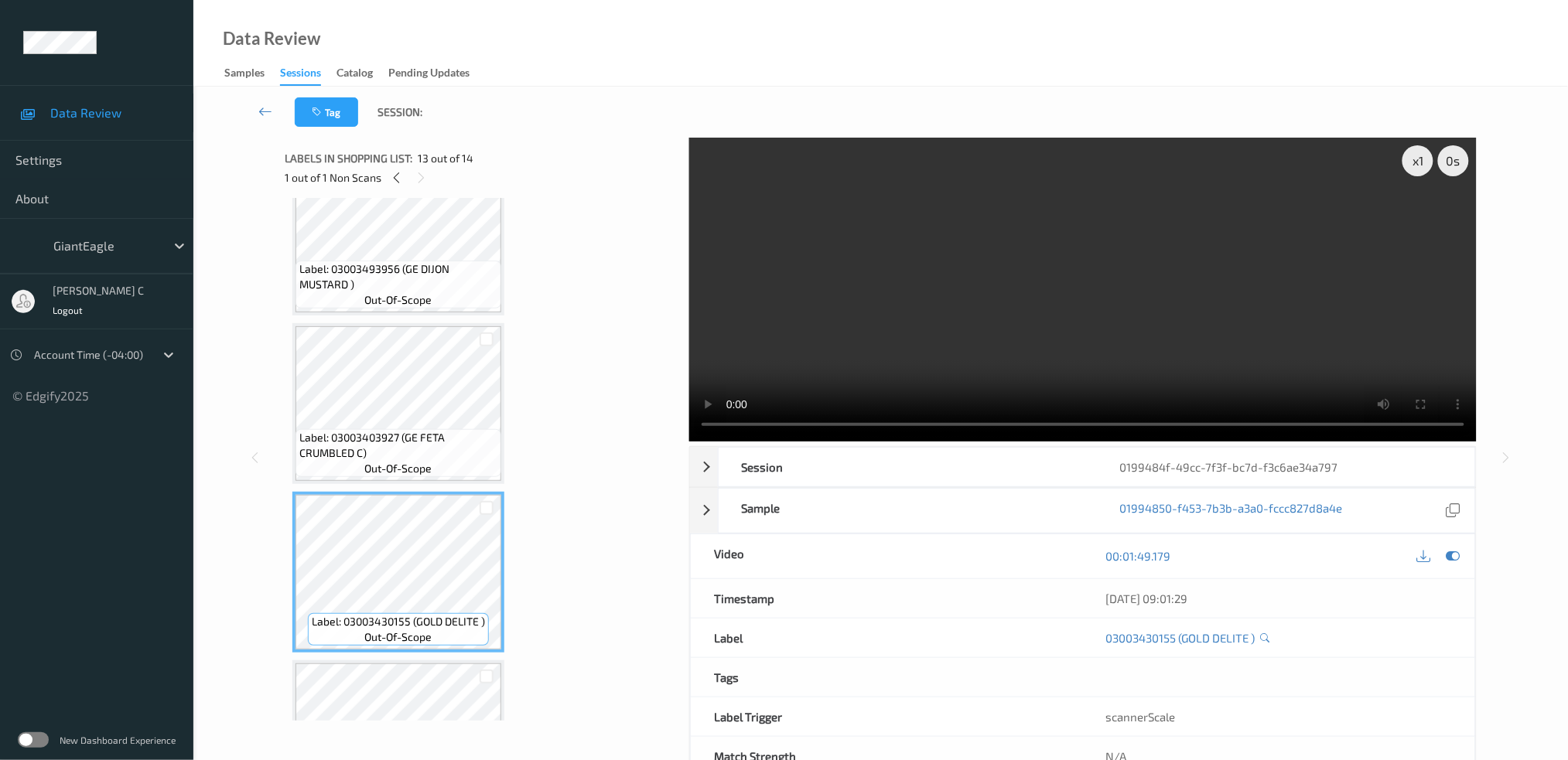
scroll to position [1773, 0]
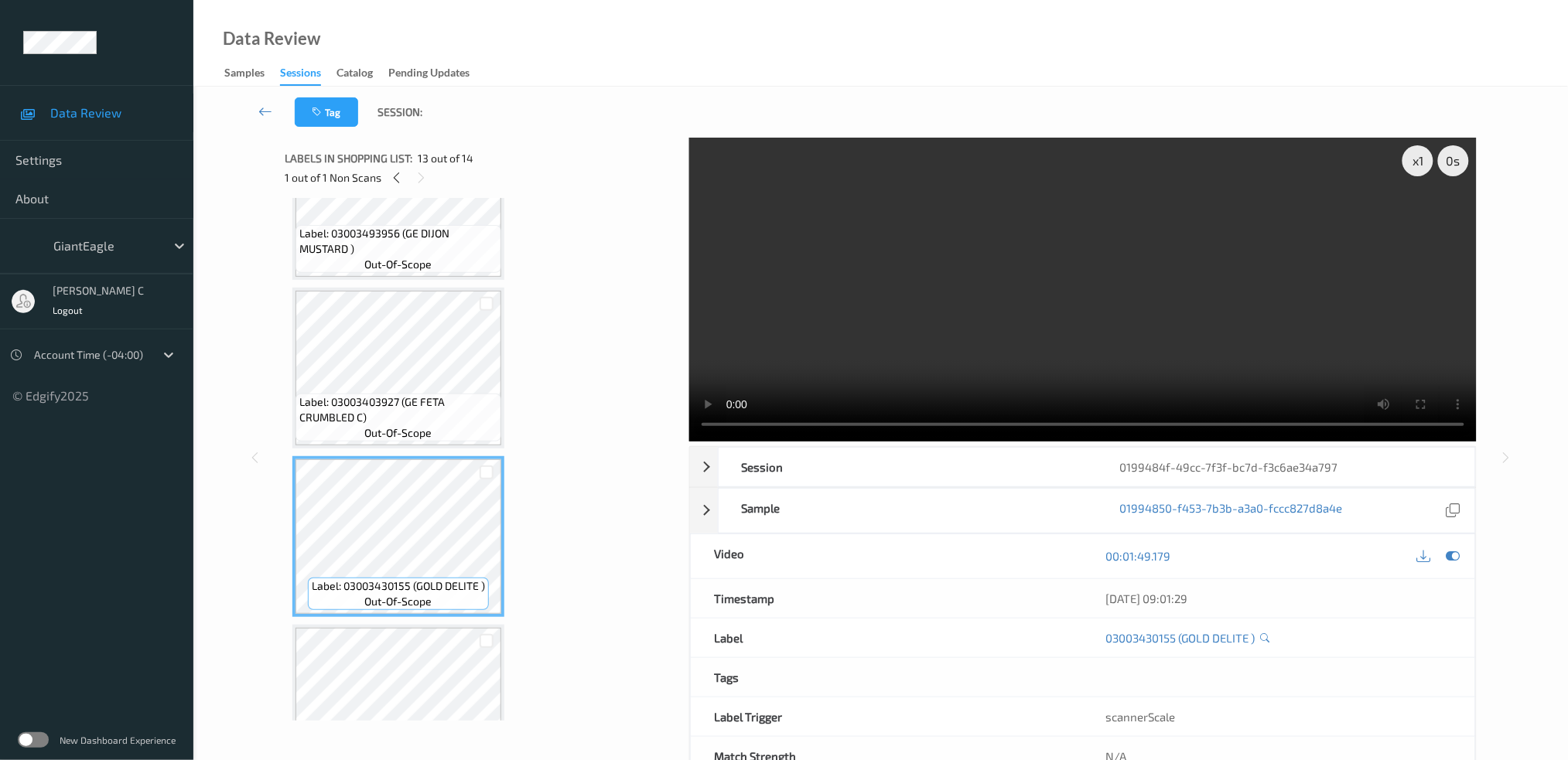
click at [413, 396] on span "Label: 03003403927 (GE FETA CRUMBLED C)" at bounding box center [398, 410] width 198 height 31
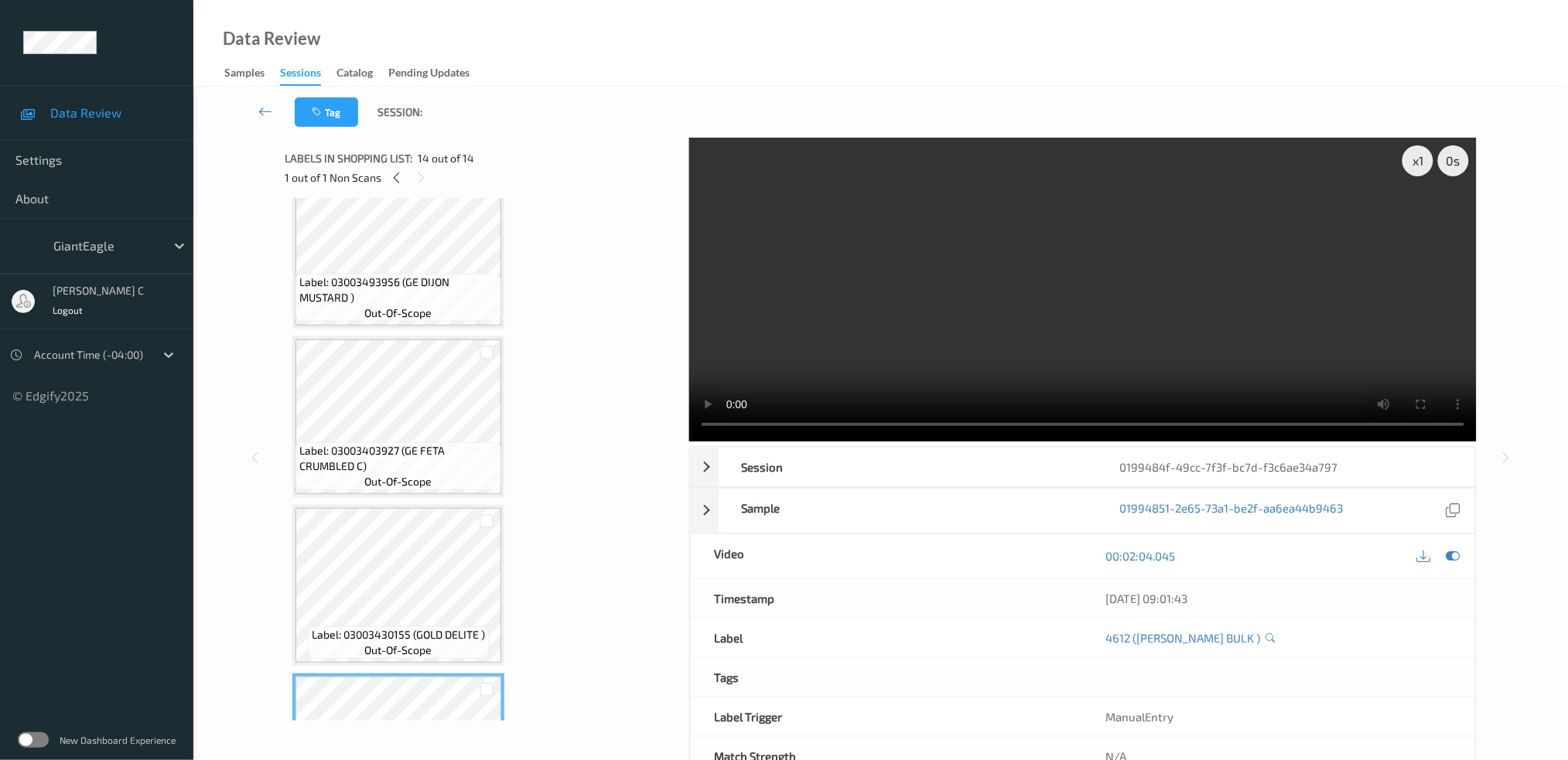
scroll to position [1518, 0]
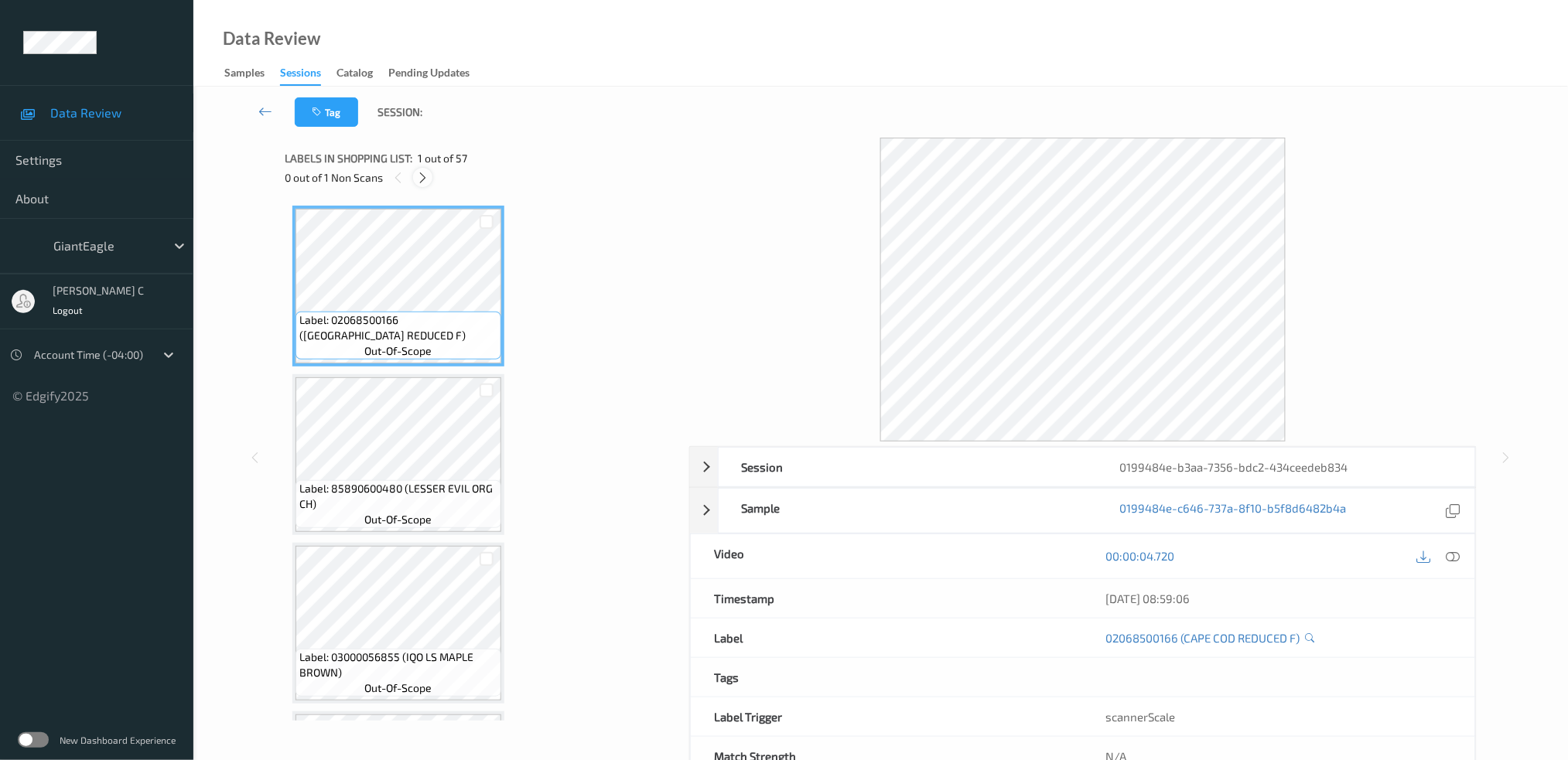
click at [428, 180] on icon at bounding box center [423, 177] width 13 height 14
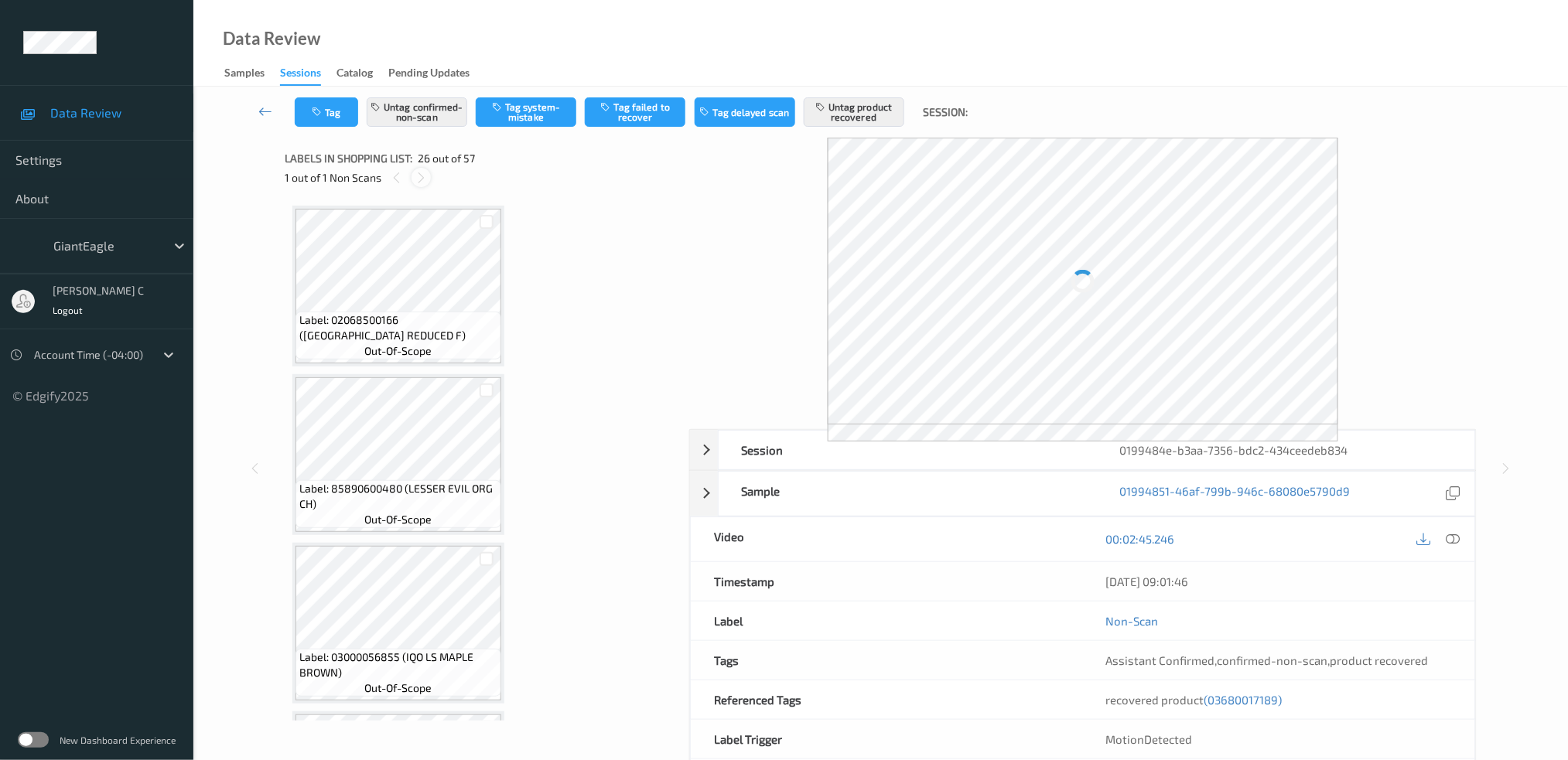
scroll to position [4024, 0]
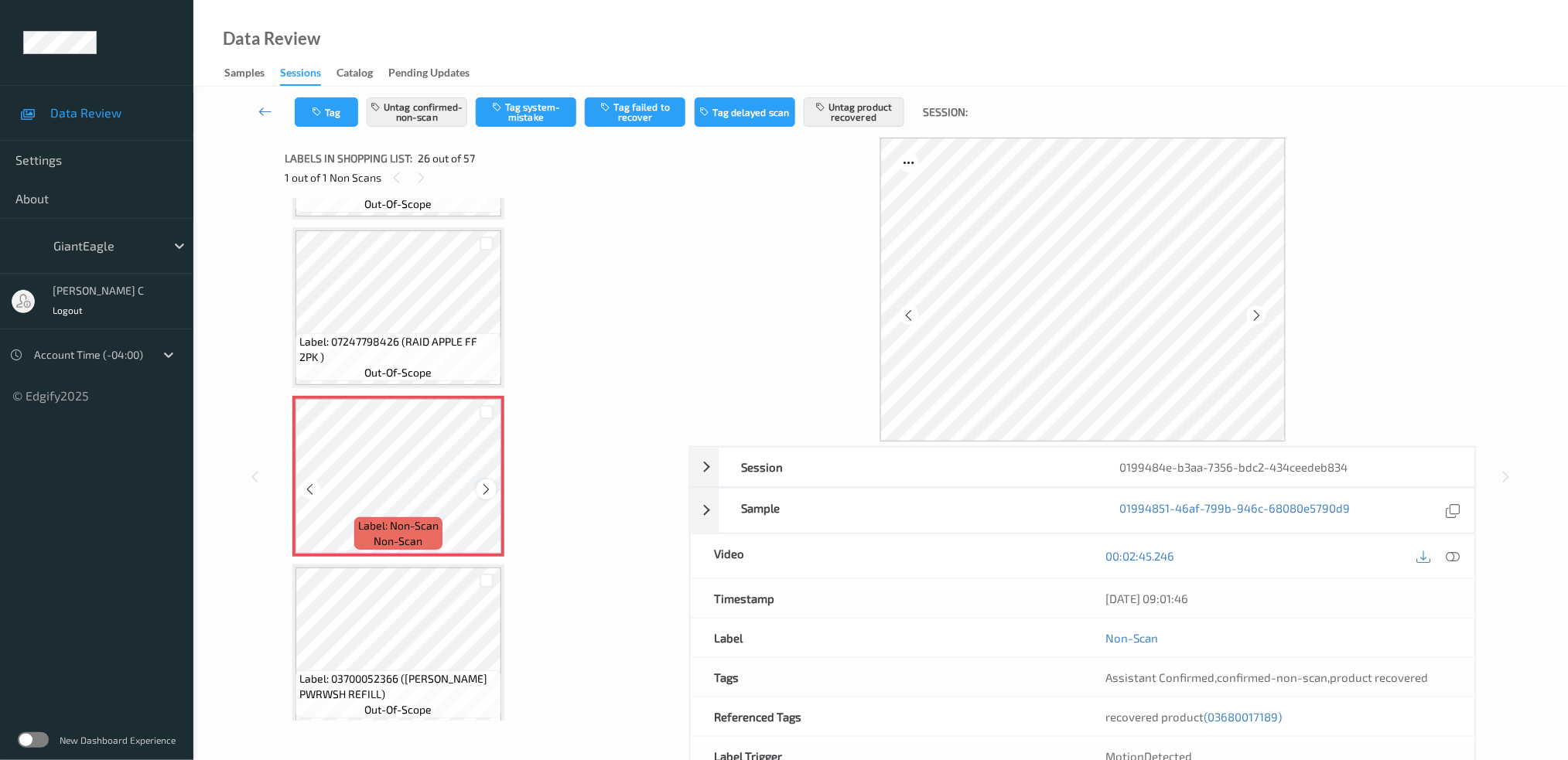
click at [477, 480] on div at bounding box center [486, 490] width 20 height 20
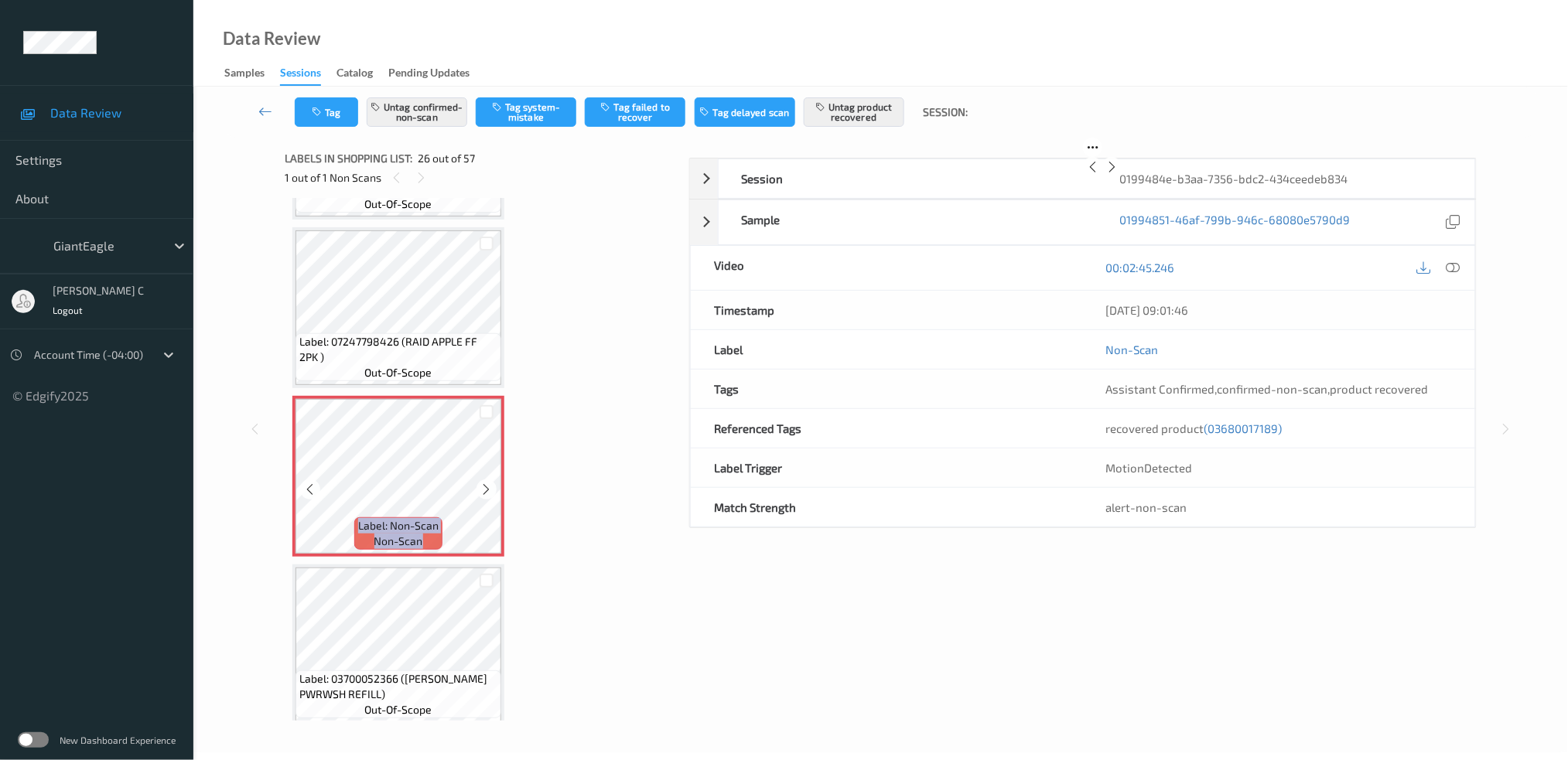
click at [477, 480] on div at bounding box center [486, 490] width 20 height 20
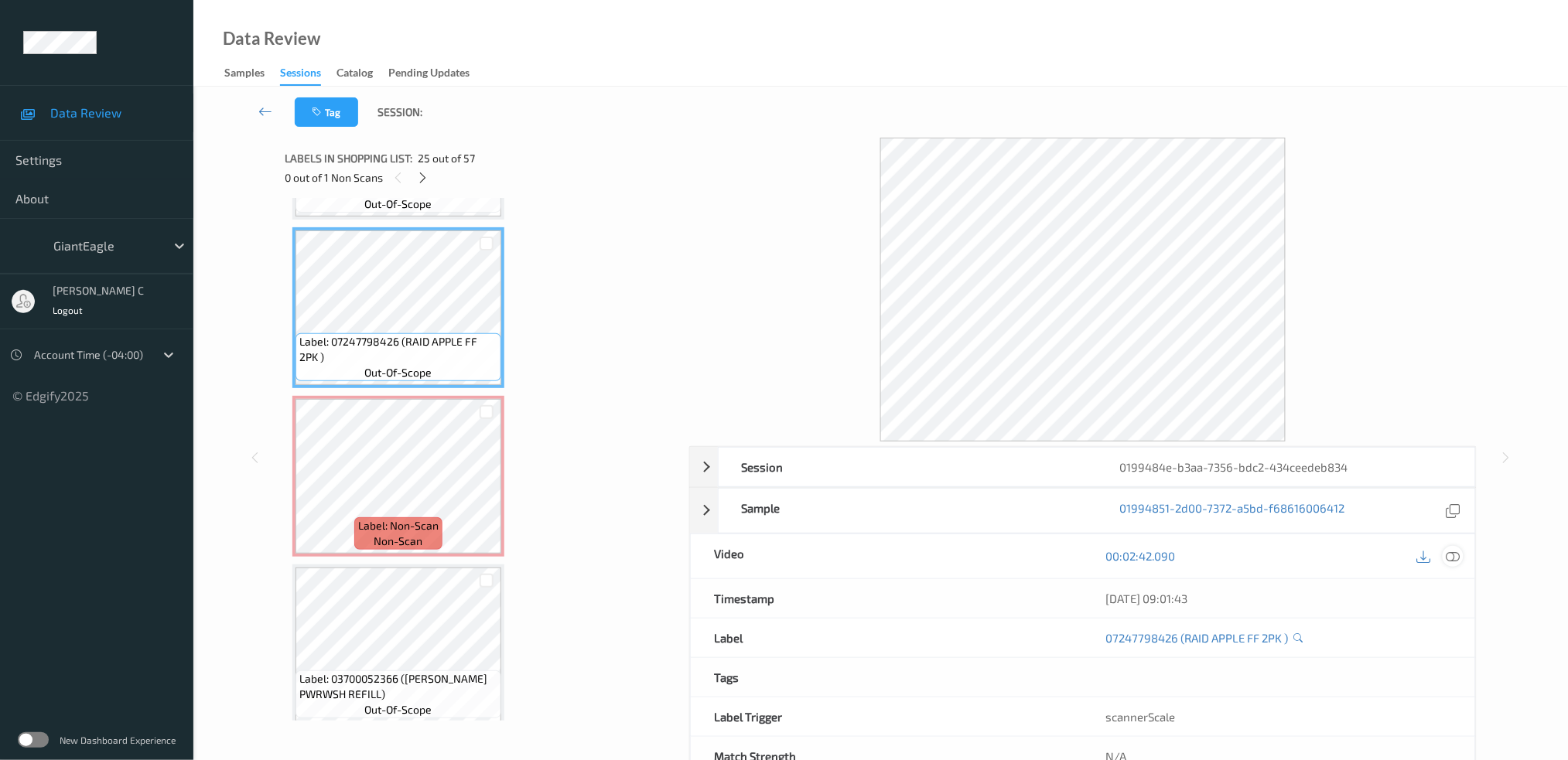
click at [1457, 560] on icon at bounding box center [1453, 556] width 14 height 14
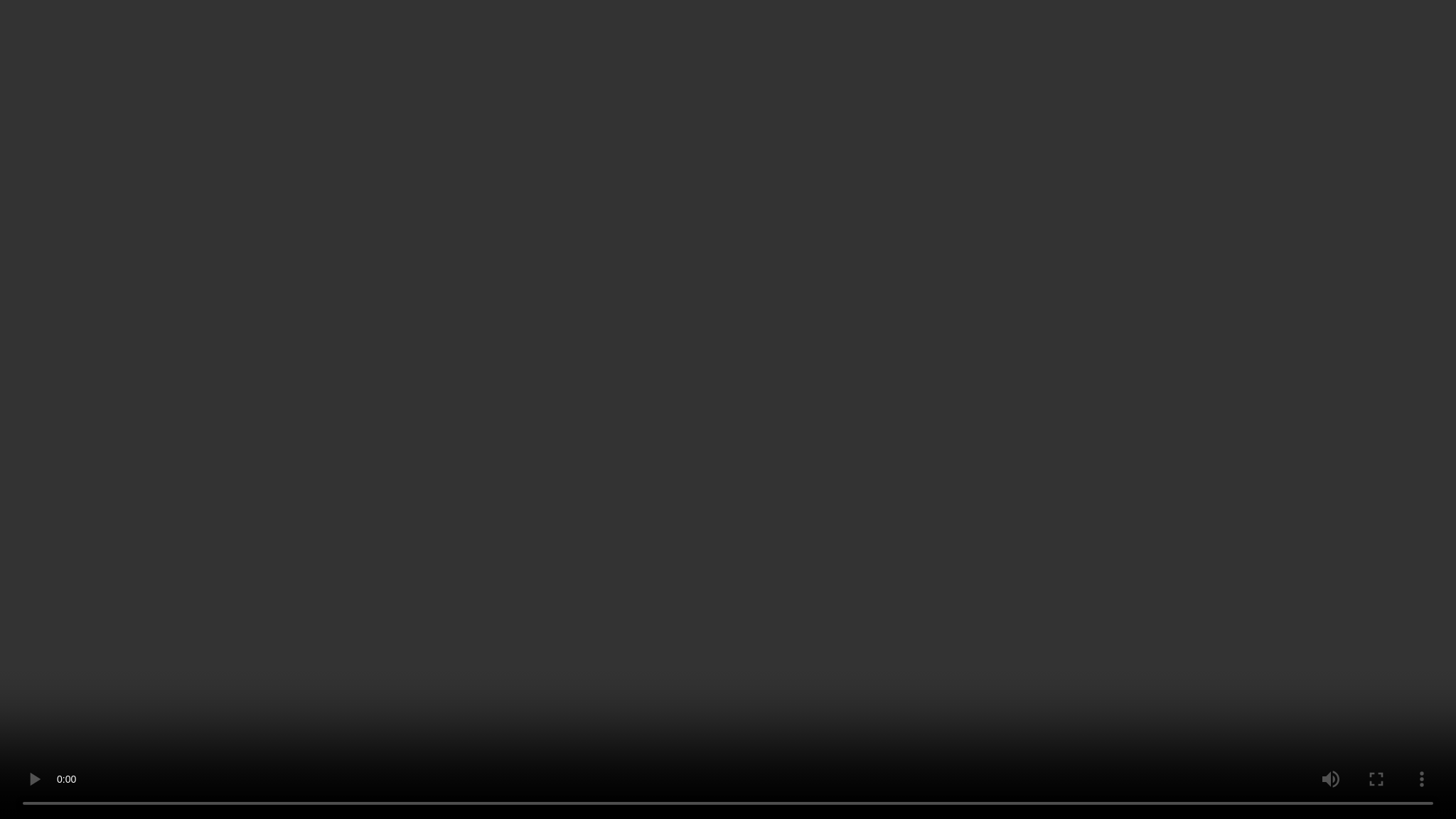
click at [36, 698] on video at bounding box center [728, 410] width 1456 height 819
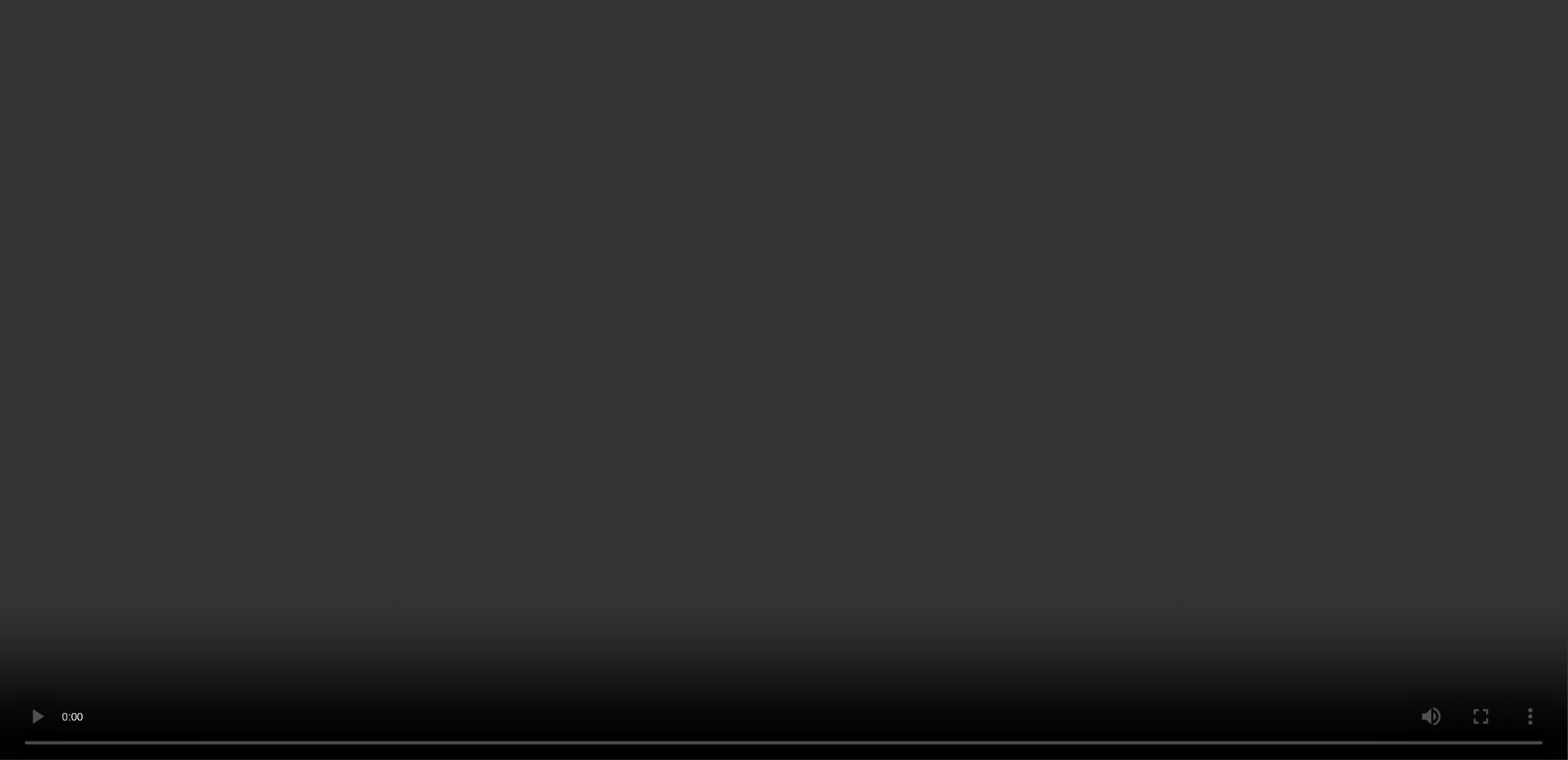
scroll to position [4334, 0]
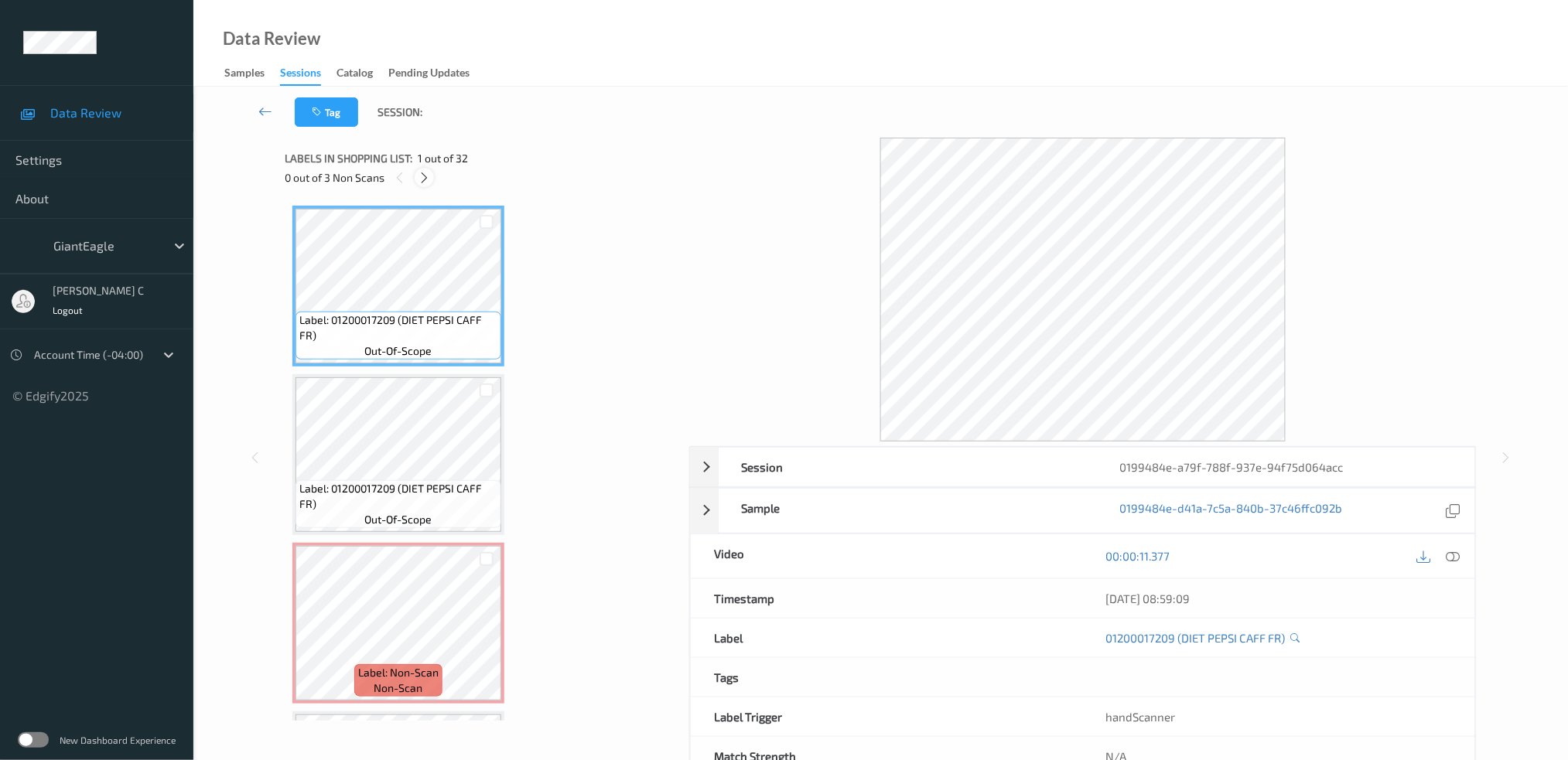
click at [417, 174] on div at bounding box center [424, 177] width 20 height 20
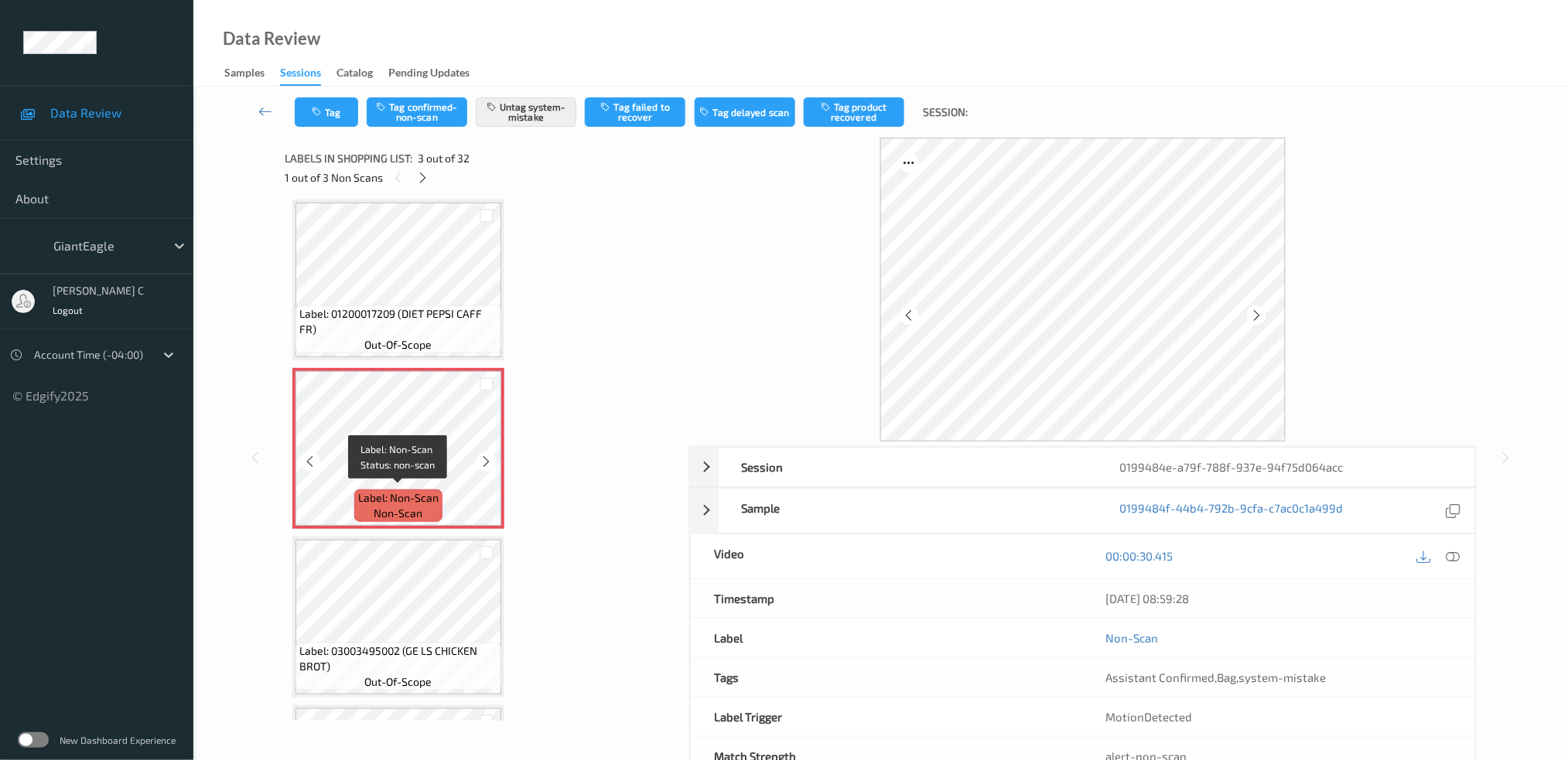
scroll to position [71, 0]
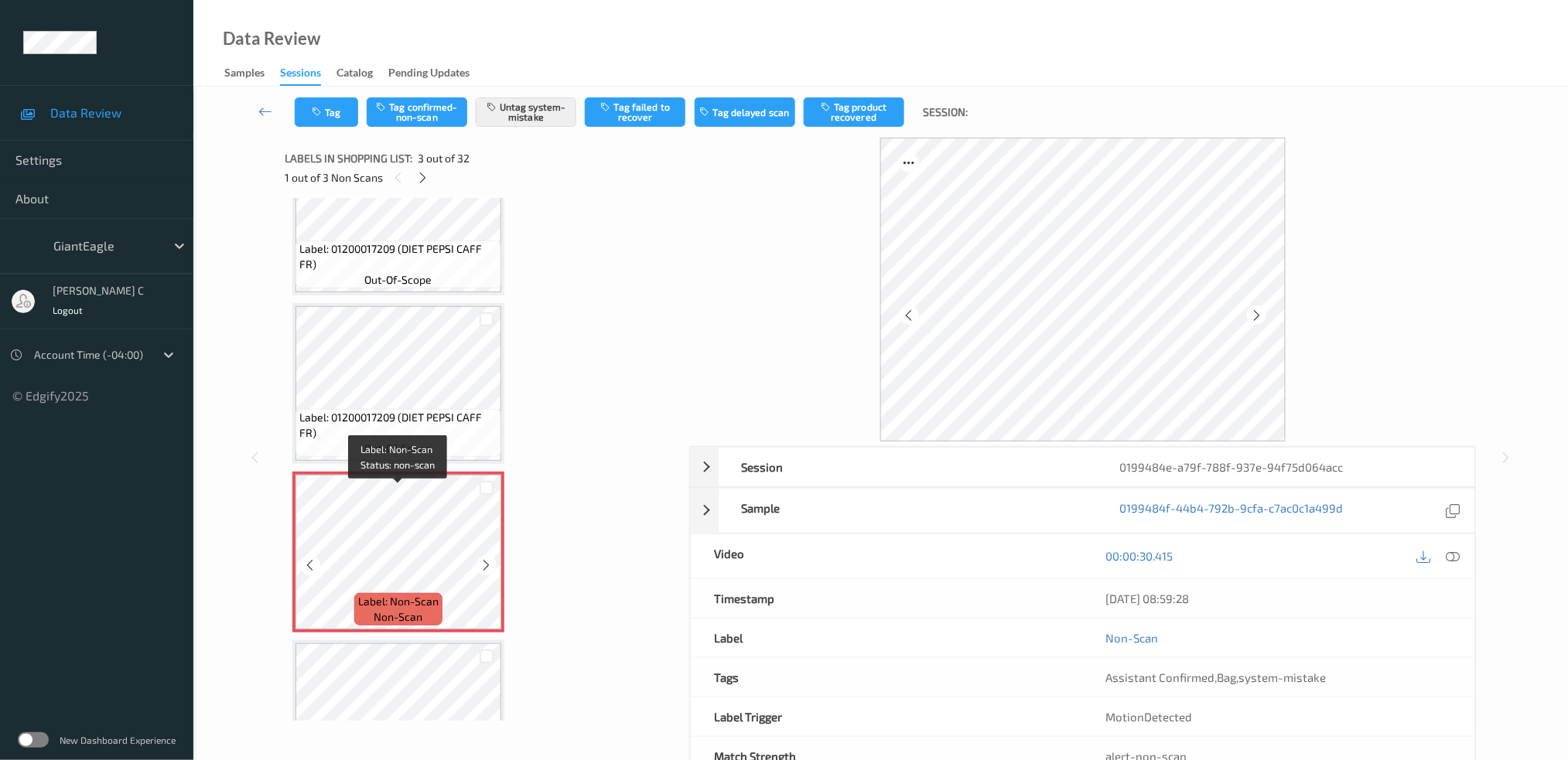
click at [424, 272] on span "out-of-scope" at bounding box center [399, 279] width 67 height 16
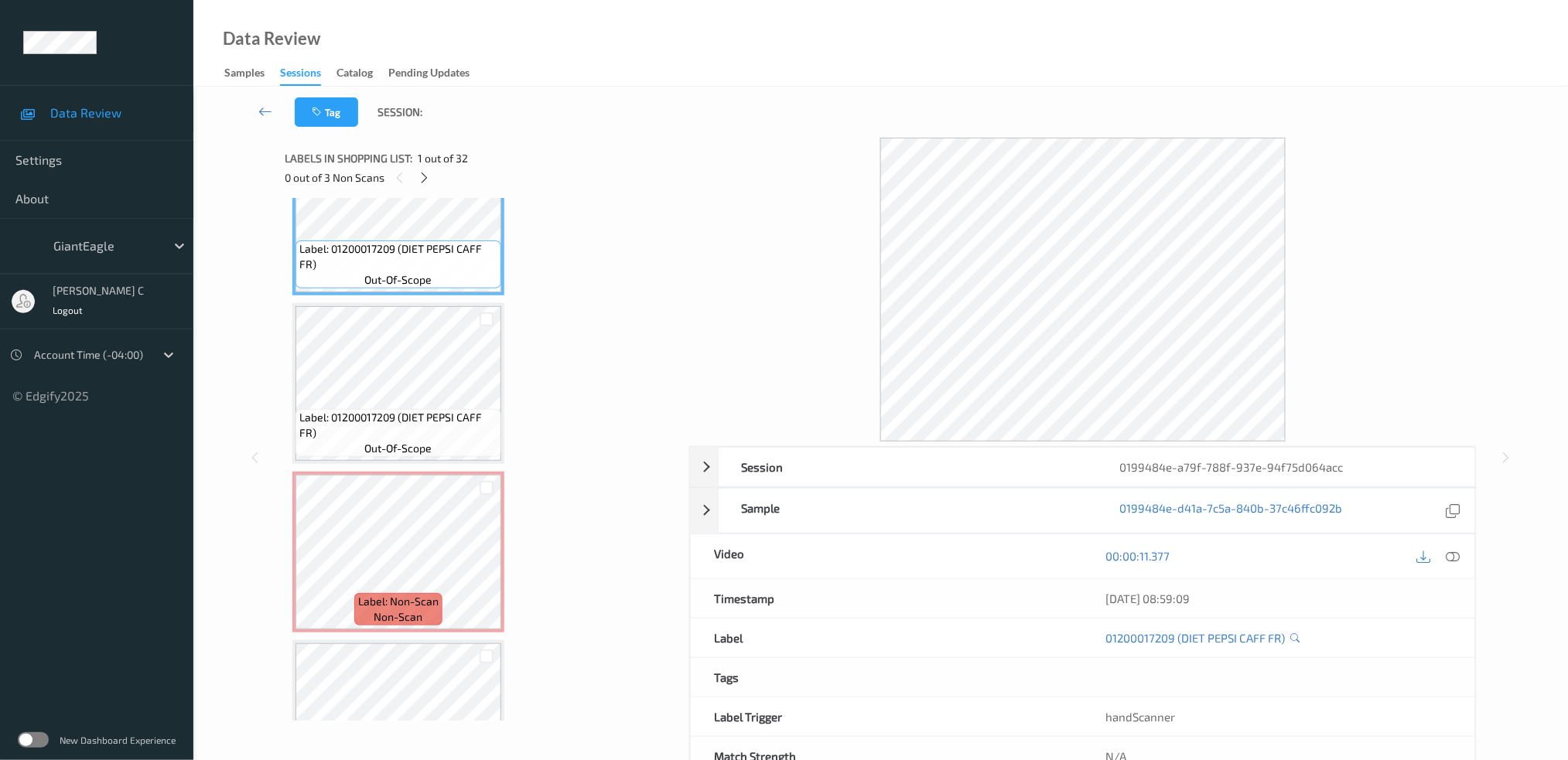
click at [1457, 552] on icon at bounding box center [1453, 556] width 14 height 14
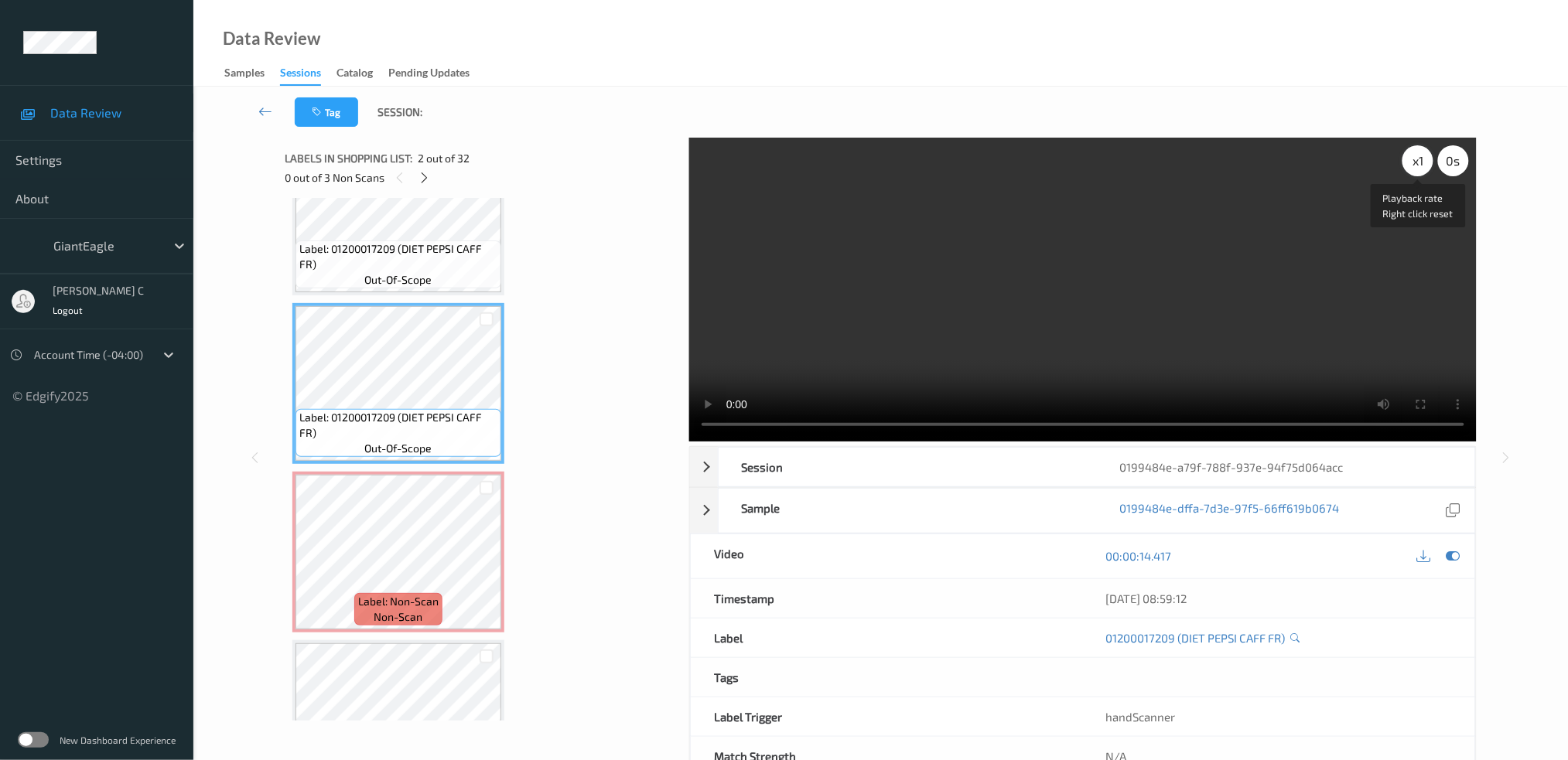
click at [1415, 168] on div "x 1" at bounding box center [1418, 161] width 31 height 31
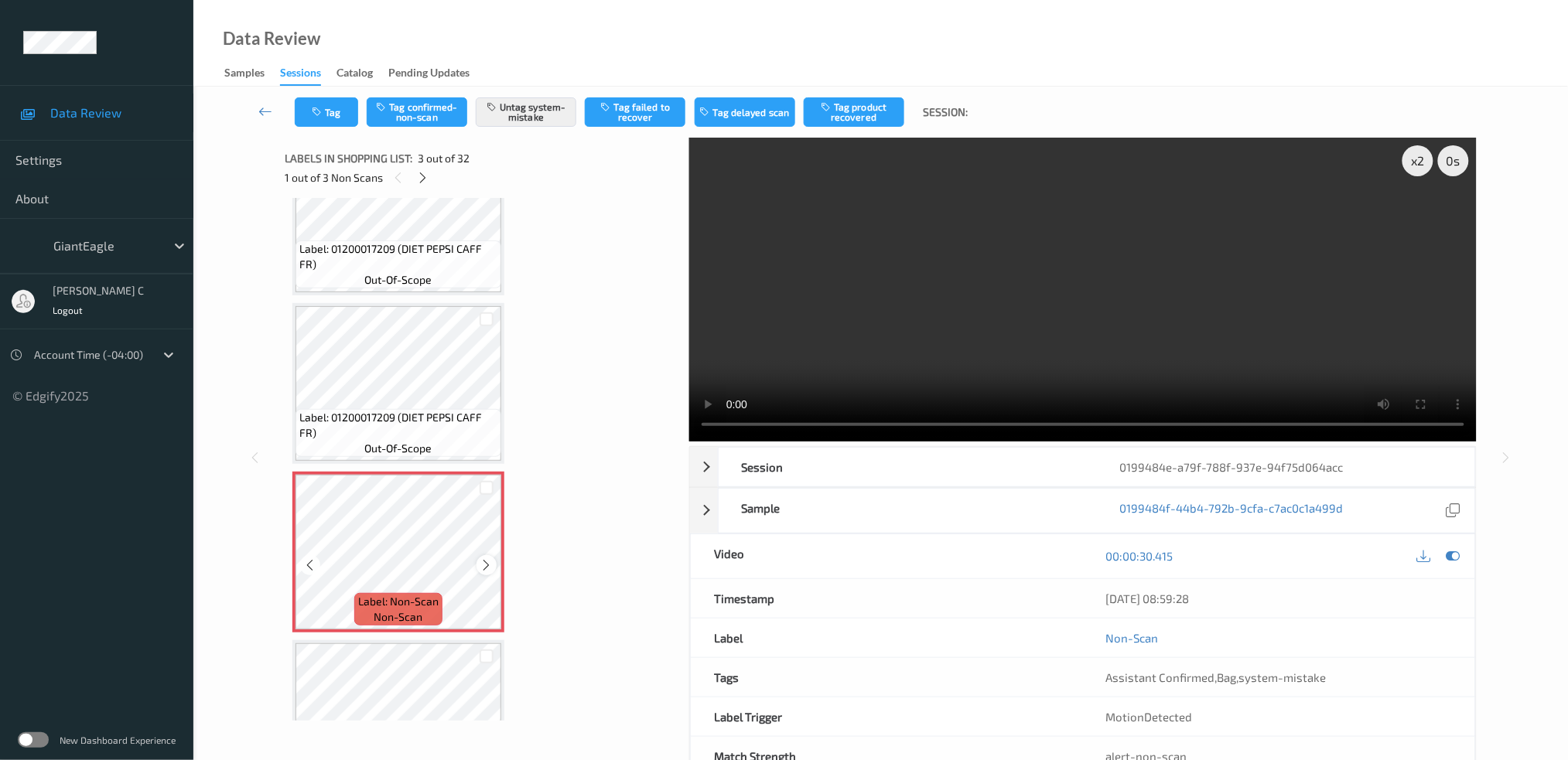
click at [485, 559] on icon at bounding box center [487, 565] width 13 height 14
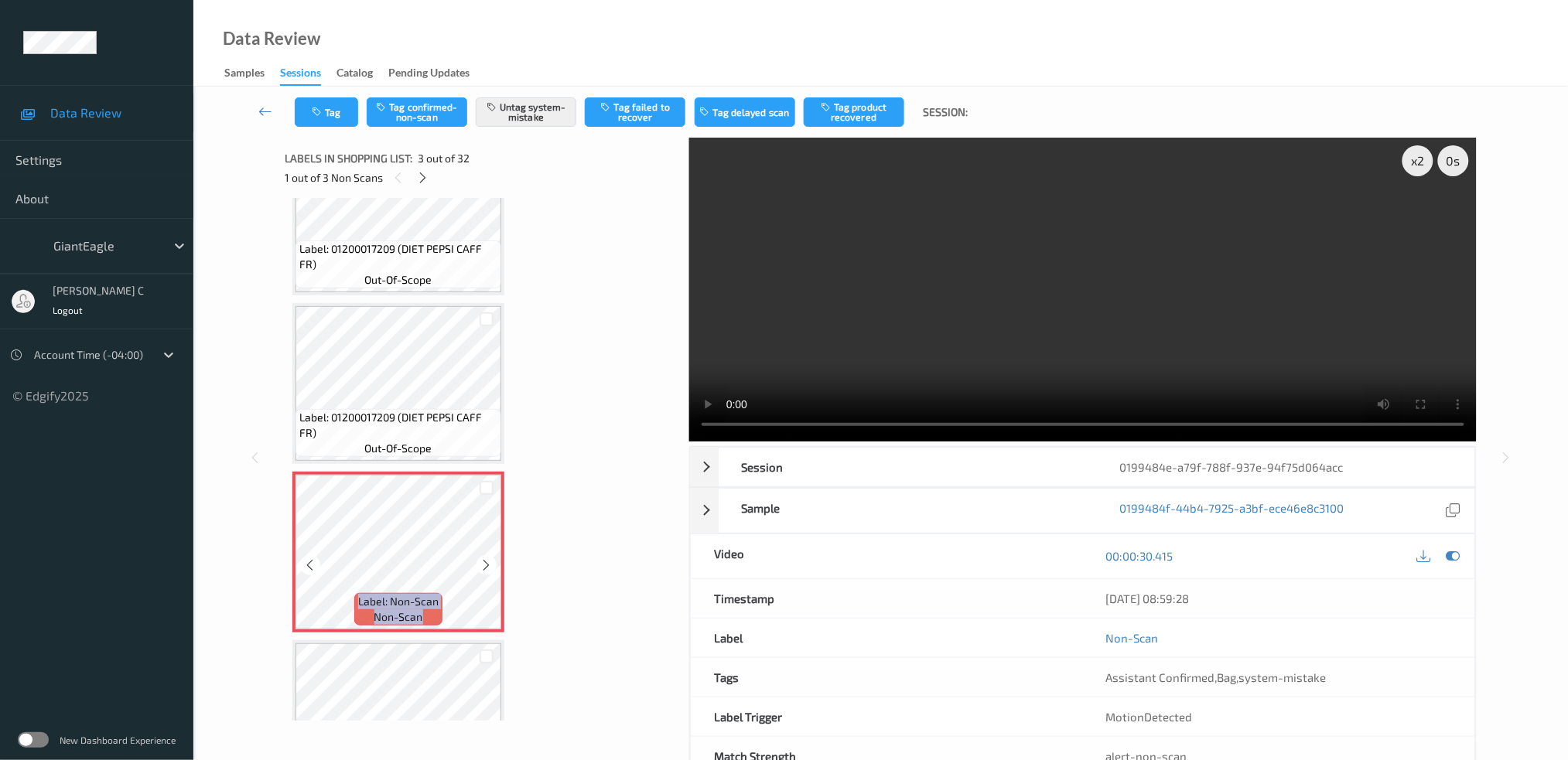
click at [485, 559] on icon at bounding box center [487, 565] width 13 height 14
click at [485, 559] on div "Label: Non-Scan non-scan" at bounding box center [398, 552] width 212 height 161
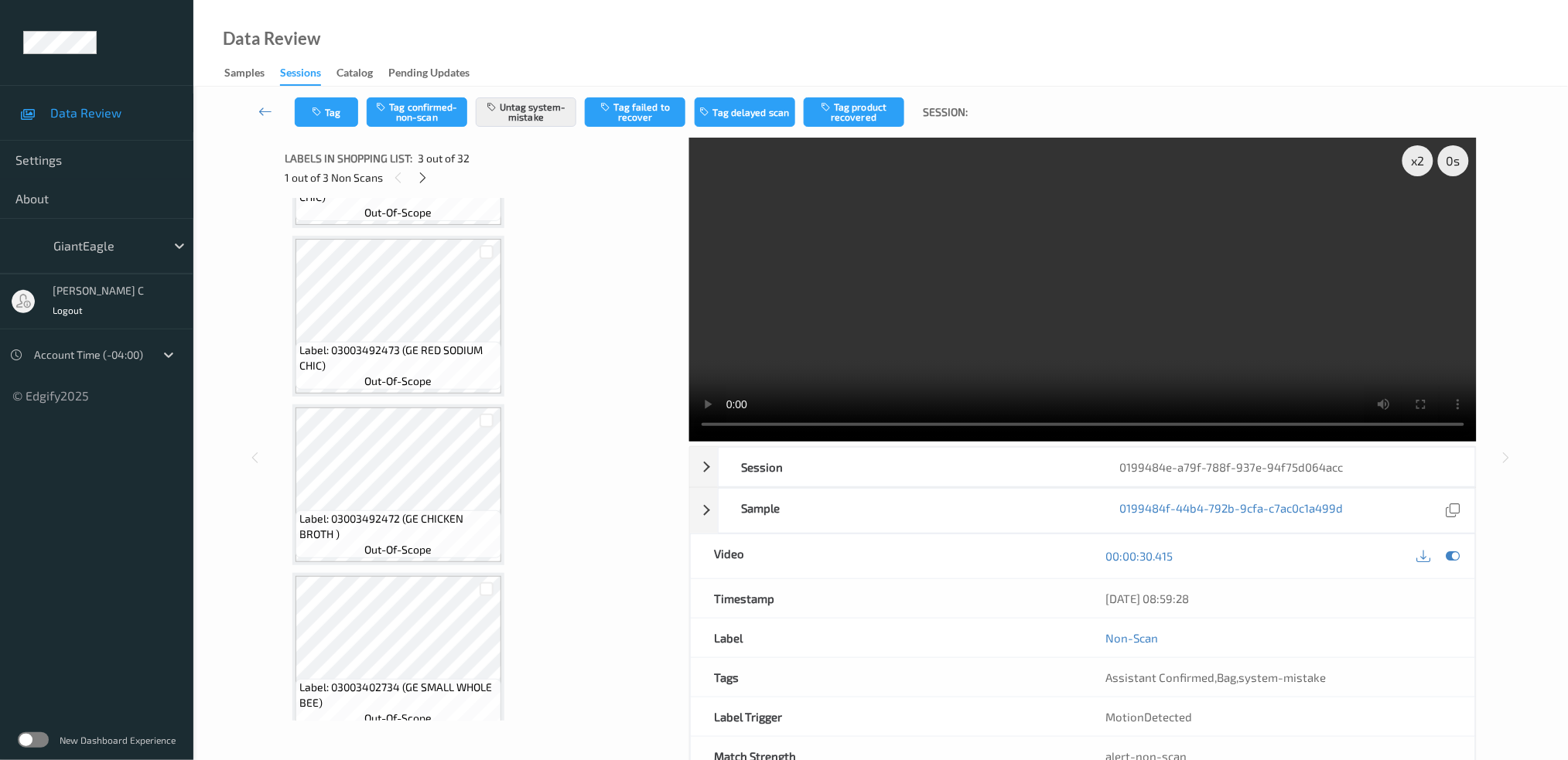
scroll to position [1412, 0]
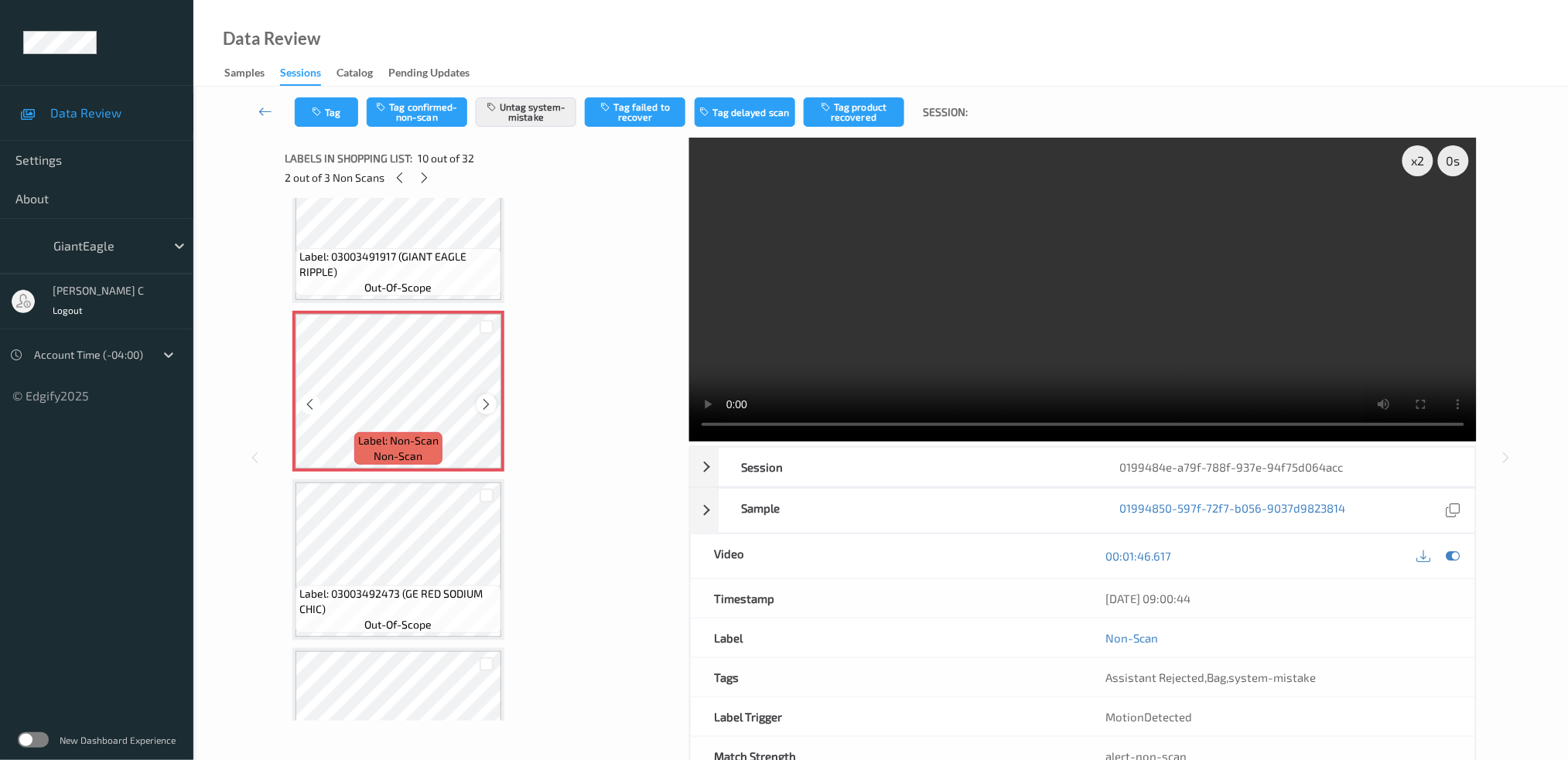
click at [487, 397] on icon at bounding box center [487, 404] width 13 height 14
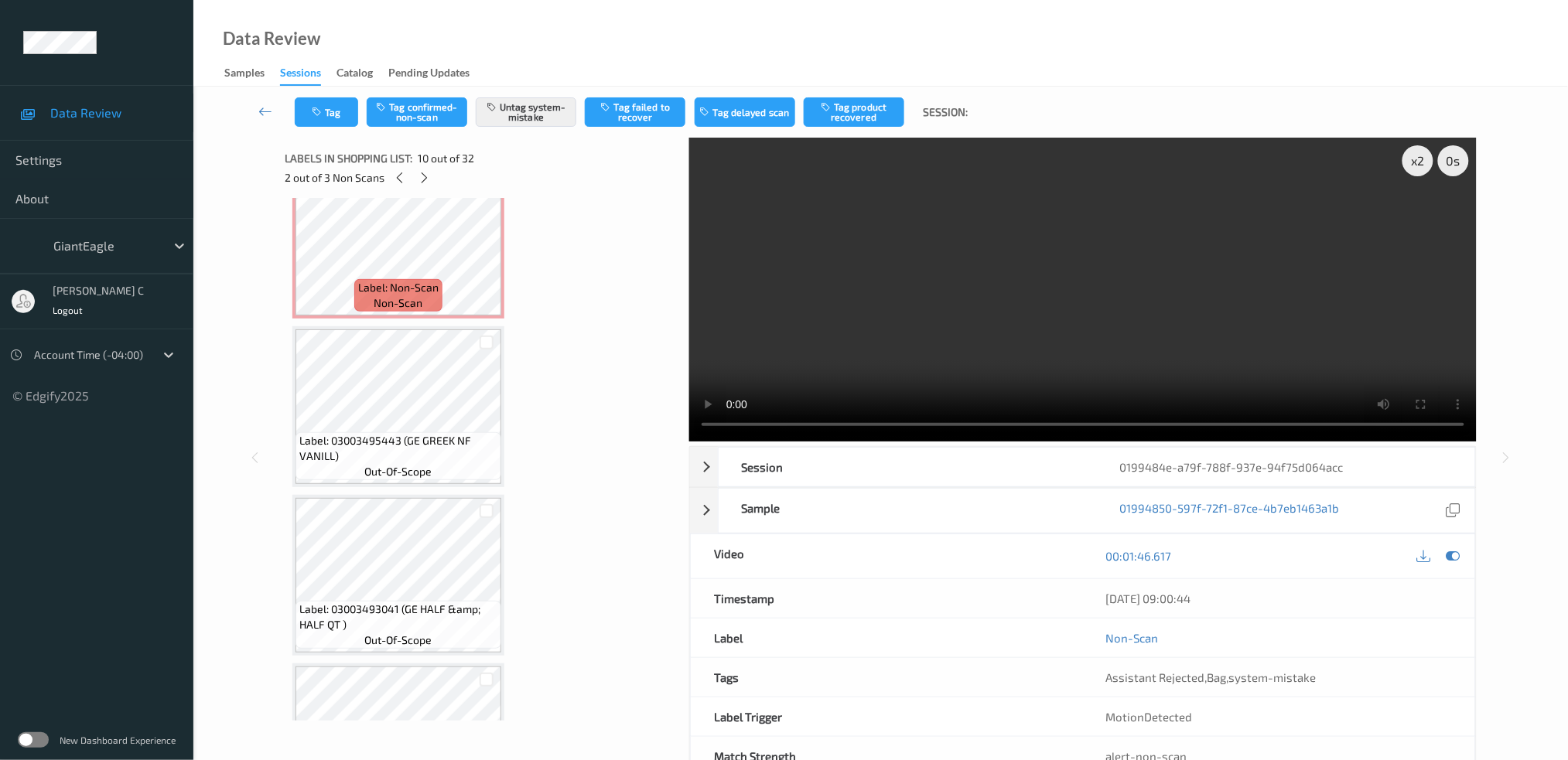
scroll to position [3474, 0]
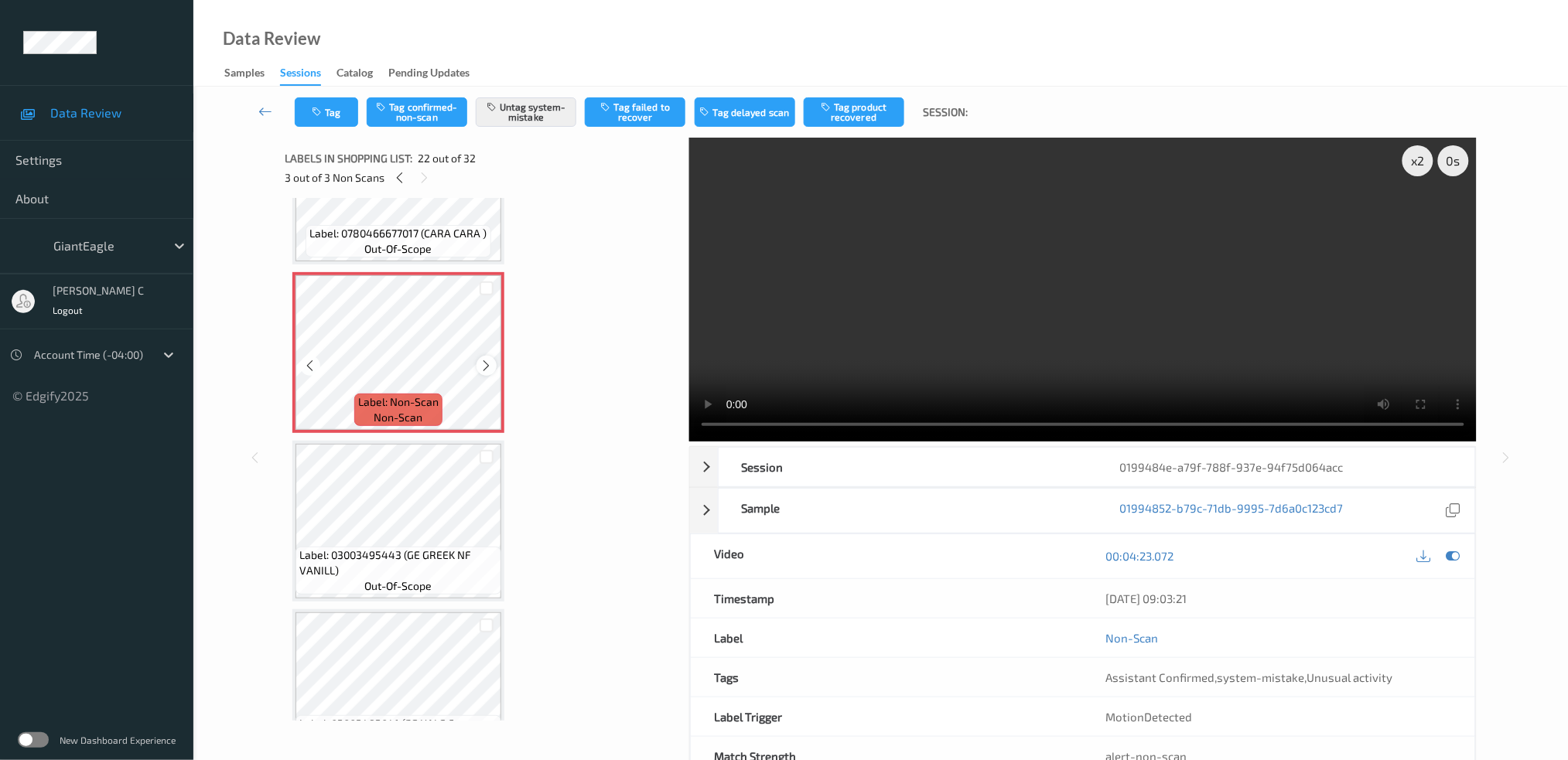
click at [483, 359] on icon at bounding box center [487, 365] width 13 height 14
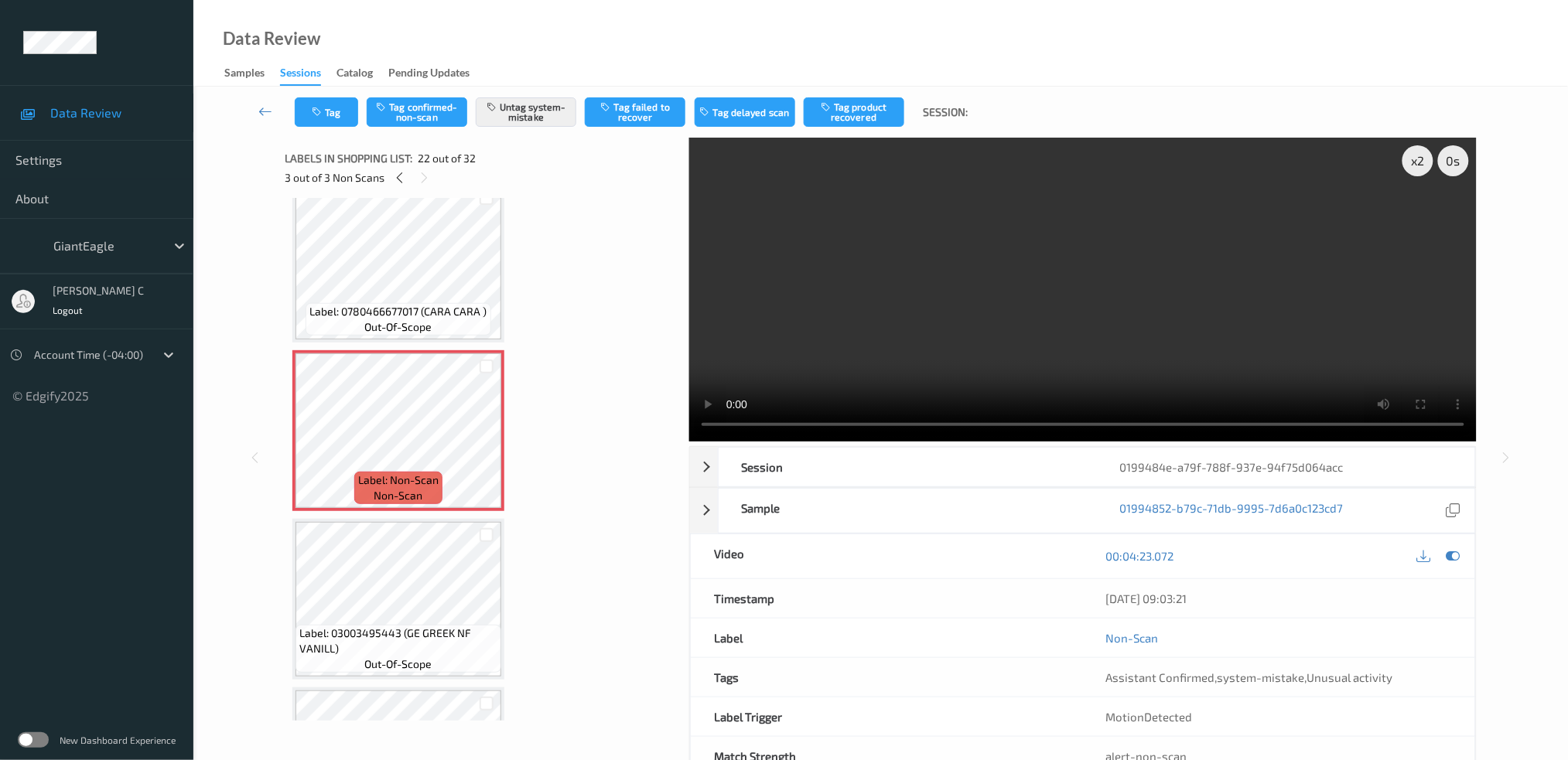
scroll to position [3268, 0]
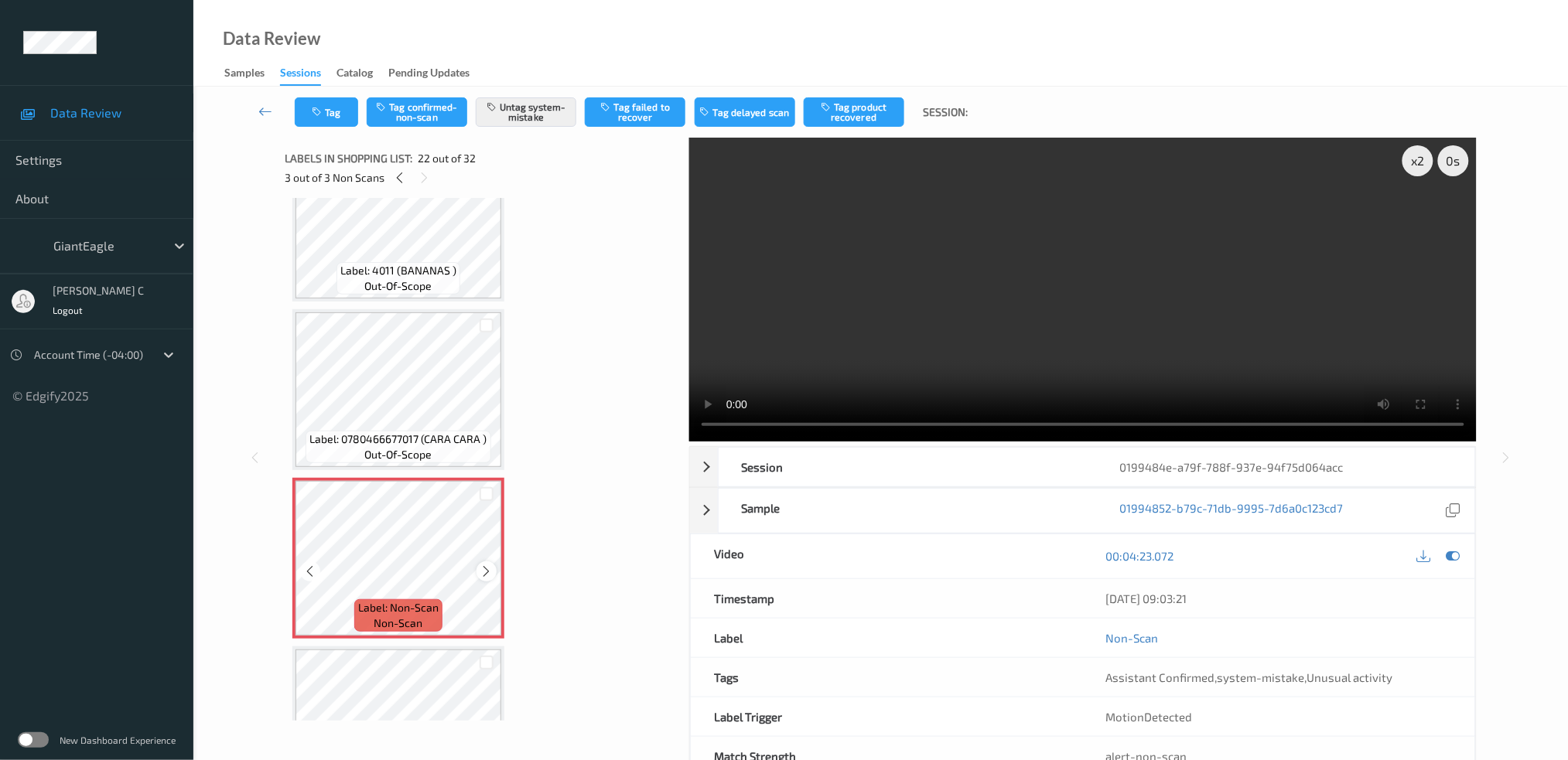
click at [482, 565] on icon at bounding box center [487, 571] width 13 height 14
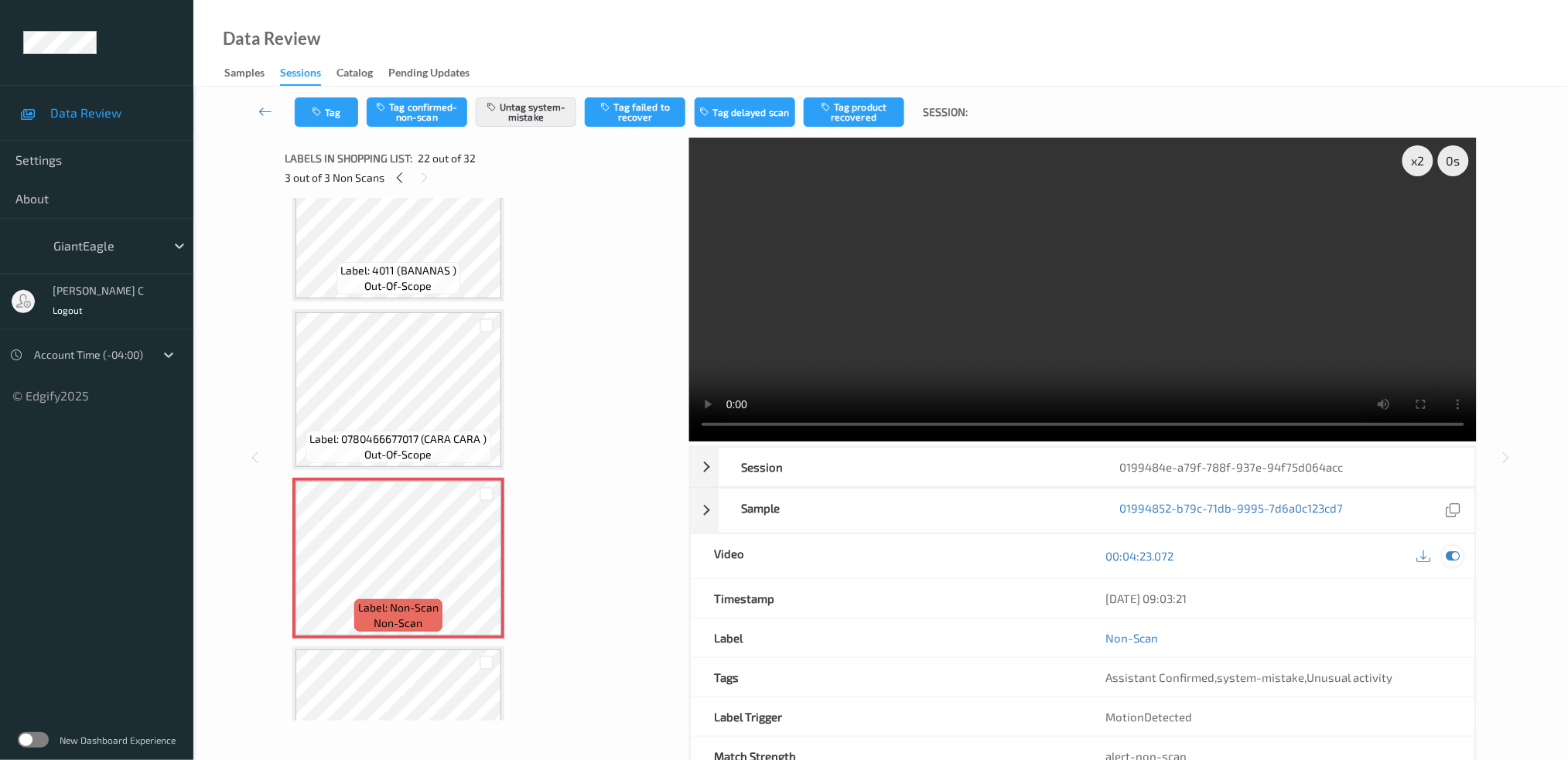
click at [1454, 551] on icon at bounding box center [1453, 556] width 14 height 14
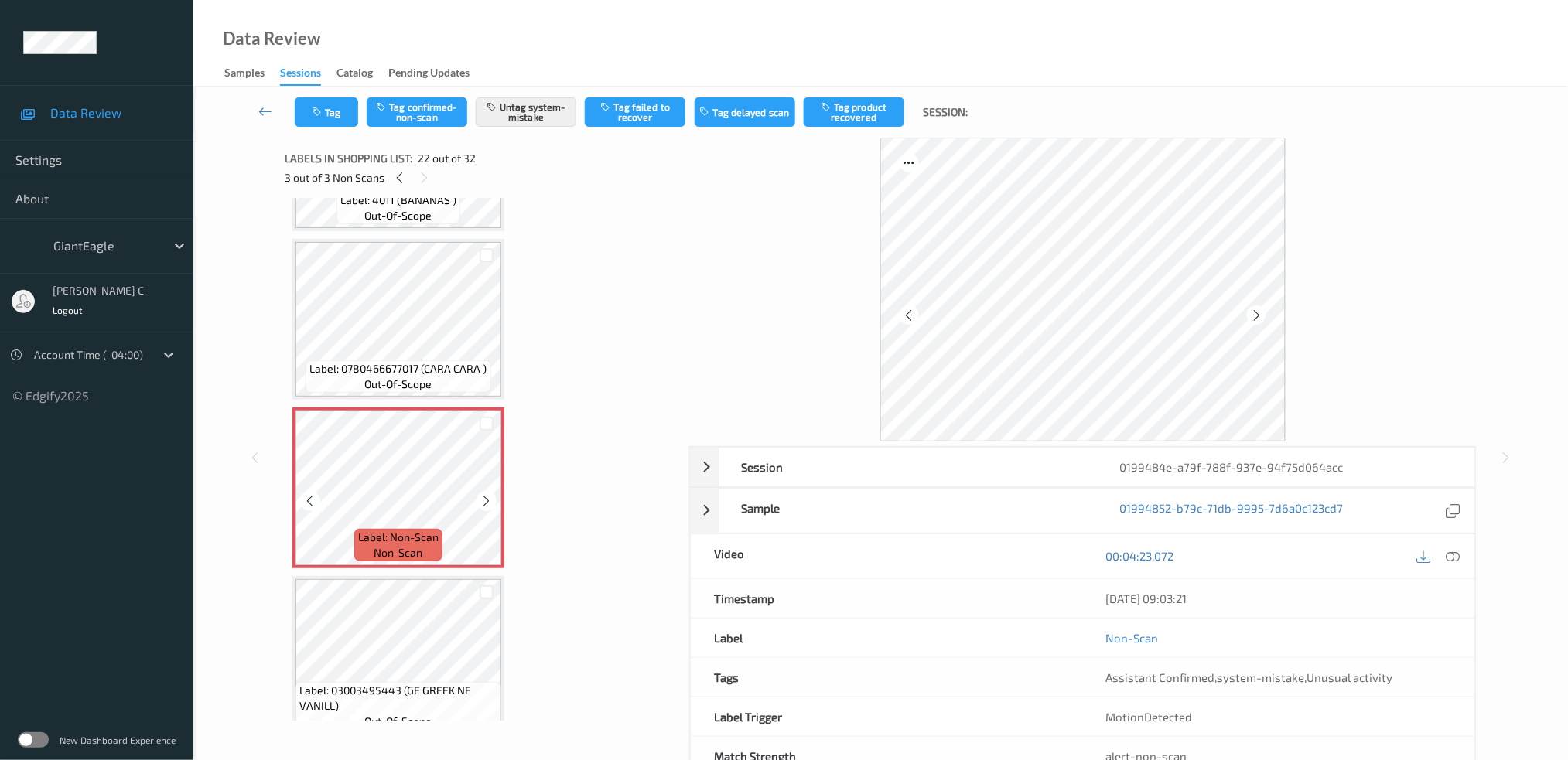
scroll to position [3371, 0]
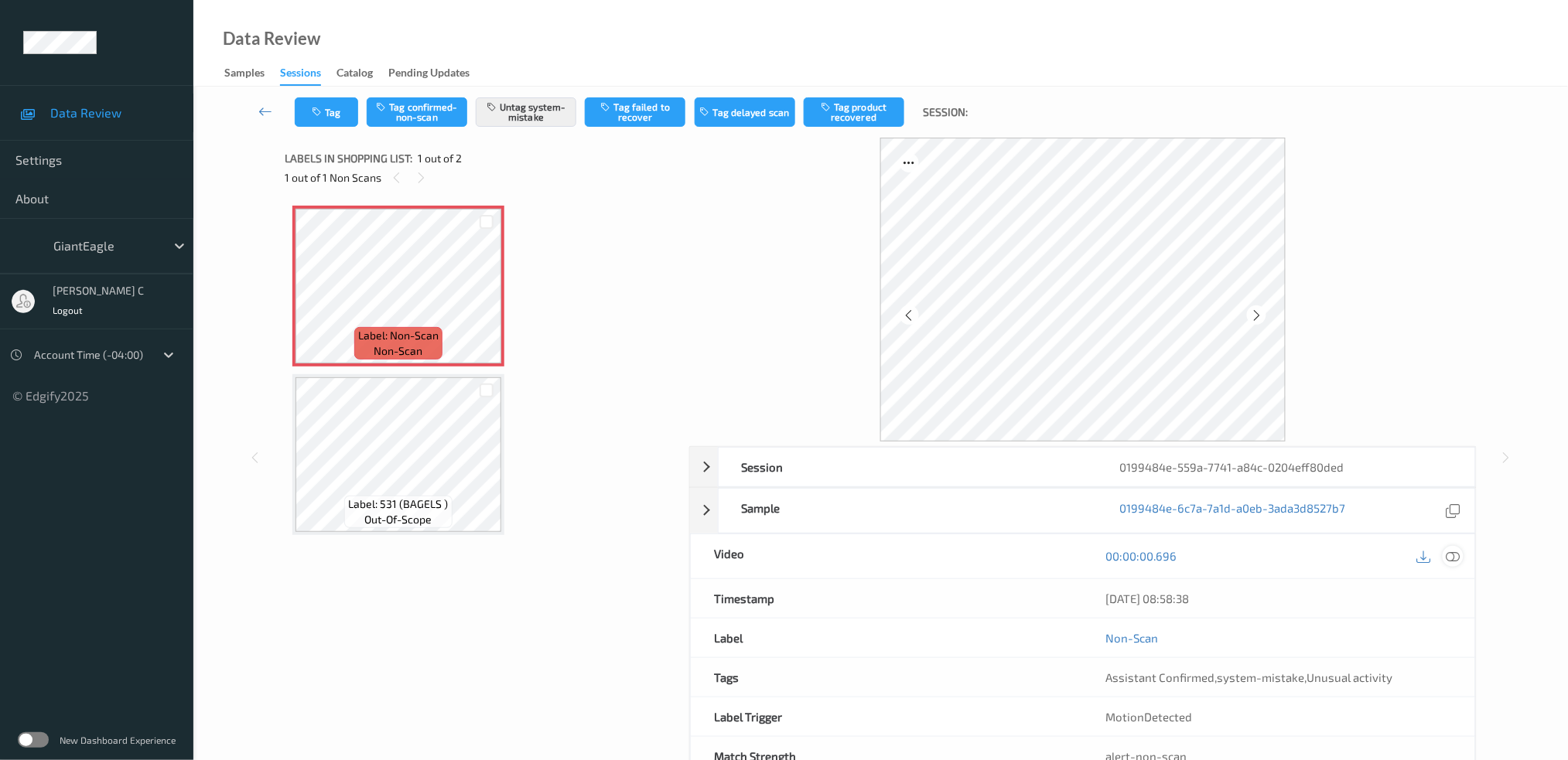
click at [1462, 552] on div at bounding box center [1454, 557] width 21 height 21
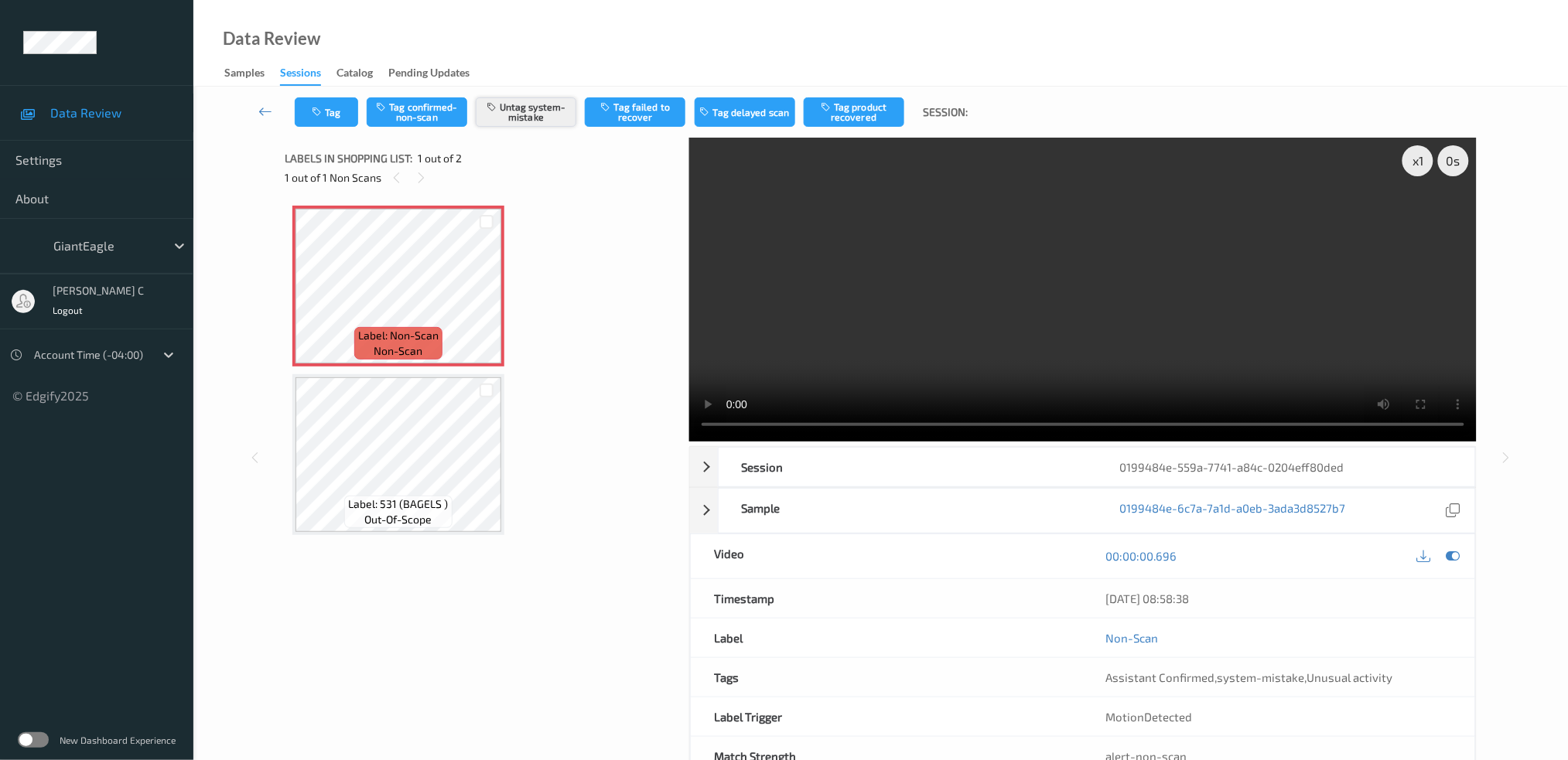
click at [527, 98] on button "Untag system-mistake" at bounding box center [526, 112] width 101 height 29
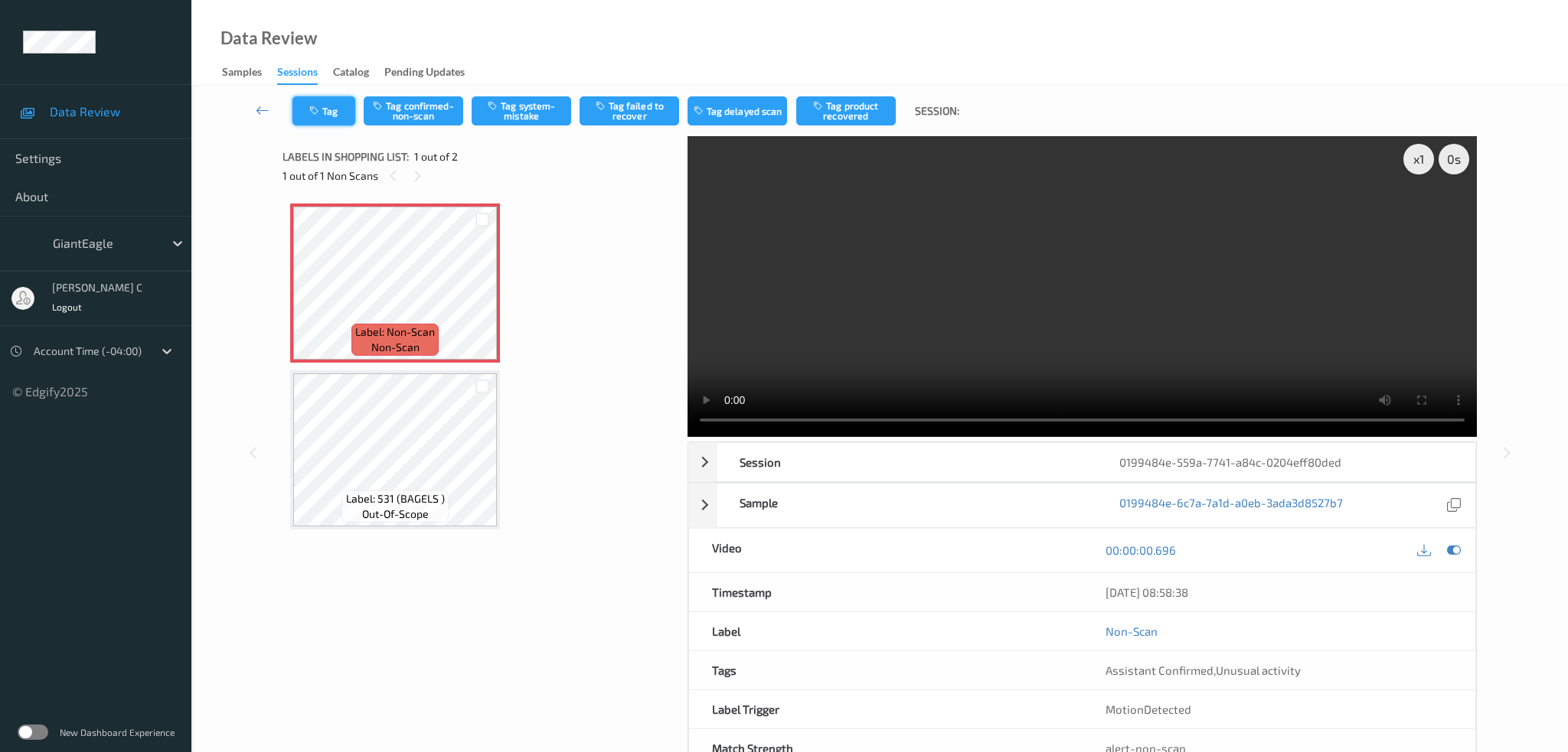
click at [327, 108] on button "Tag" at bounding box center [324, 111] width 63 height 29
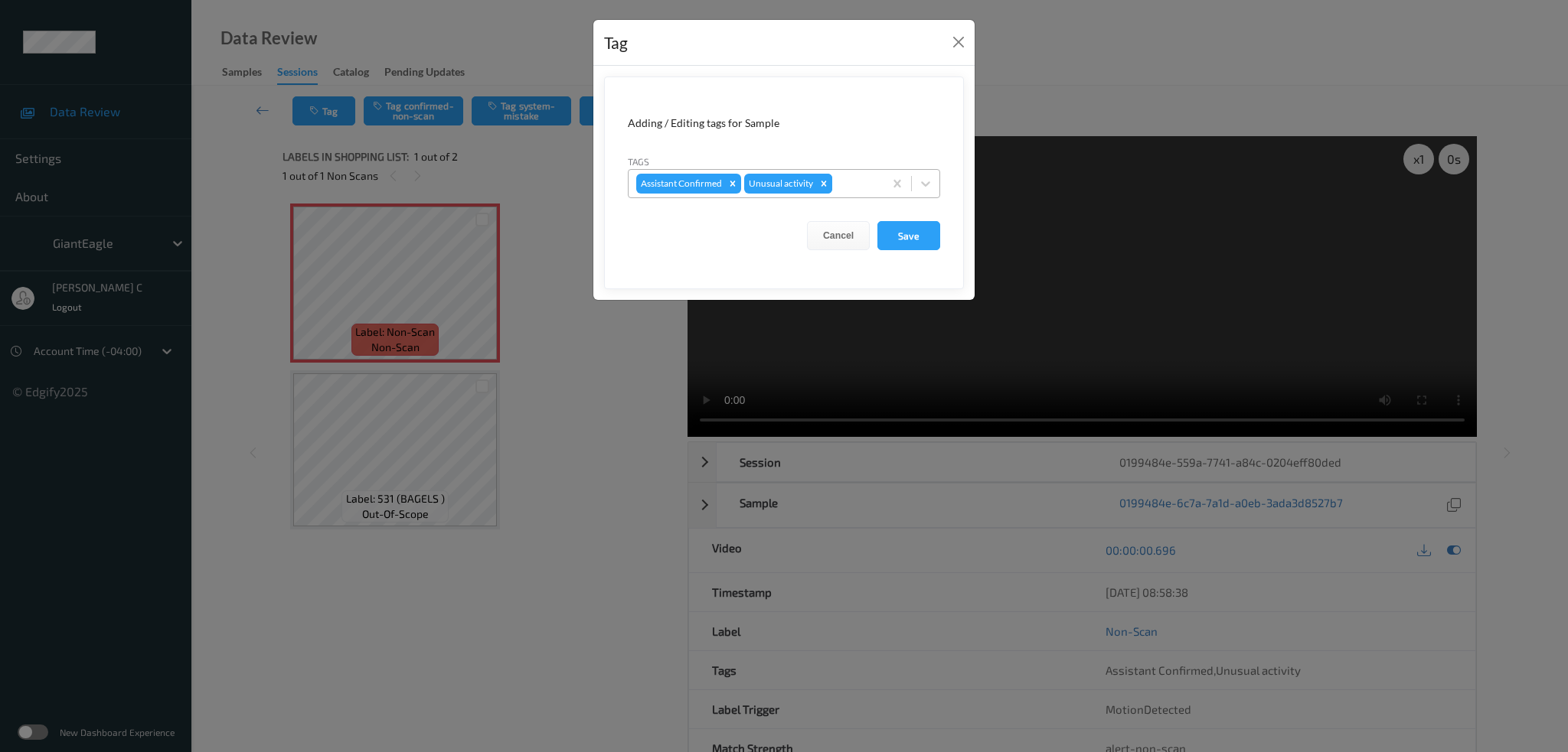
click at [822, 177] on div "Remove Unusual activity" at bounding box center [824, 184] width 17 height 20
click at [901, 230] on button "Save" at bounding box center [909, 235] width 63 height 29
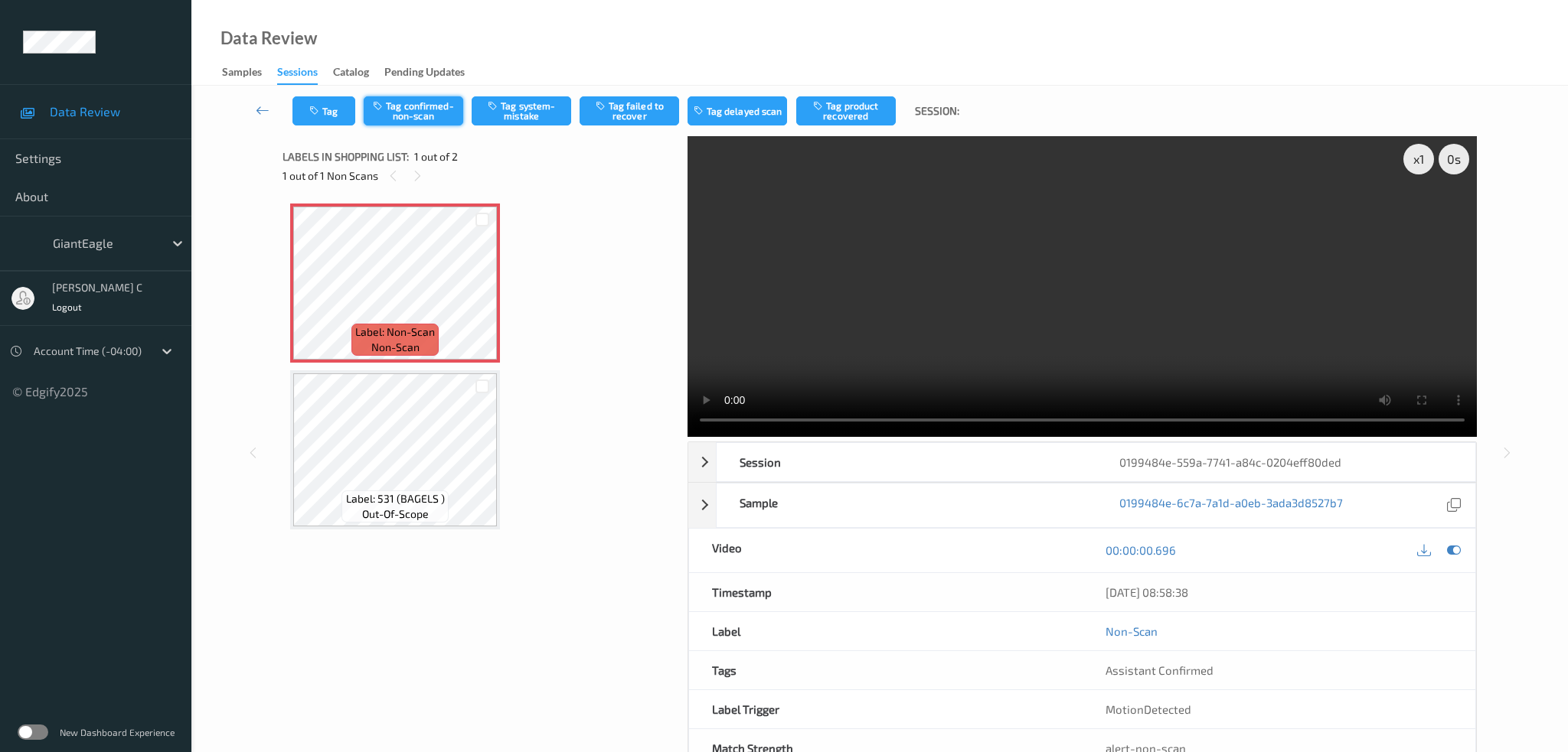
click at [426, 113] on button "Tag confirmed-non-scan" at bounding box center [413, 111] width 100 height 29
click at [858, 111] on button "Tag product recovered" at bounding box center [845, 111] width 100 height 29
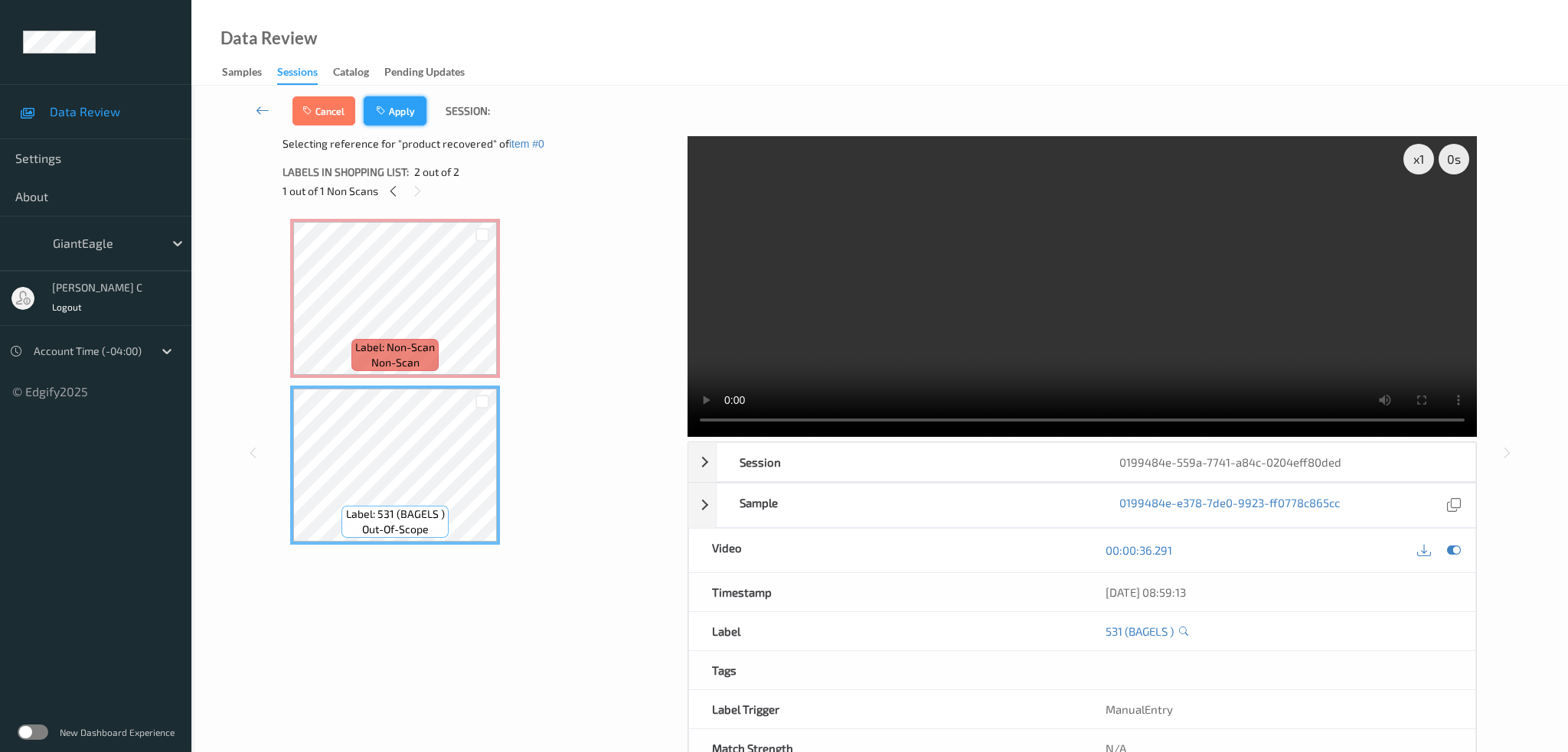
click at [400, 117] on button "Apply" at bounding box center [395, 111] width 63 height 29
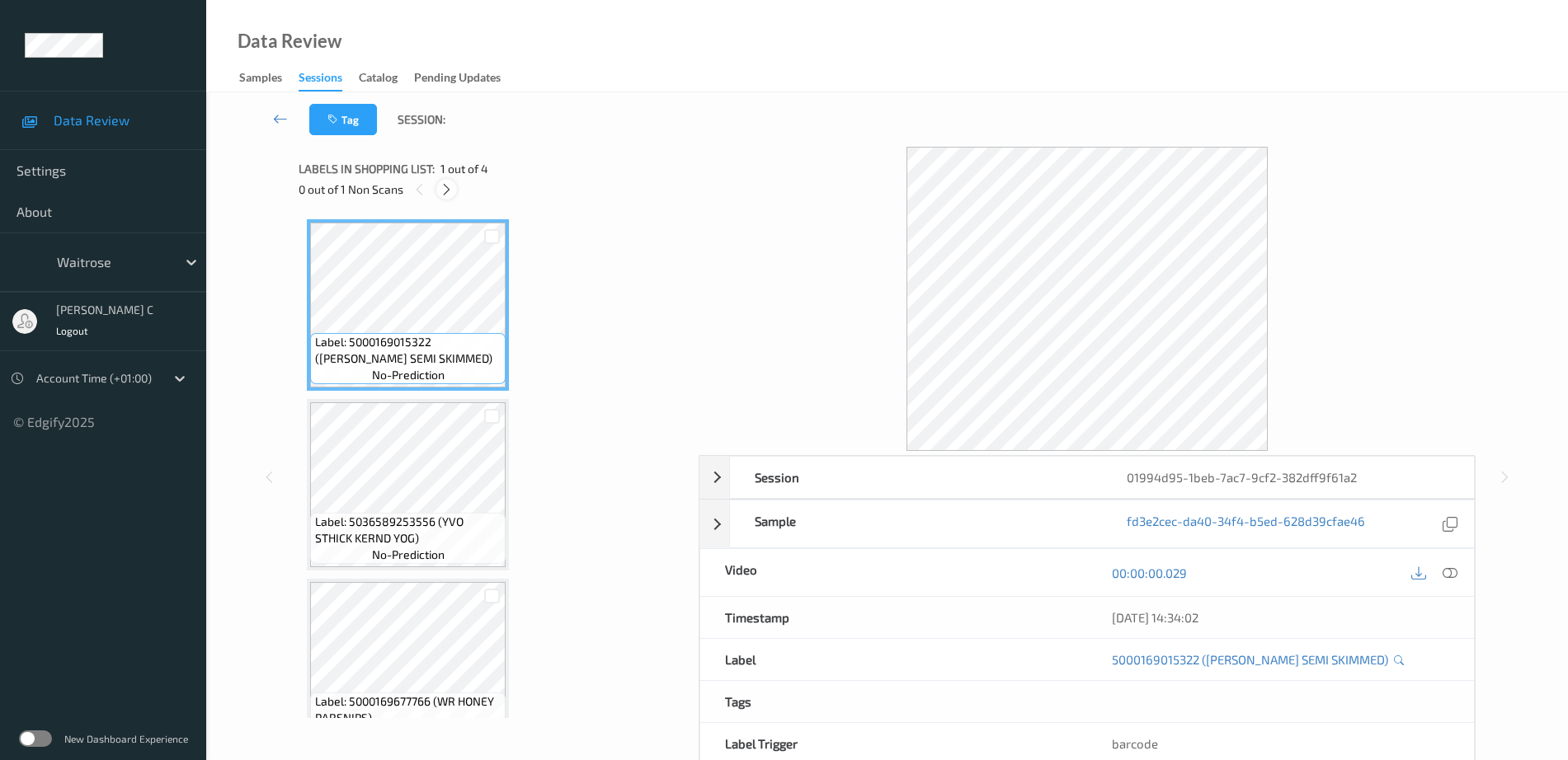
click at [445, 187] on icon at bounding box center [446, 189] width 14 height 15
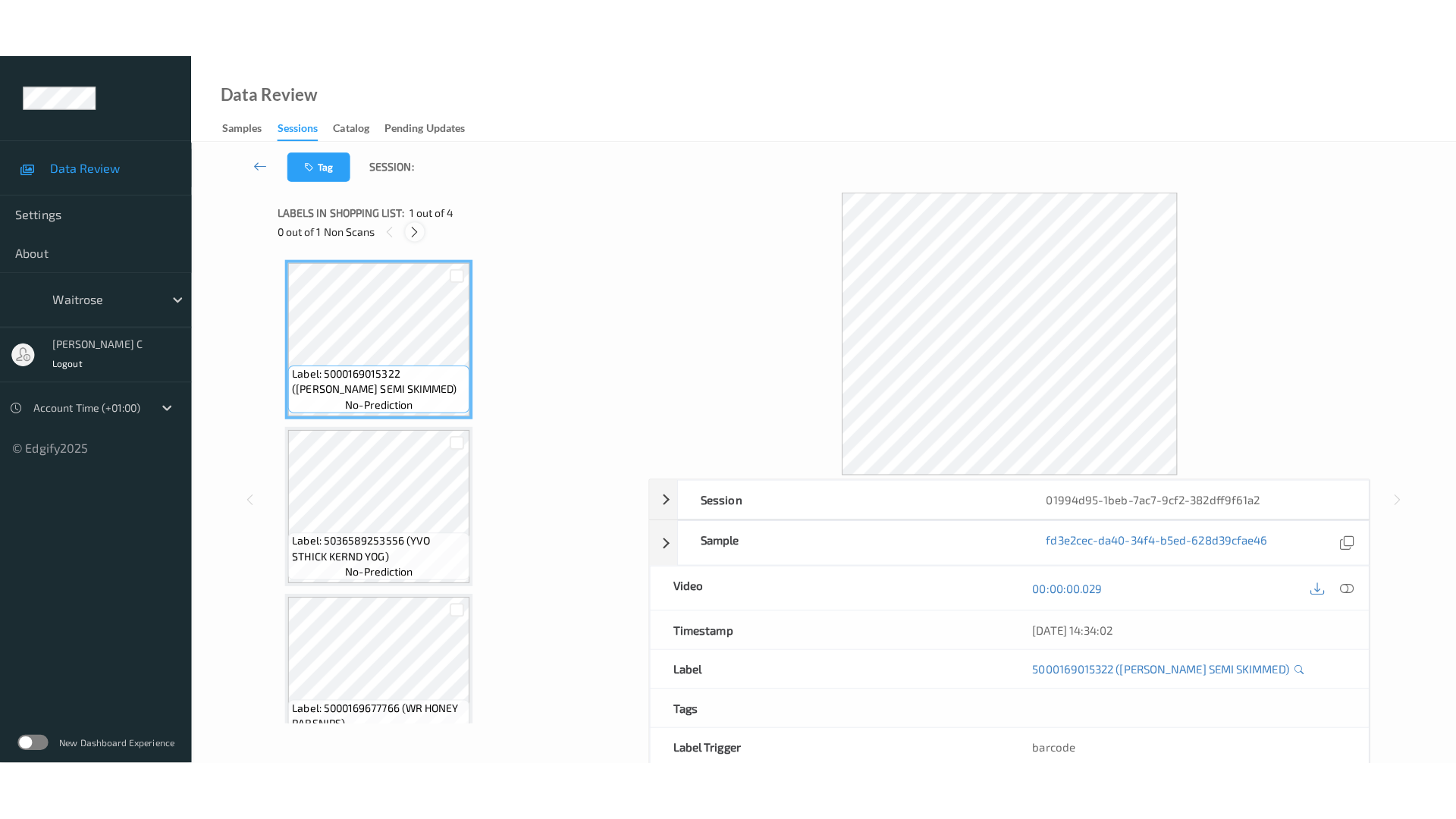
scroll to position [203, 0]
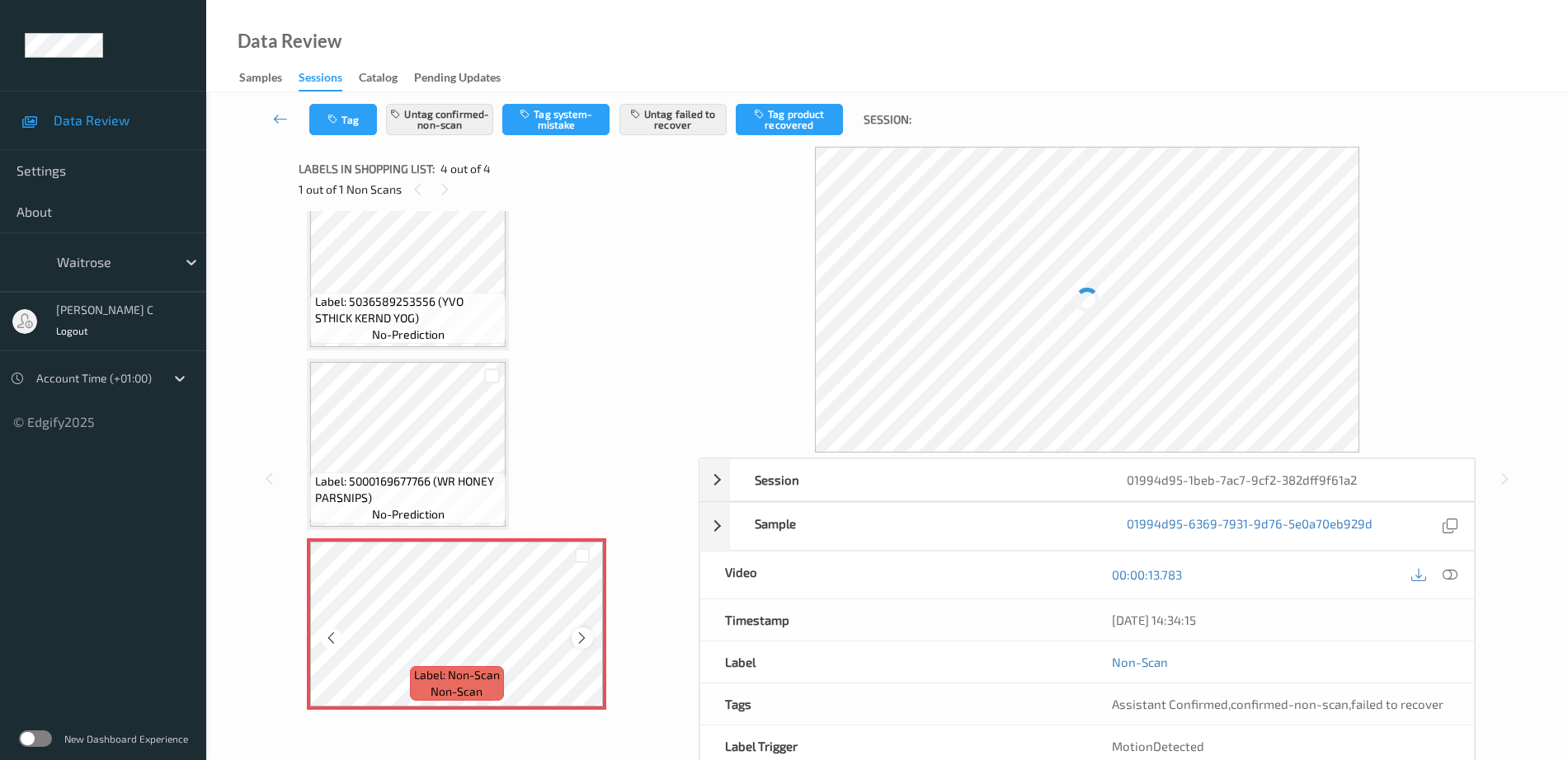
click at [586, 631] on icon at bounding box center [582, 638] width 14 height 15
click at [583, 631] on icon at bounding box center [582, 638] width 14 height 15
click at [437, 330] on span "no-prediction" at bounding box center [408, 335] width 72 height 17
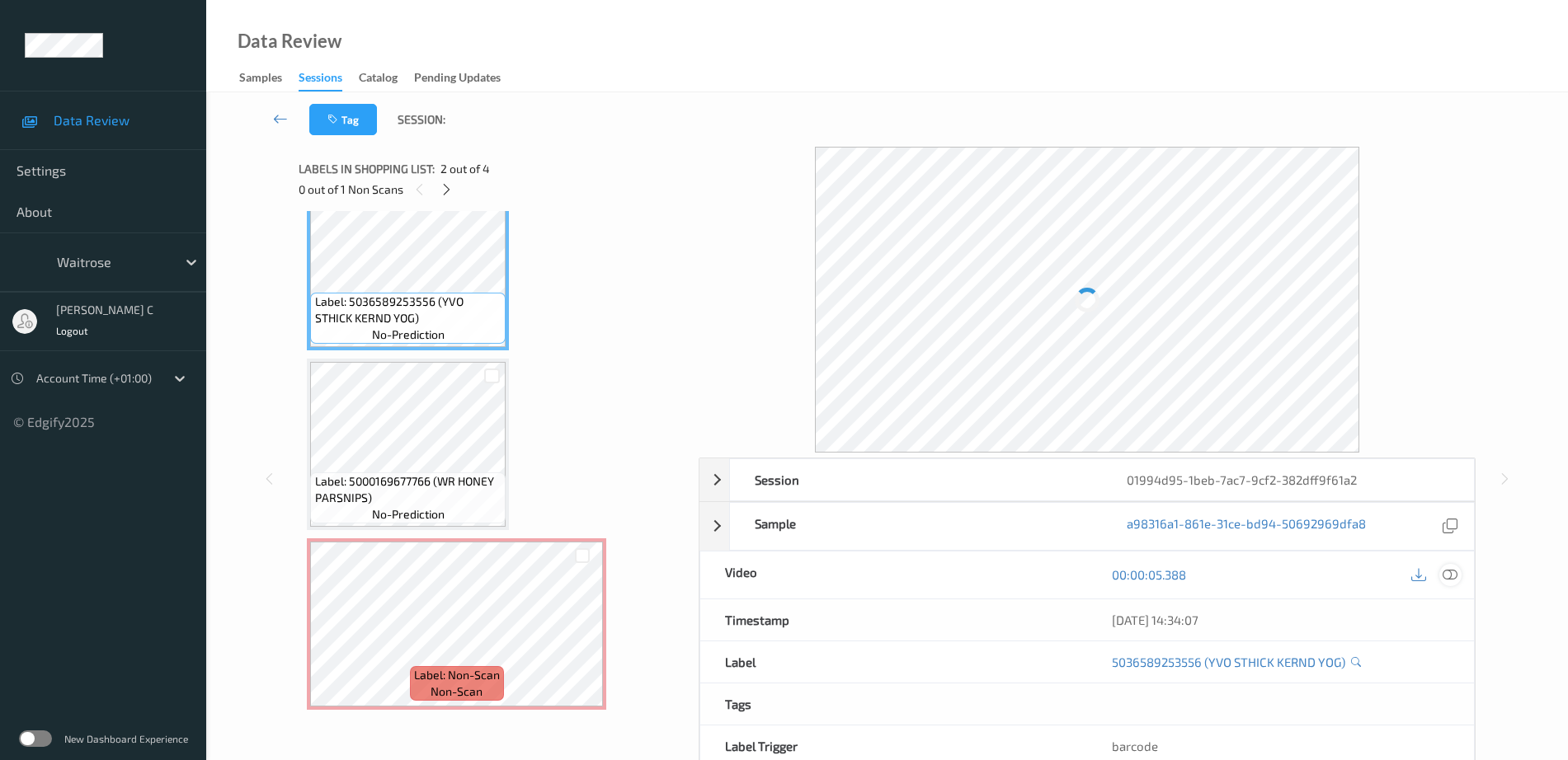
click at [1446, 573] on icon at bounding box center [1449, 574] width 15 height 15
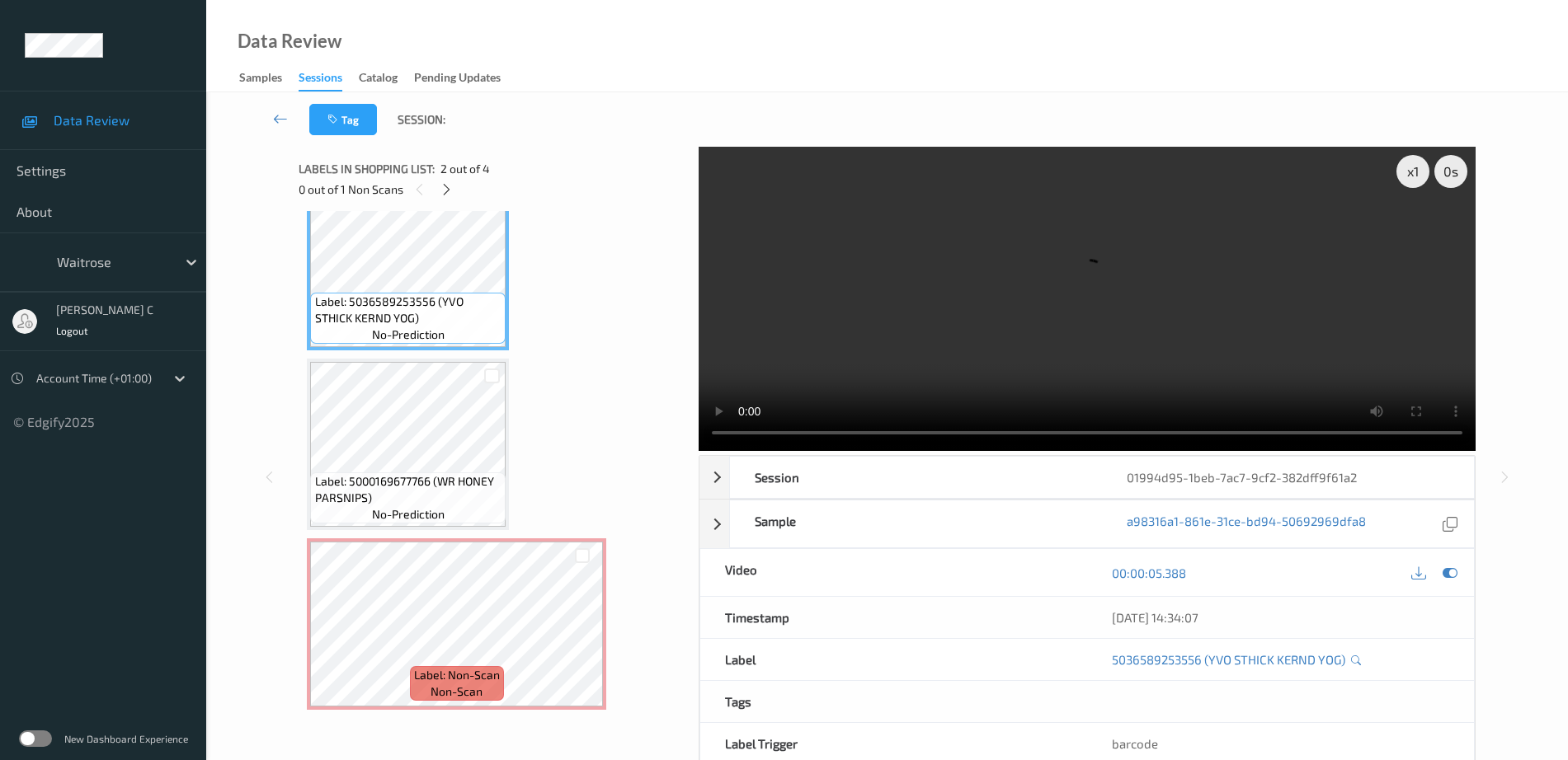
scroll to position [90, 0]
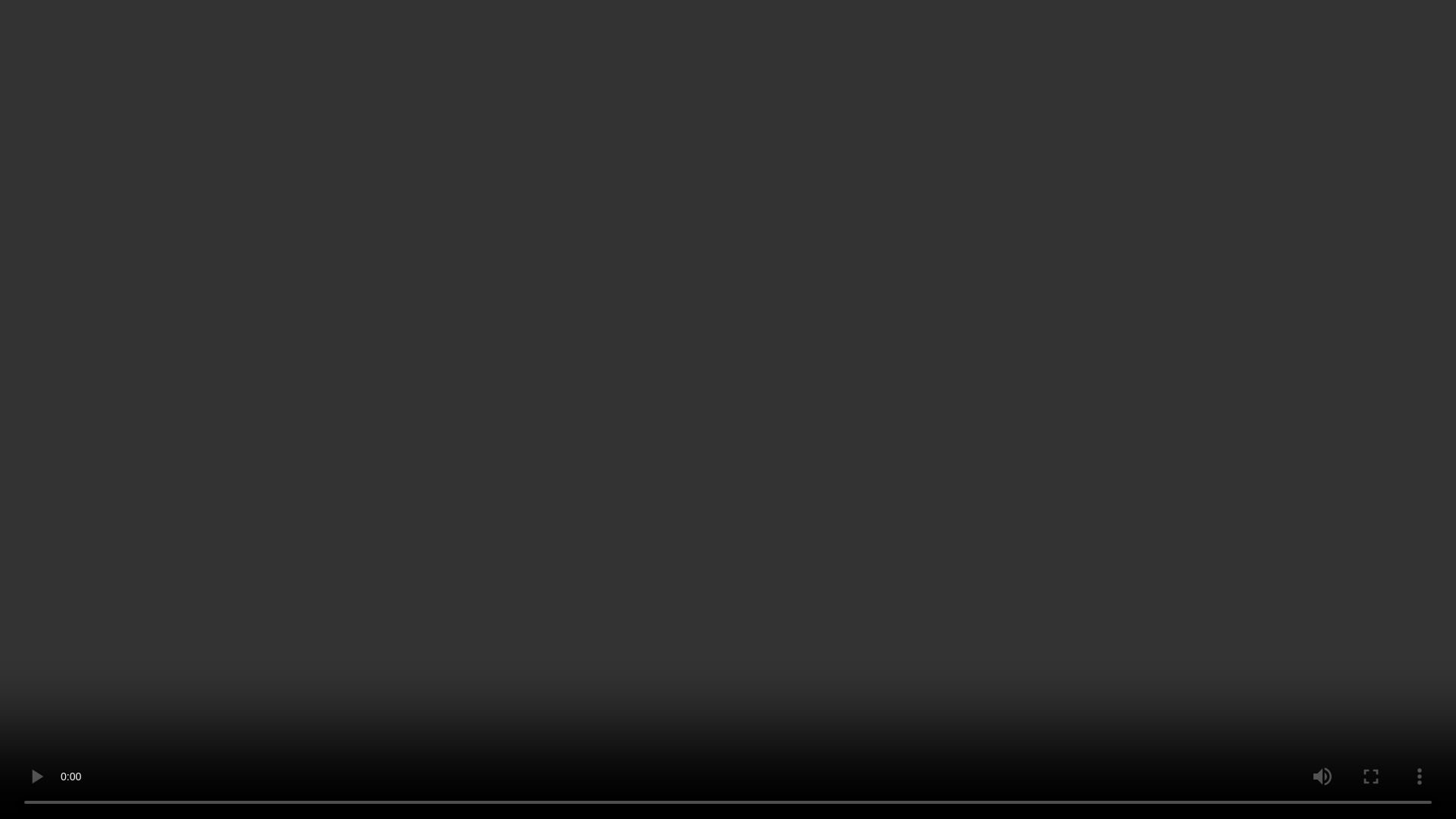
click at [2, 699] on video at bounding box center [728, 410] width 1456 height 819
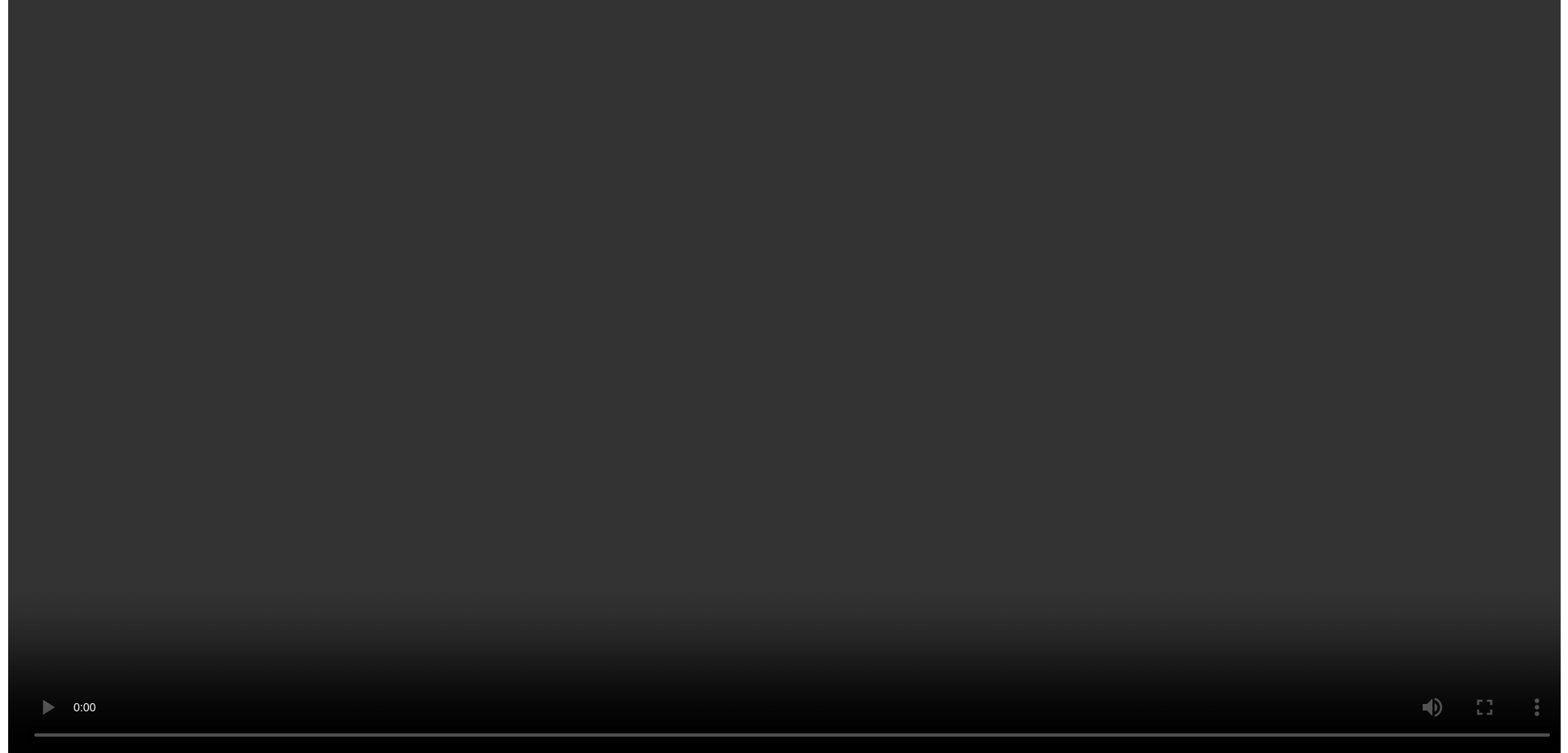
scroll to position [218, 0]
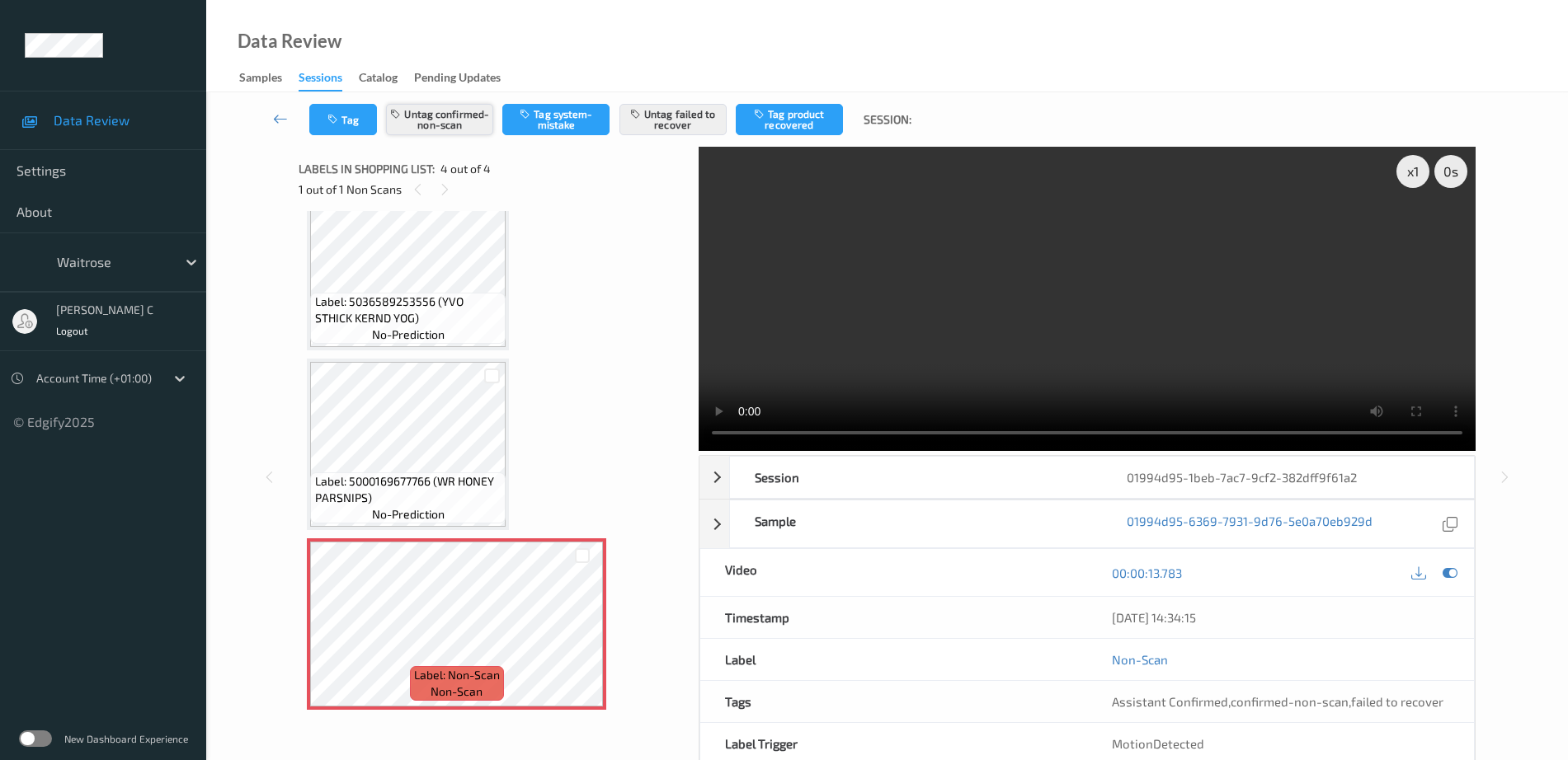
click at [432, 112] on button "Untag confirmed-non-scan" at bounding box center [439, 119] width 107 height 31
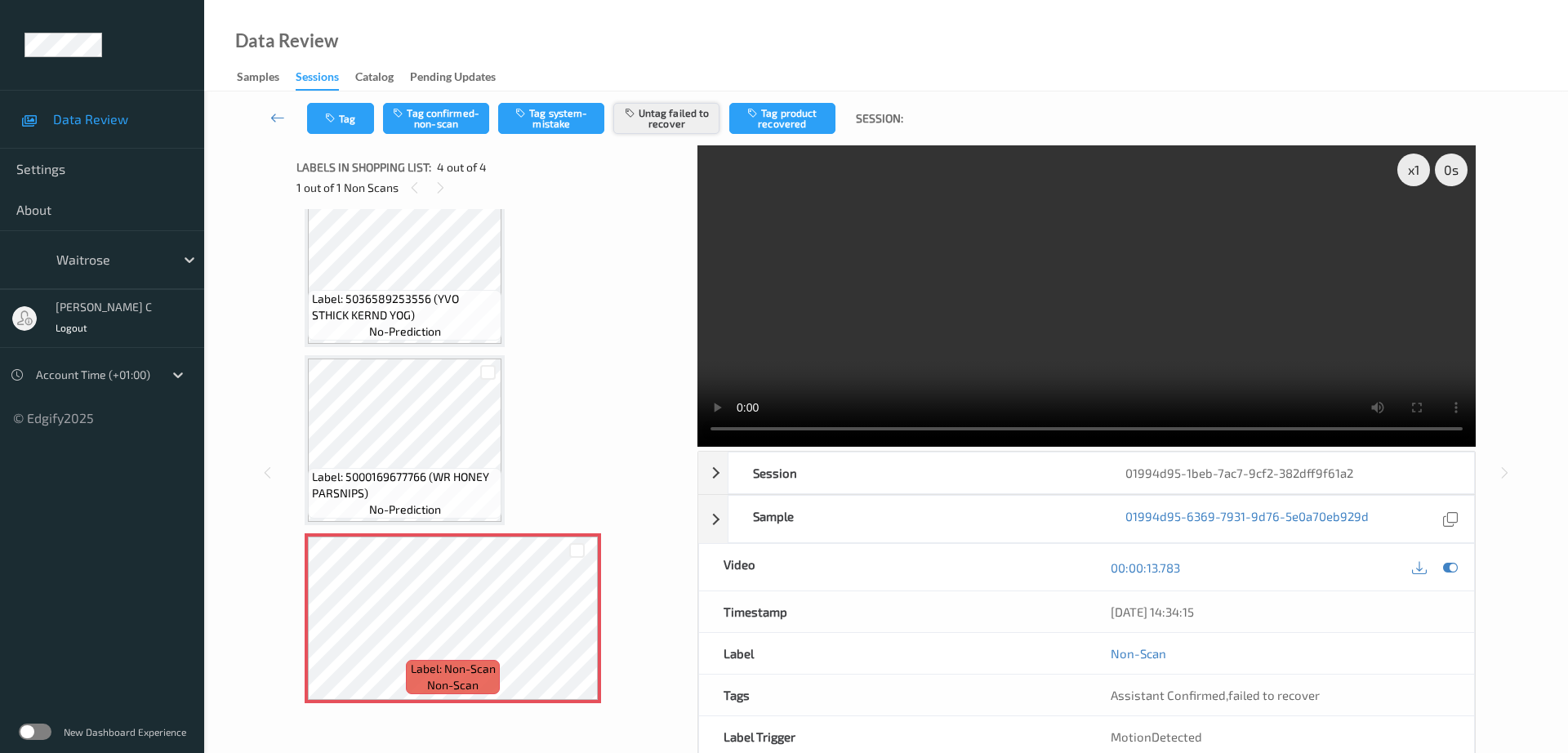
click at [662, 125] on button "Untag failed to recover" at bounding box center [666, 118] width 106 height 31
click at [567, 111] on button "Tag system-mistake" at bounding box center [551, 118] width 106 height 31
click at [335, 122] on icon "button" at bounding box center [332, 118] width 14 height 11
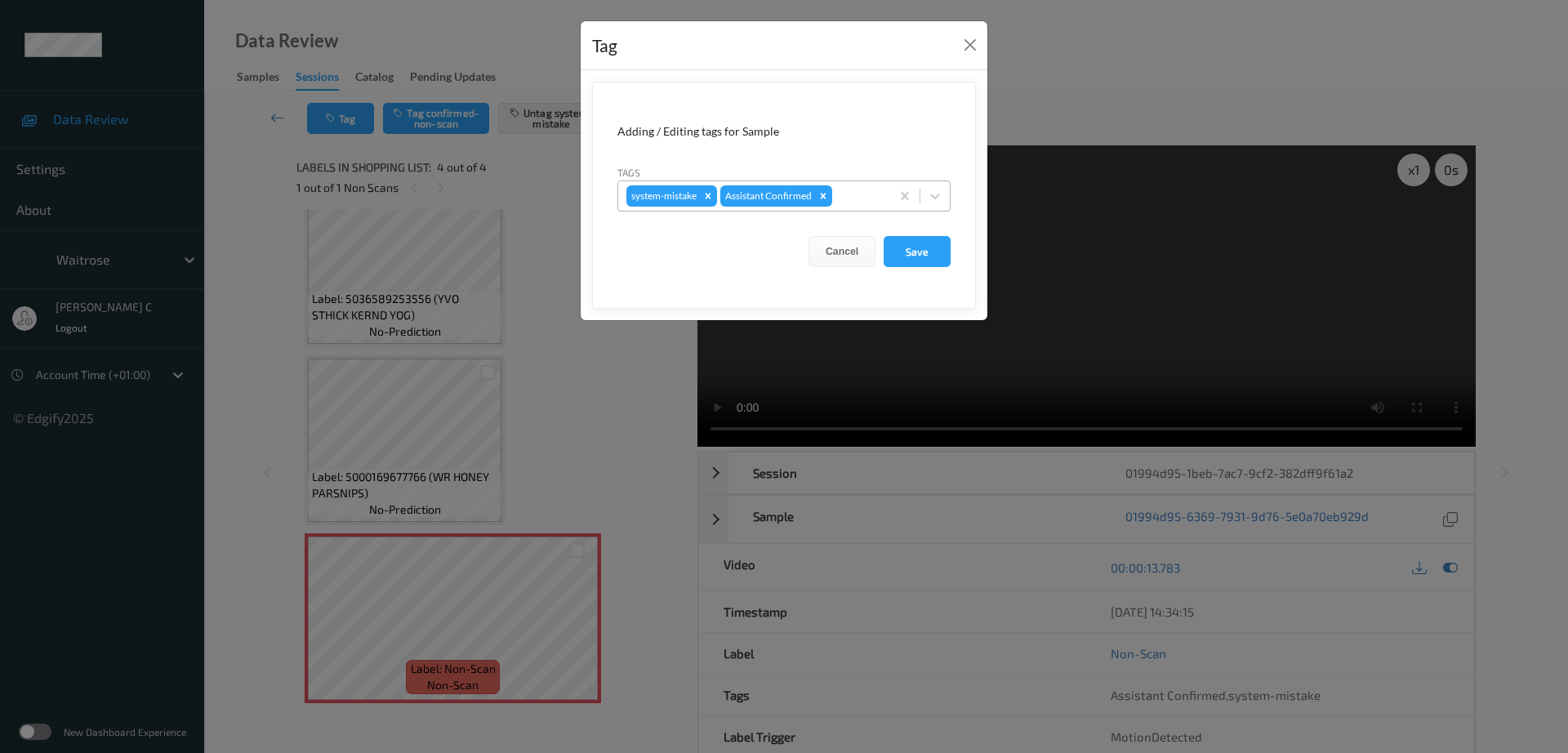
click at [852, 194] on div at bounding box center [859, 196] width 47 height 20
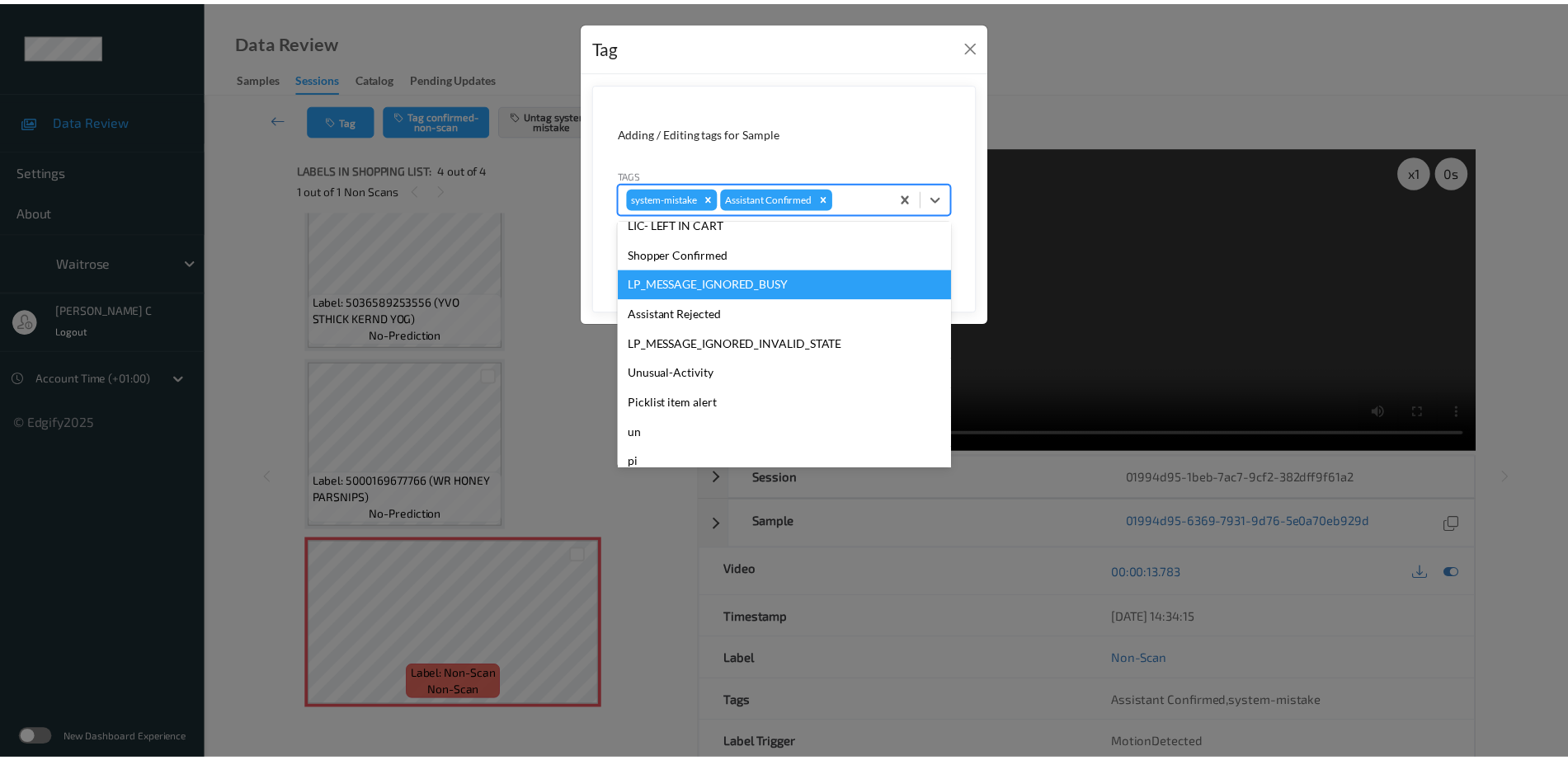
scroll to position [412, 0]
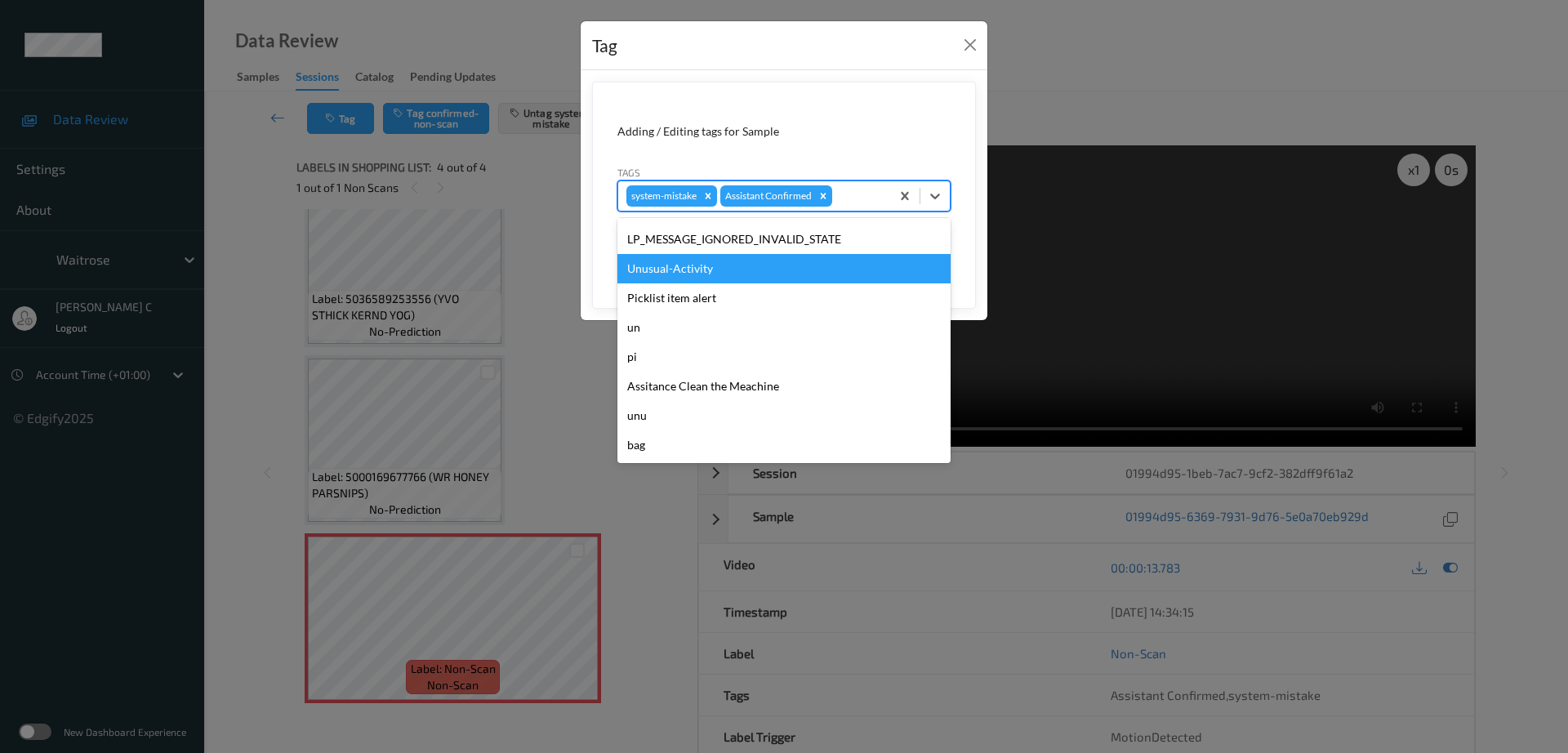
click at [719, 272] on div "Unusual-Activity" at bounding box center [784, 269] width 333 height 29
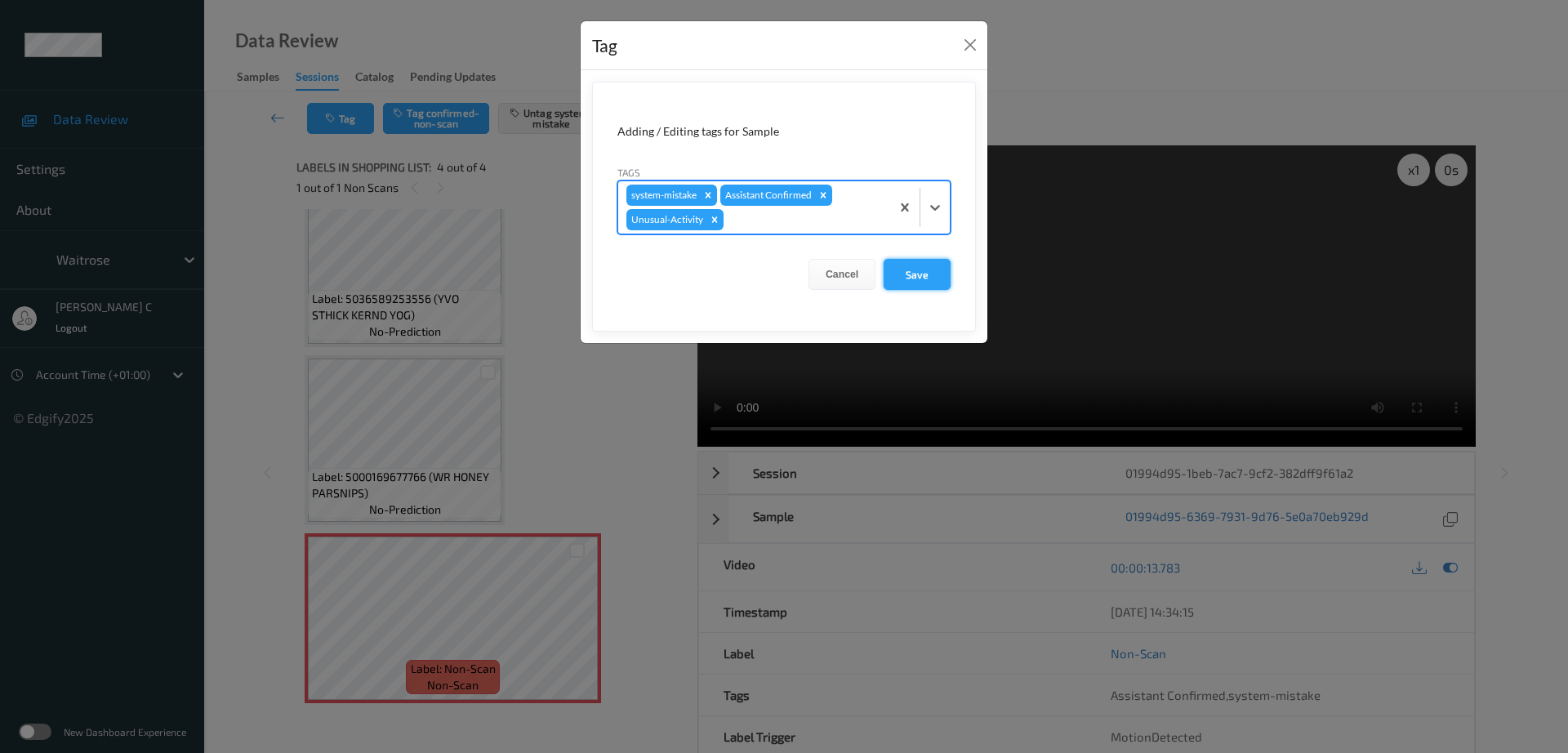
click at [934, 277] on button "Save" at bounding box center [917, 275] width 67 height 31
